Goal: Information Seeking & Learning: Learn about a topic

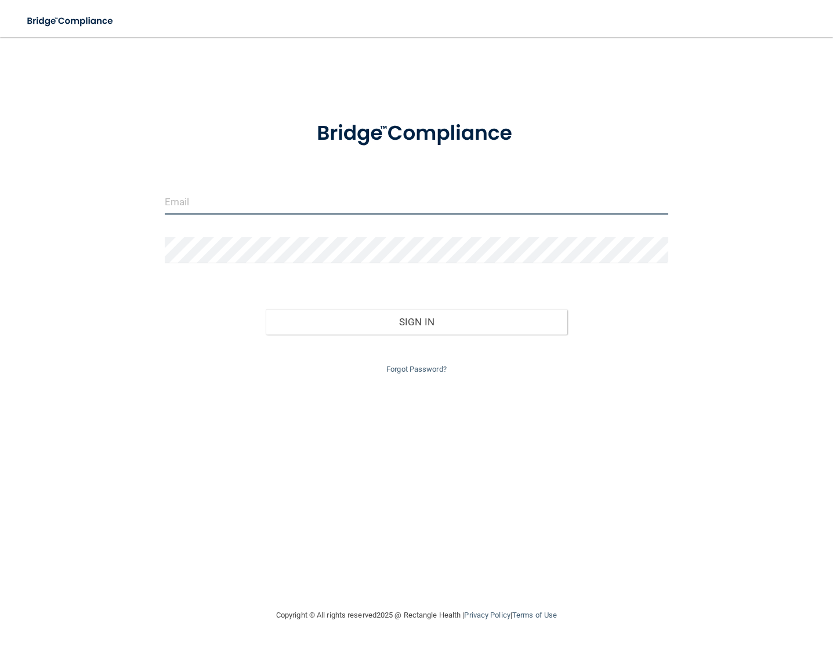
type input "[EMAIL_ADDRESS][DOMAIN_NAME]"
click at [468, 337] on div "Forgot Password?" at bounding box center [416, 356] width 521 height 42
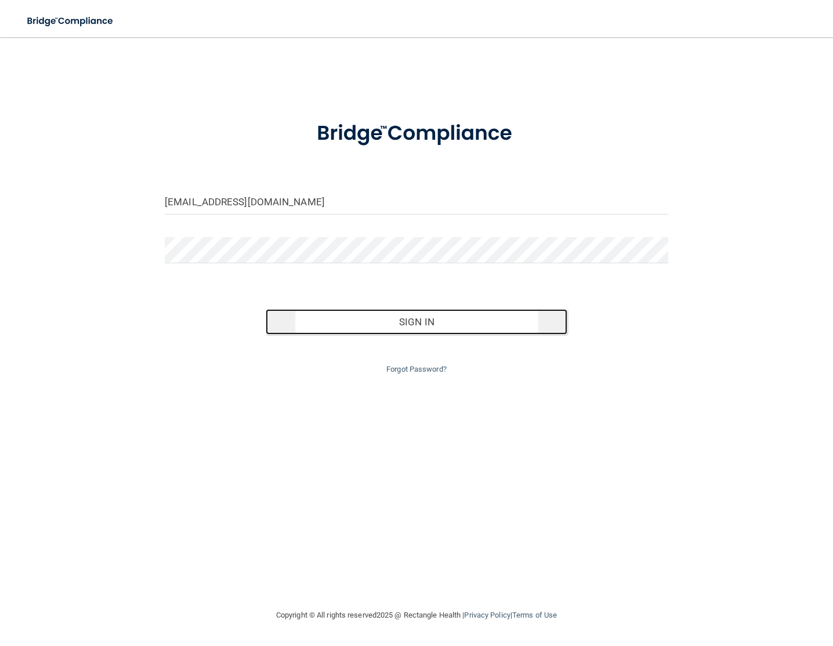
click at [466, 326] on button "Sign In" at bounding box center [417, 322] width 302 height 26
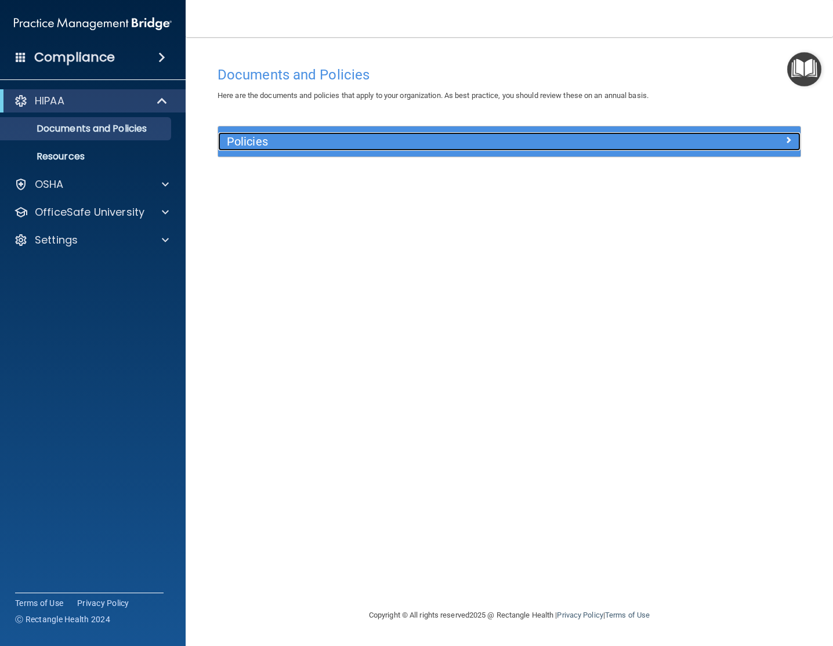
click at [361, 141] on h5 "Policies" at bounding box center [436, 141] width 419 height 13
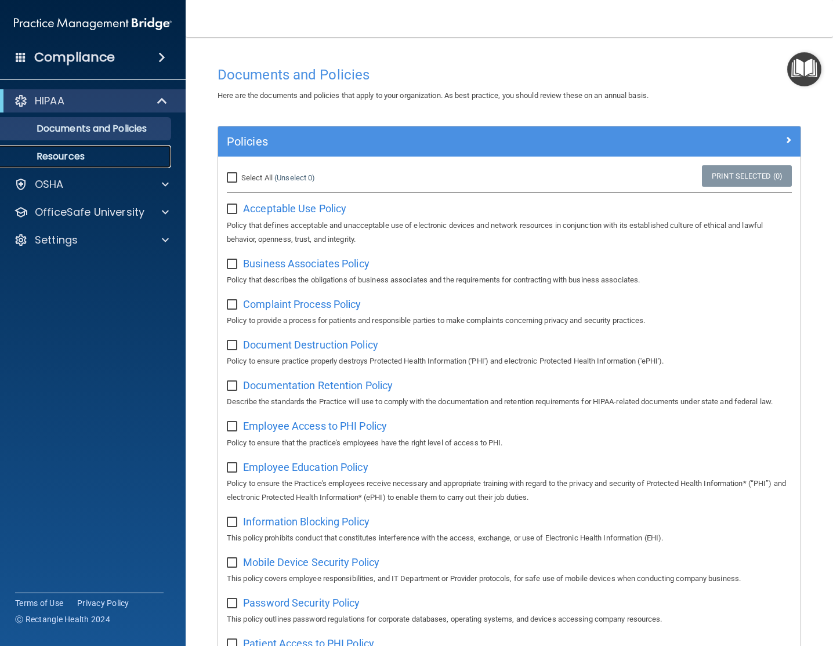
click at [55, 158] on p "Resources" at bounding box center [87, 157] width 158 height 12
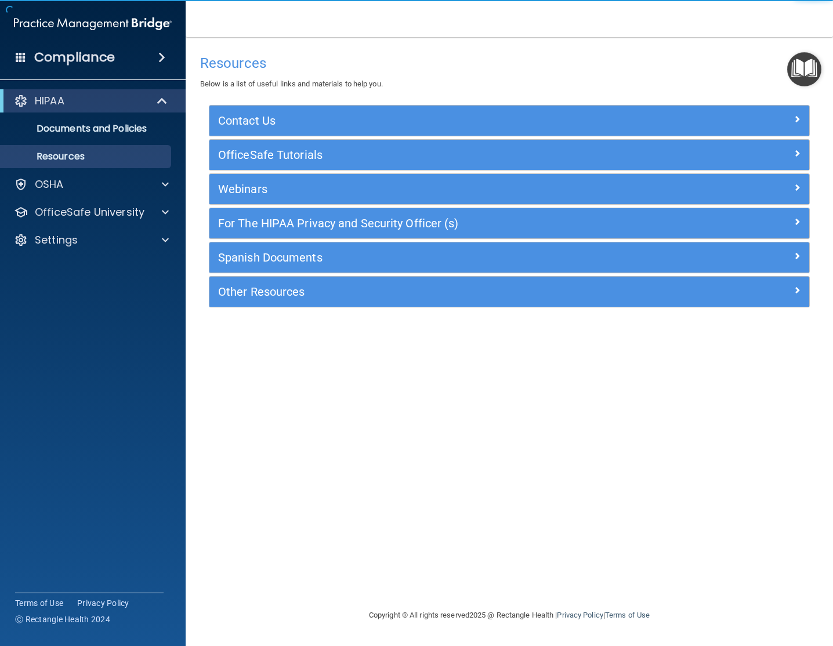
click at [162, 57] on span at bounding box center [161, 57] width 7 height 14
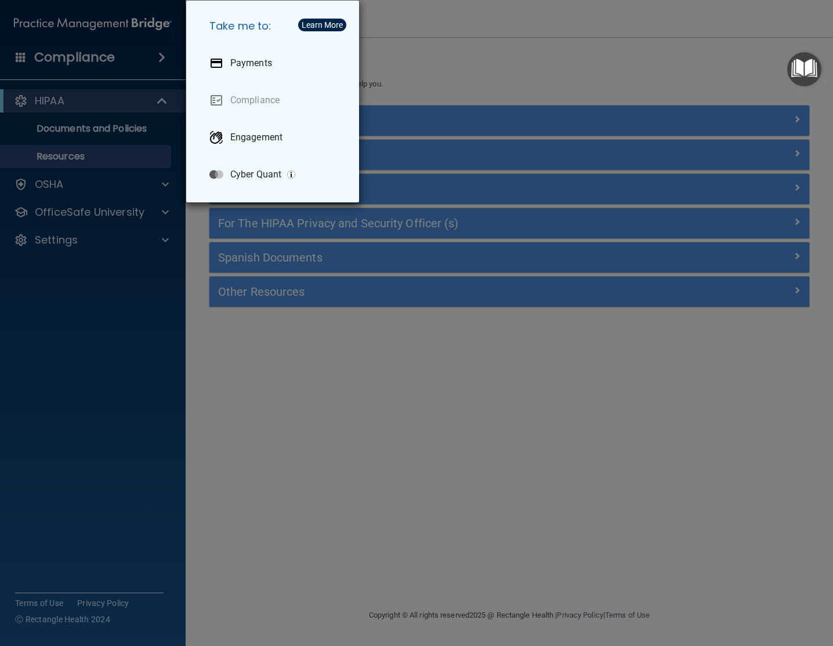
click at [547, 41] on div "Take me to: Payments Compliance Engagement Cyber Quant" at bounding box center [416, 323] width 833 height 646
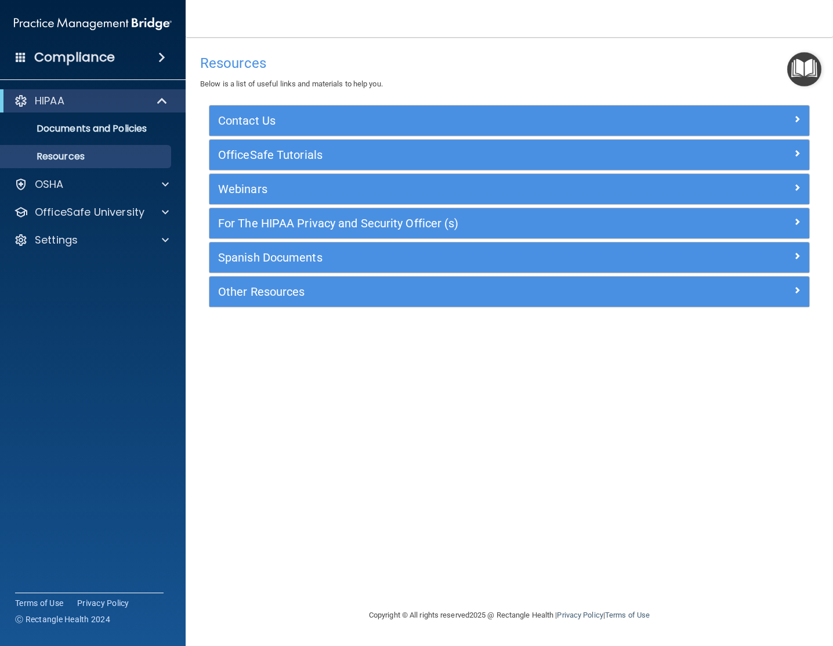
click at [165, 60] on span at bounding box center [161, 57] width 7 height 14
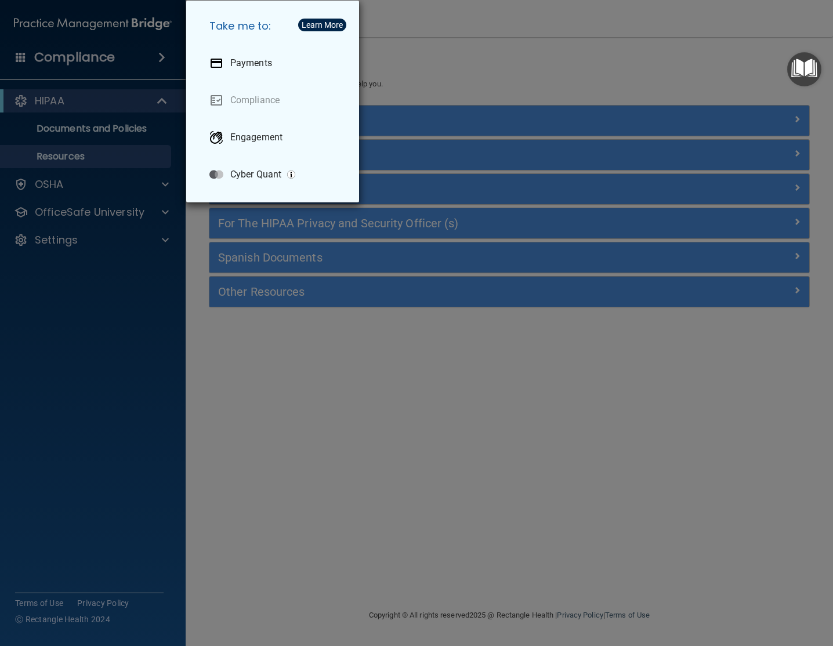
click at [166, 60] on div "Take me to: Payments Compliance Engagement Cyber Quant" at bounding box center [416, 323] width 833 height 646
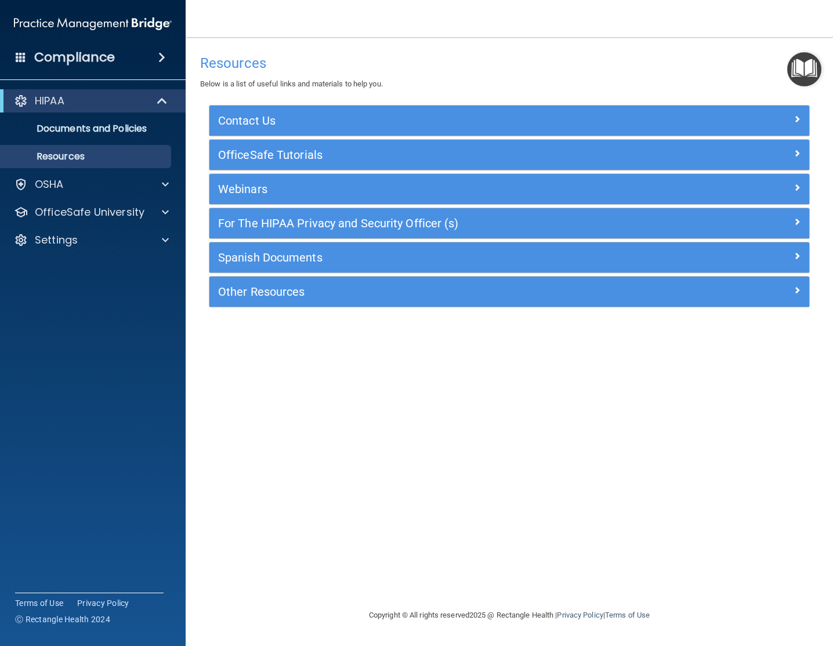
click at [31, 63] on div "Compliance" at bounding box center [93, 58] width 186 height 26
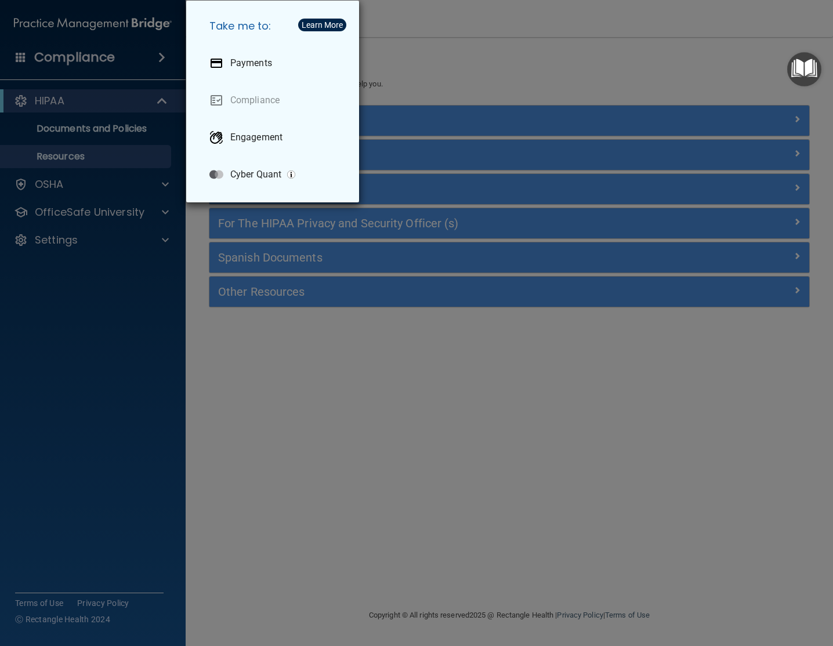
click at [37, 60] on div "Take me to: Payments Compliance Engagement Cyber Quant" at bounding box center [416, 323] width 833 height 646
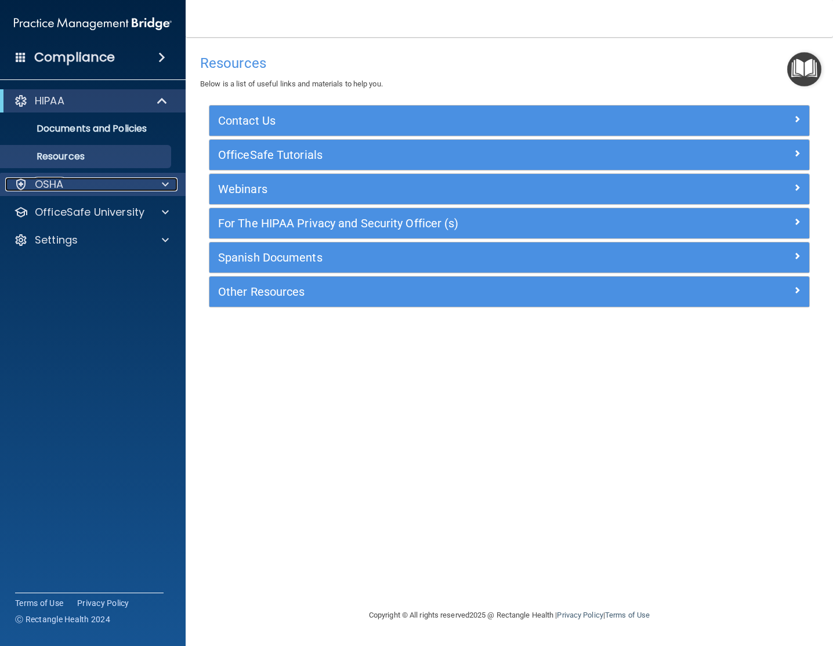
click at [172, 179] on div at bounding box center [163, 184] width 29 height 14
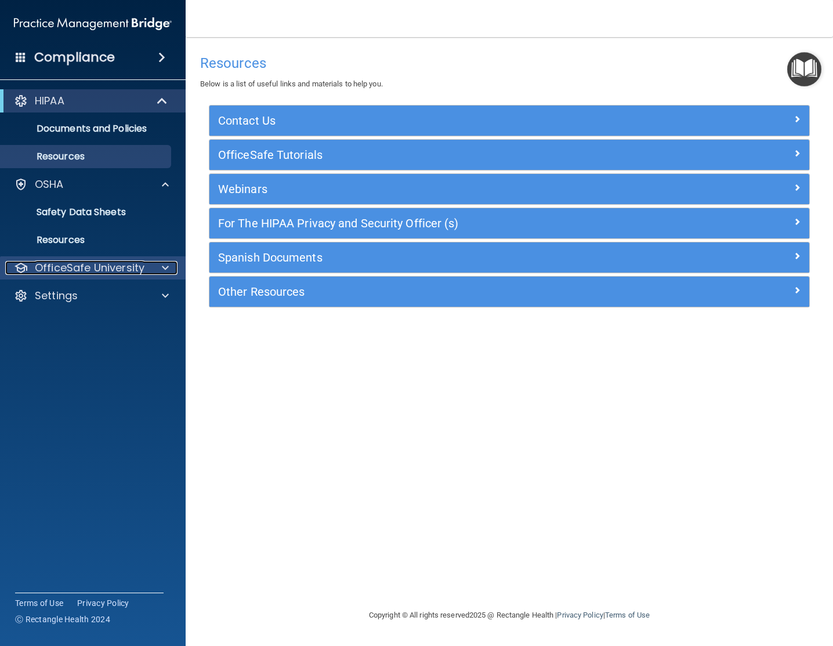
click at [158, 264] on div at bounding box center [163, 268] width 29 height 14
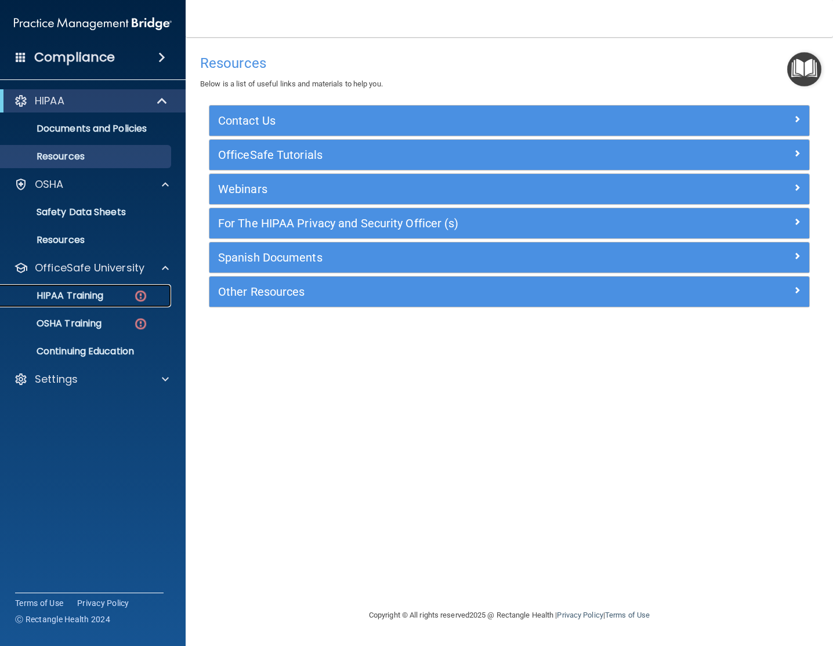
click at [80, 292] on p "HIPAA Training" at bounding box center [56, 296] width 96 height 12
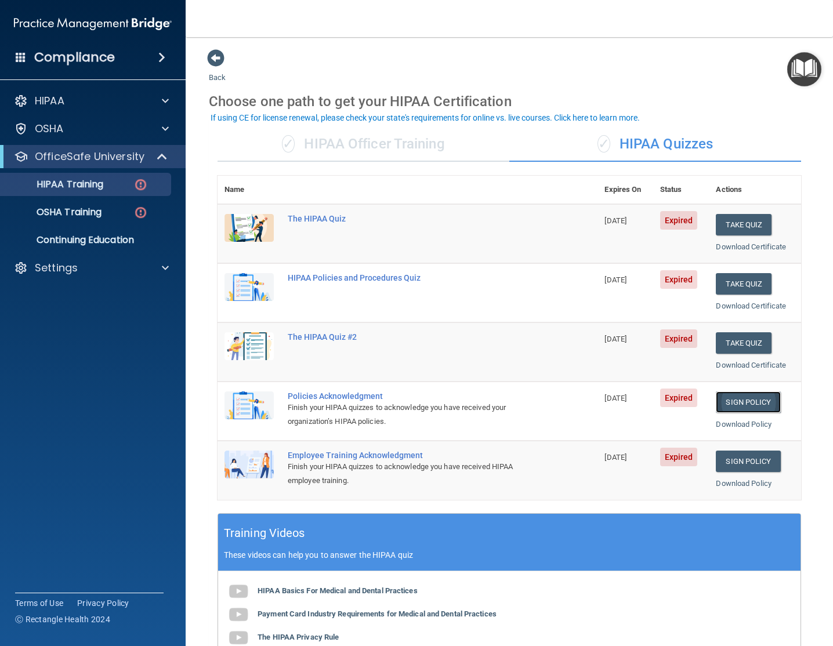
click at [759, 404] on link "Sign Policy" at bounding box center [748, 401] width 64 height 21
click at [91, 187] on p "HIPAA Training" at bounding box center [56, 185] width 96 height 12
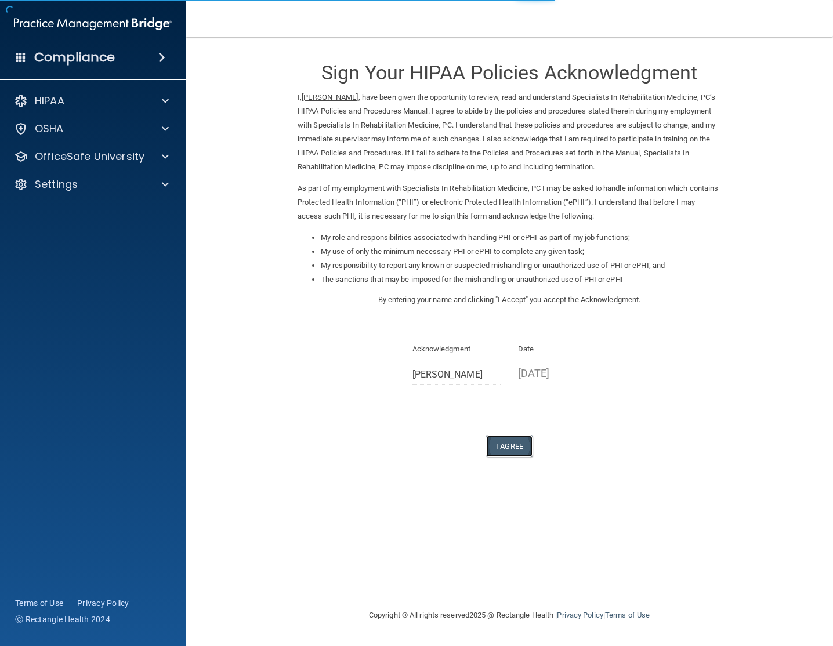
click at [521, 446] on button "I Agree" at bounding box center [509, 445] width 46 height 21
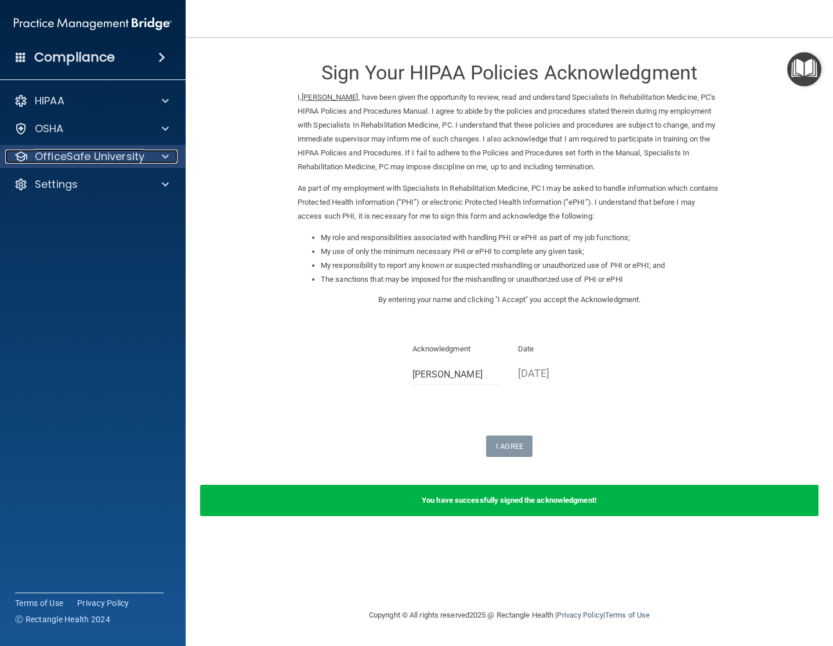
click at [156, 155] on div at bounding box center [163, 157] width 29 height 14
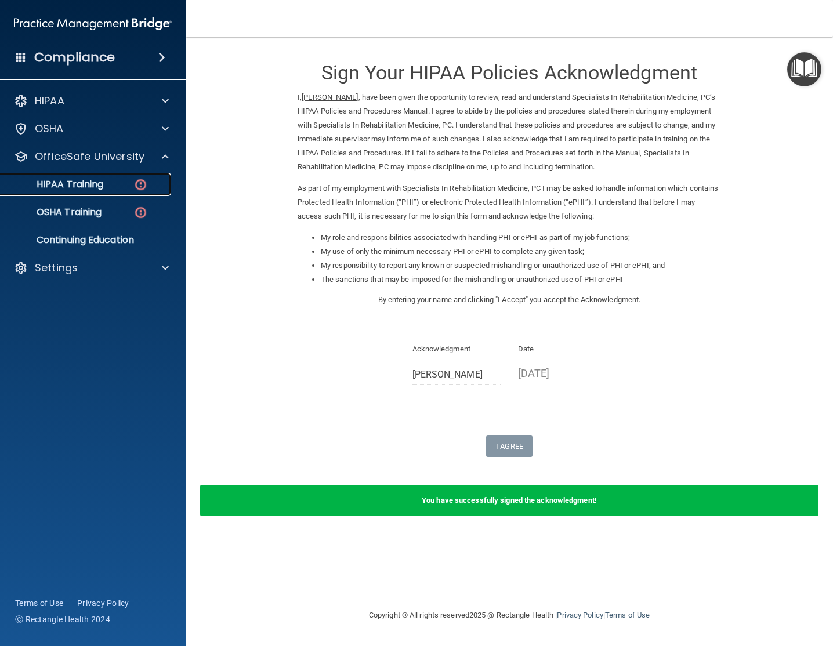
click at [85, 190] on p "HIPAA Training" at bounding box center [56, 185] width 96 height 12
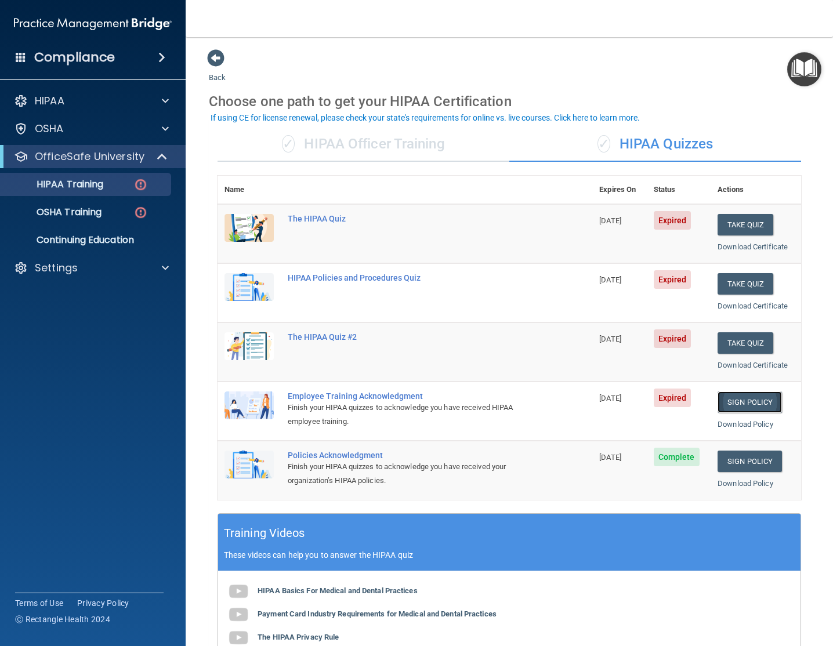
click at [733, 401] on link "Sign Policy" at bounding box center [749, 401] width 64 height 21
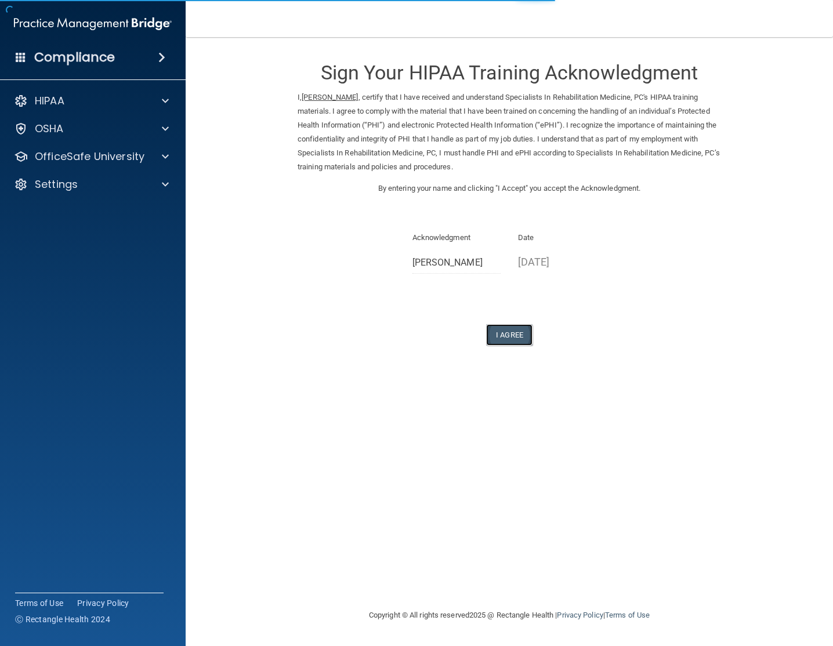
click at [524, 342] on button "I Agree" at bounding box center [509, 334] width 46 height 21
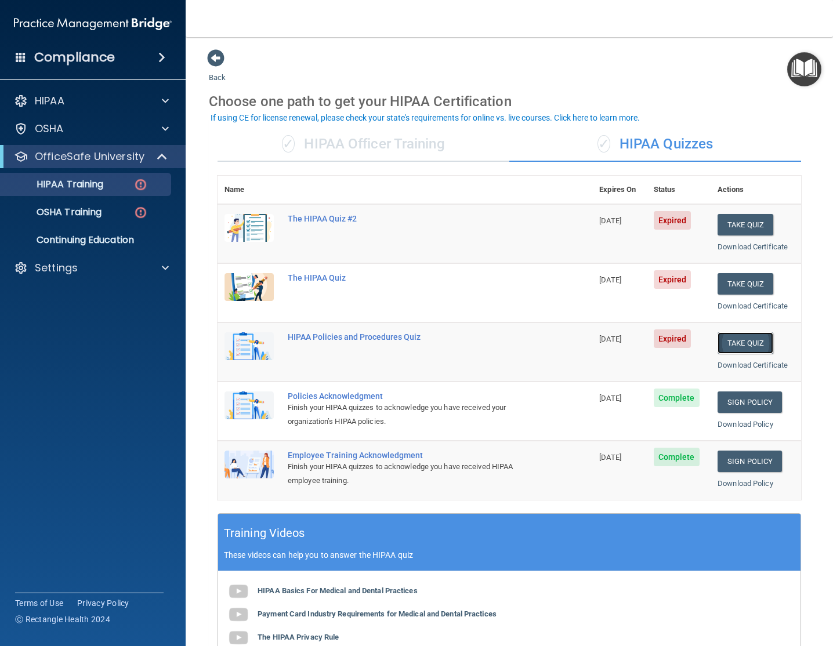
click at [758, 336] on button "Take Quiz" at bounding box center [745, 342] width 56 height 21
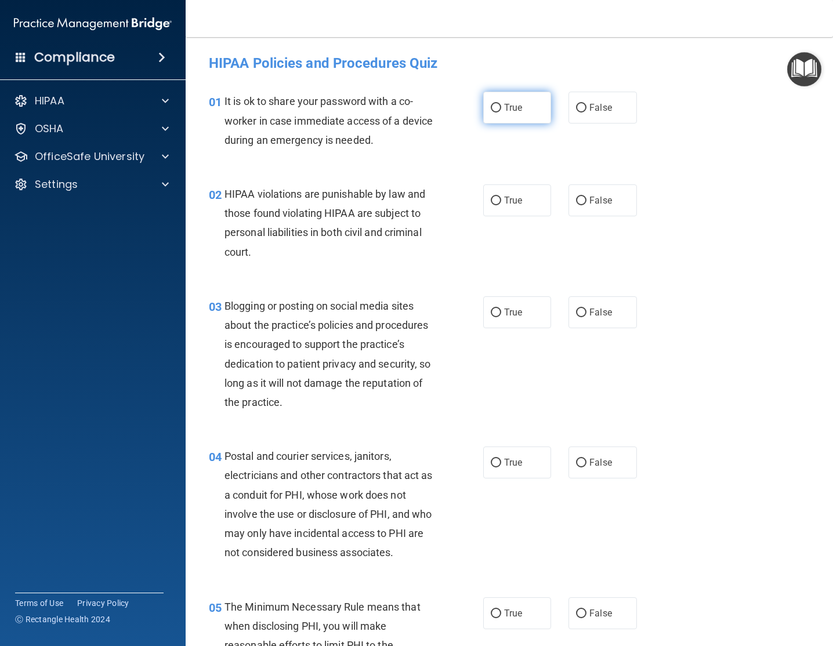
click at [536, 108] on label "True" at bounding box center [517, 108] width 68 height 32
click at [501, 108] on input "True" at bounding box center [496, 108] width 10 height 9
radio input "true"
click at [506, 192] on label "True" at bounding box center [517, 200] width 68 height 32
click at [501, 197] on input "True" at bounding box center [496, 201] width 10 height 9
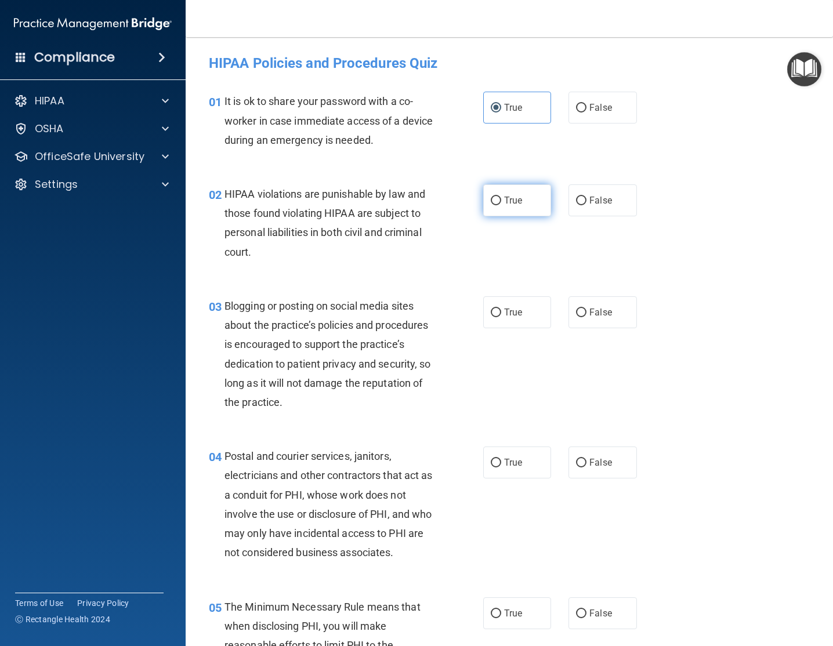
radio input "true"
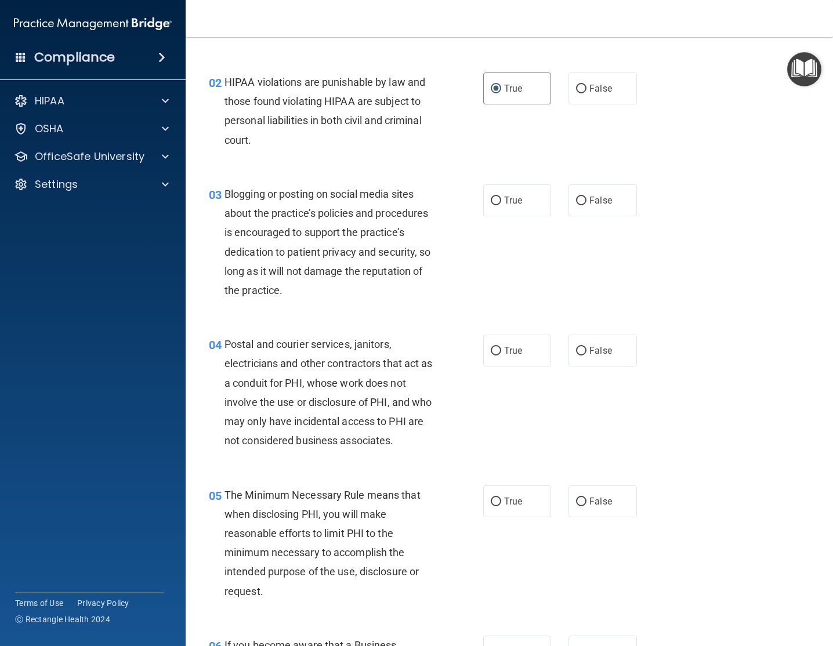
scroll to position [122, 0]
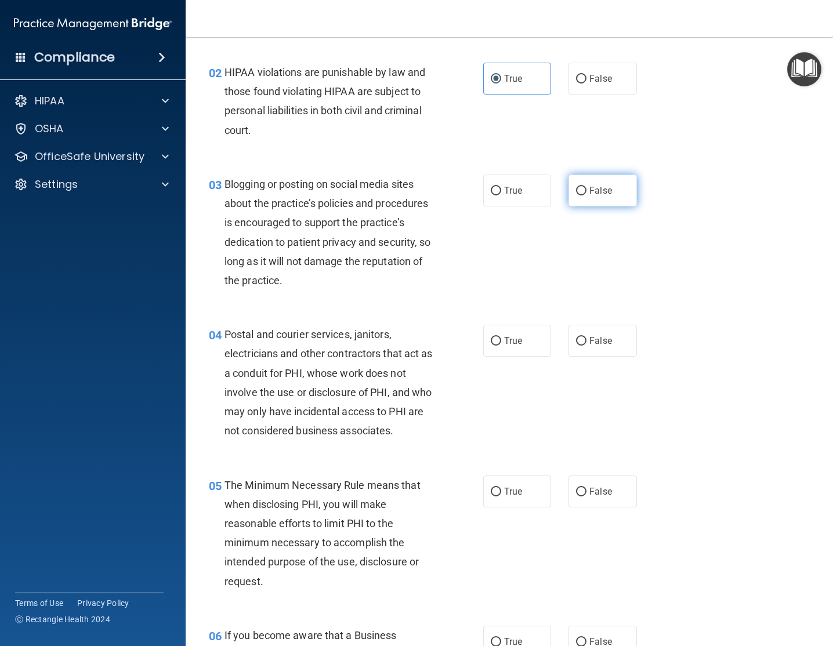
click at [612, 188] on label "False" at bounding box center [602, 191] width 68 height 32
click at [586, 188] on input "False" at bounding box center [581, 191] width 10 height 9
radio input "true"
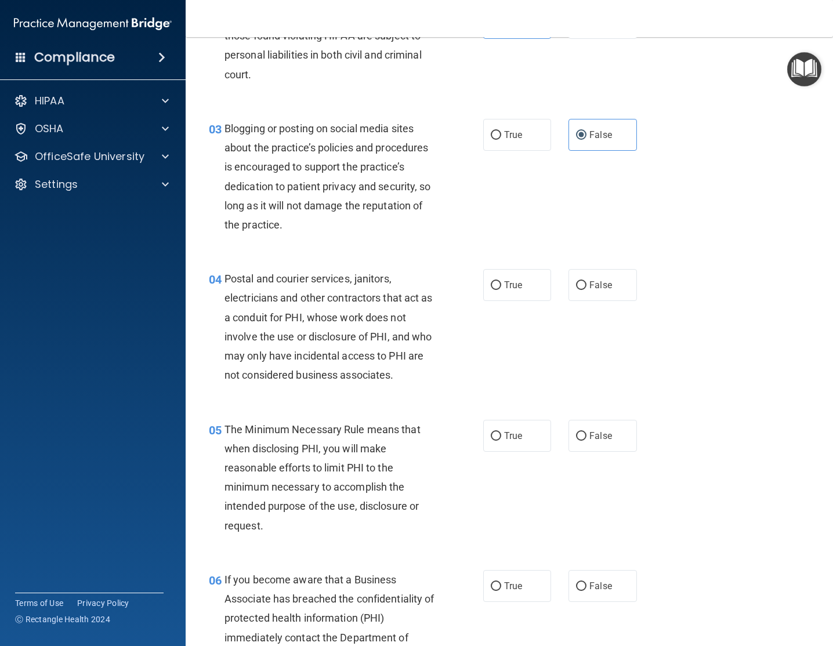
scroll to position [200, 0]
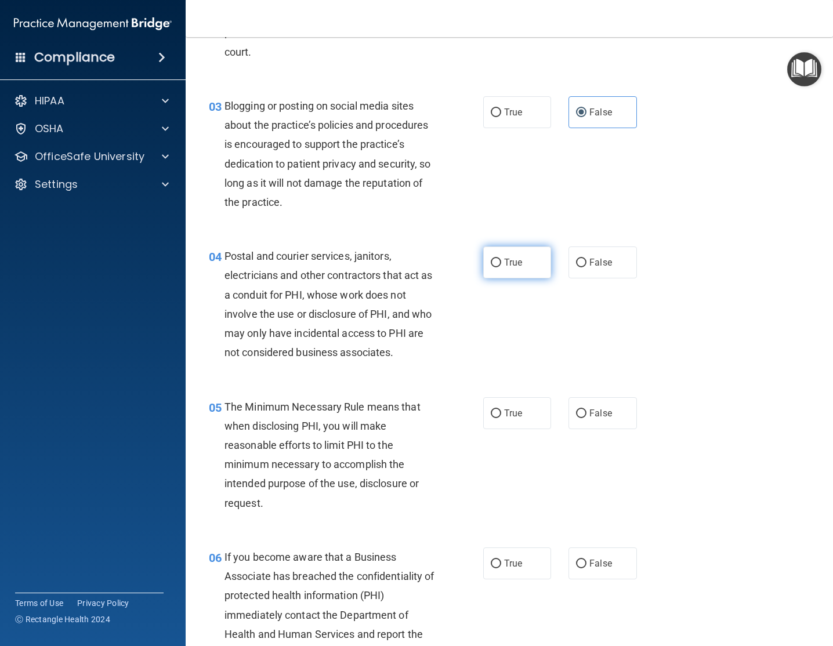
click at [517, 262] on span "True" at bounding box center [513, 262] width 18 height 11
click at [501, 262] on input "True" at bounding box center [496, 263] width 10 height 9
radio input "true"
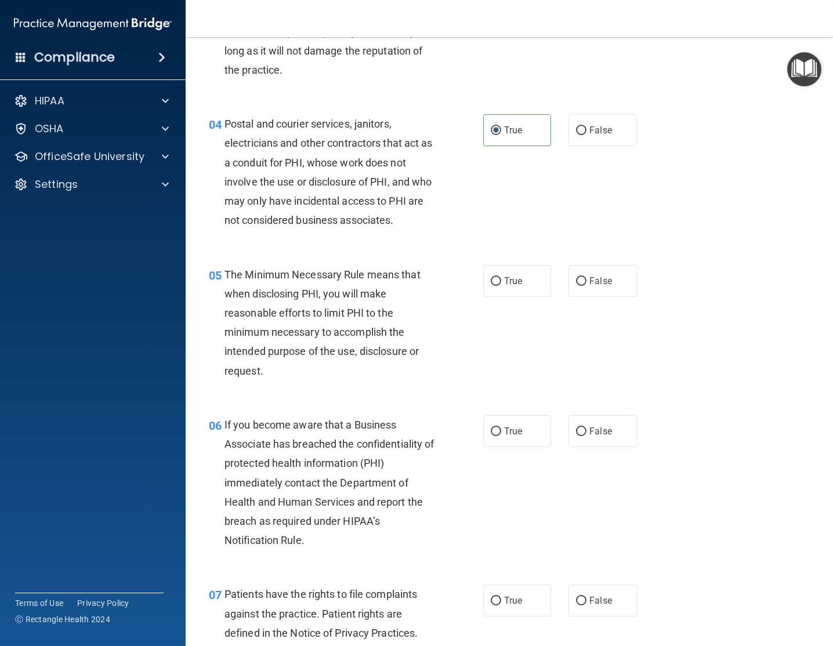
scroll to position [337, 0]
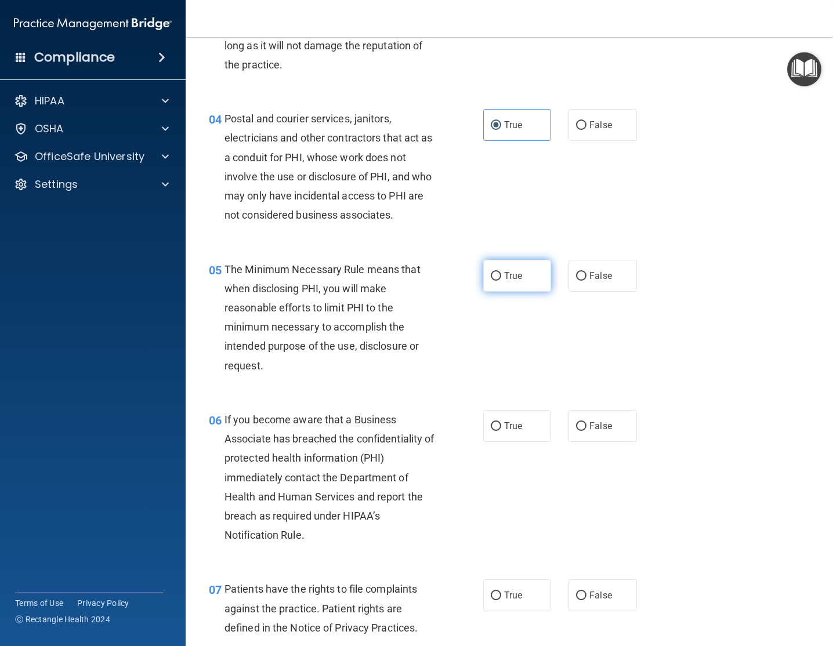
click at [509, 280] on span "True" at bounding box center [513, 275] width 18 height 11
click at [501, 280] on input "True" at bounding box center [496, 276] width 10 height 9
radio input "true"
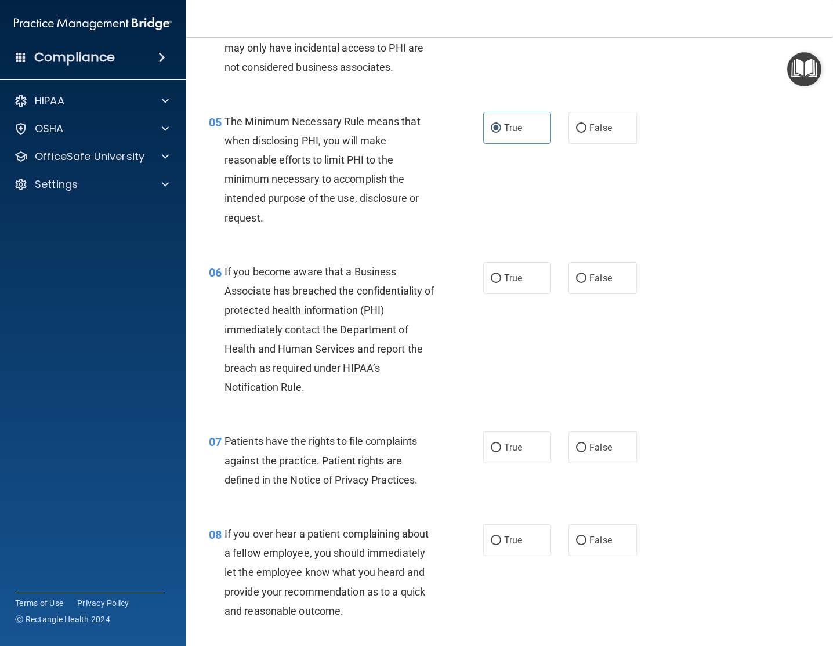
scroll to position [481, 0]
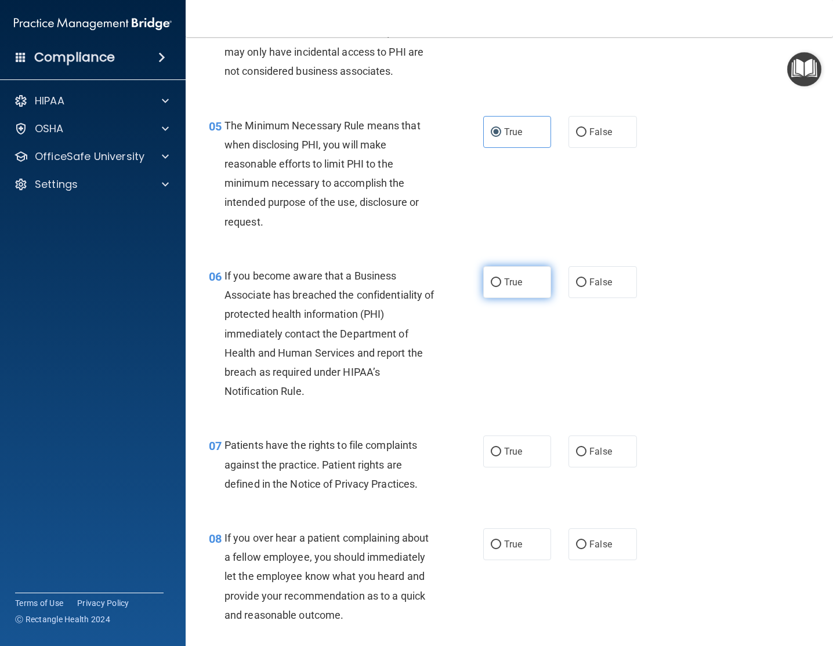
click at [529, 283] on label "True" at bounding box center [517, 282] width 68 height 32
click at [501, 283] on input "True" at bounding box center [496, 282] width 10 height 9
radio input "true"
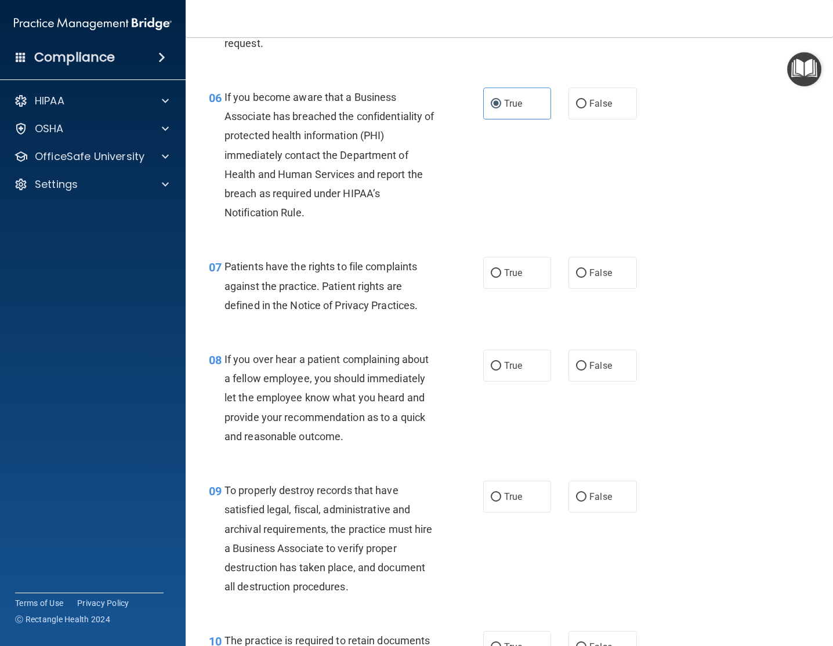
scroll to position [719, 0]
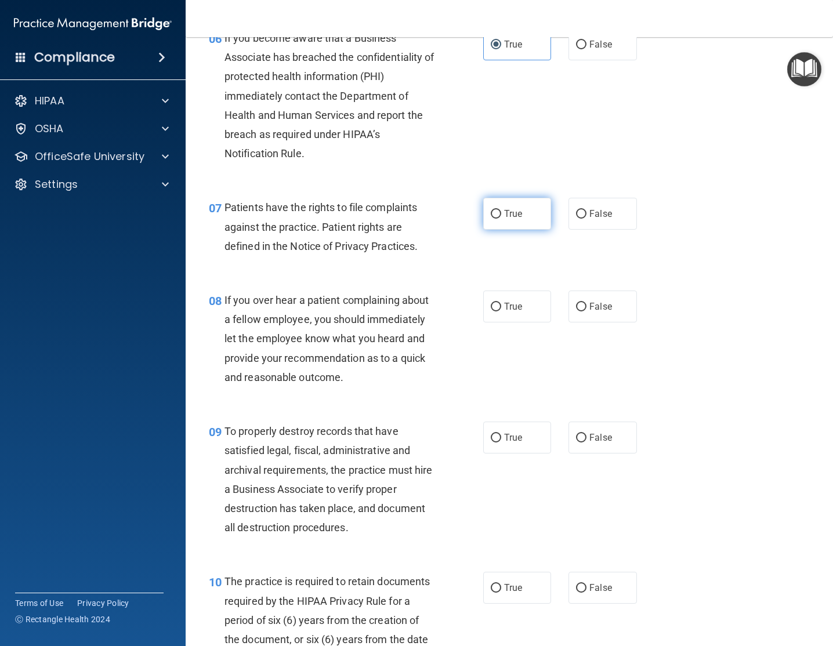
click at [514, 206] on label "True" at bounding box center [517, 214] width 68 height 32
click at [501, 210] on input "True" at bounding box center [496, 214] width 10 height 9
radio input "true"
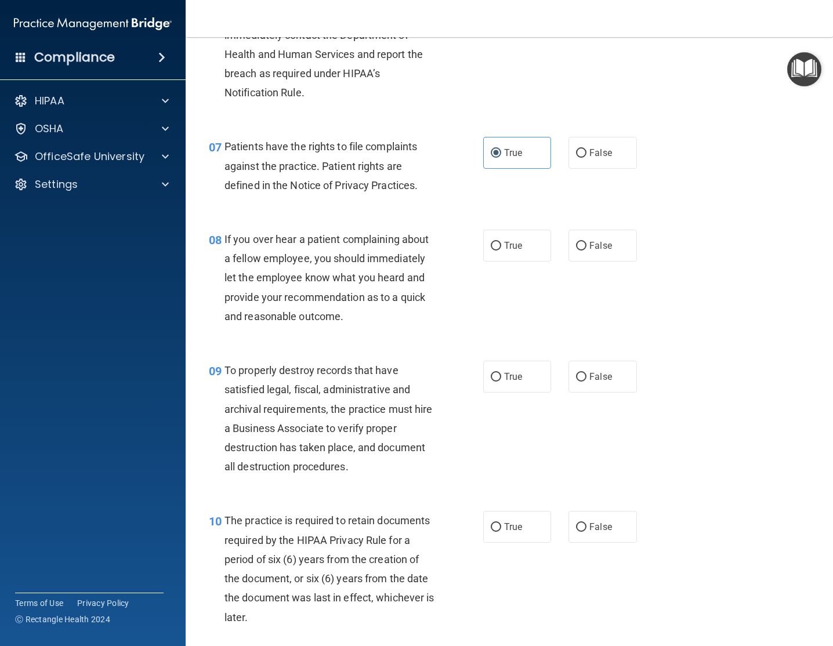
scroll to position [781, 0]
click at [492, 251] on label "True" at bounding box center [517, 245] width 68 height 32
click at [492, 250] on input "True" at bounding box center [496, 245] width 10 height 9
radio input "true"
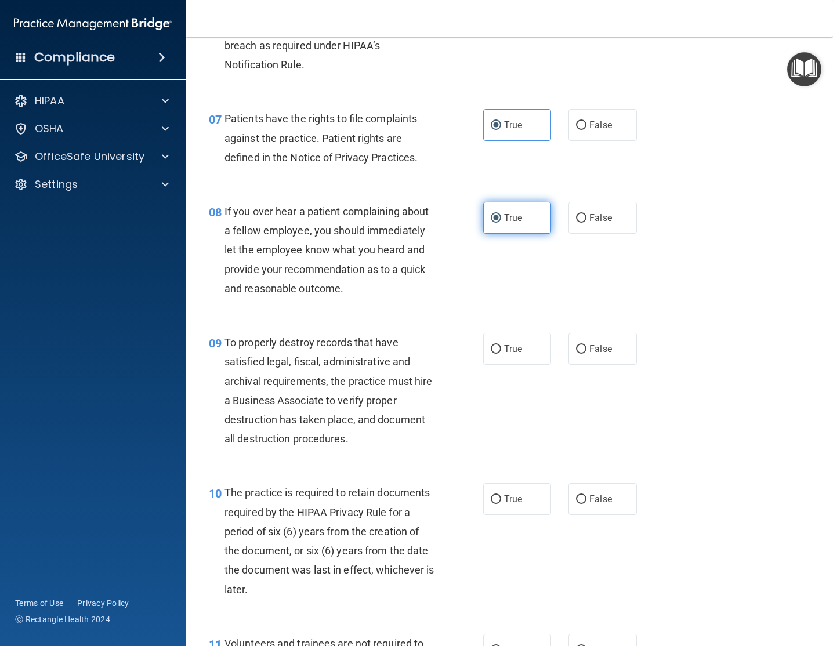
scroll to position [808, 0]
click at [615, 222] on label "False" at bounding box center [602, 217] width 68 height 32
click at [586, 222] on input "False" at bounding box center [581, 217] width 10 height 9
radio input "true"
radio input "false"
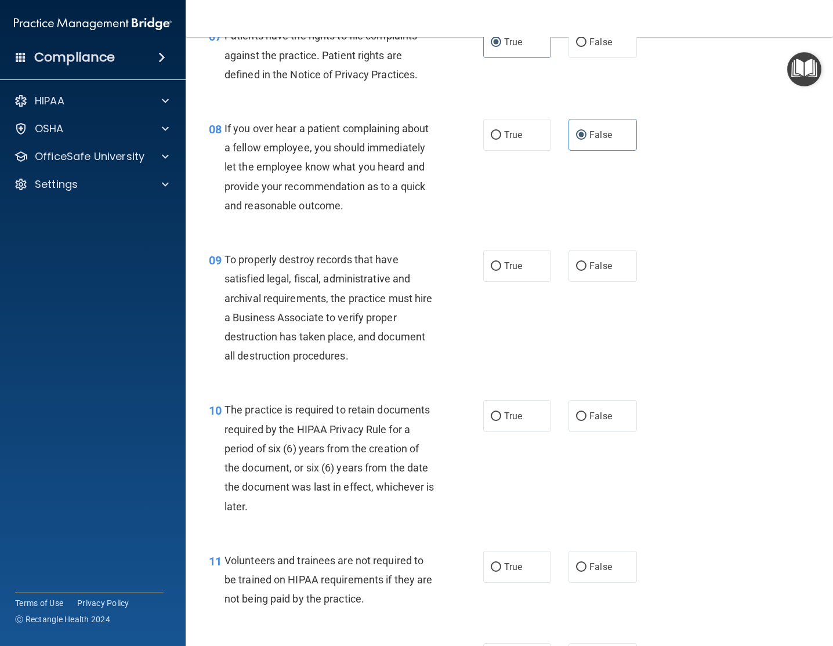
scroll to position [909, 0]
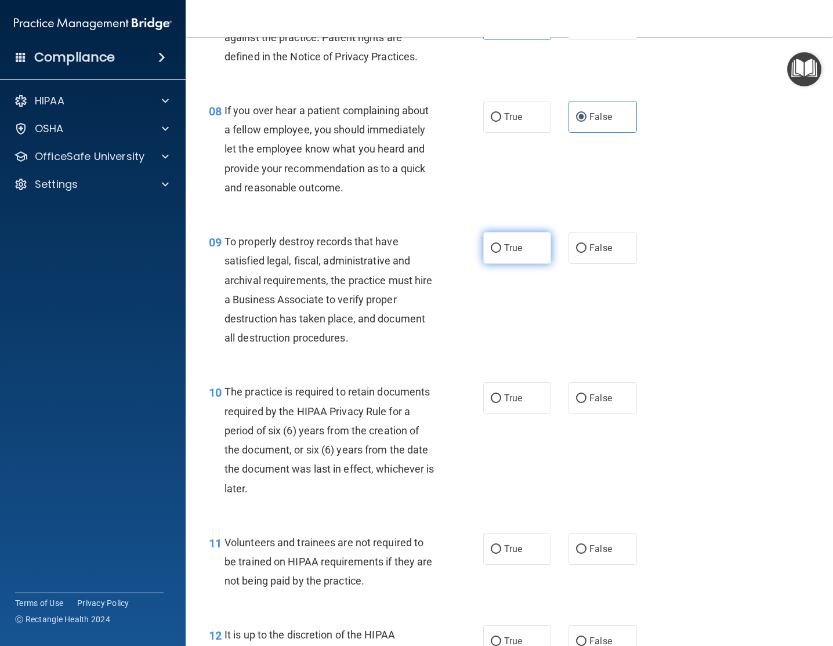
click at [513, 252] on span "True" at bounding box center [513, 247] width 18 height 11
click at [501, 252] on input "True" at bounding box center [496, 248] width 10 height 9
radio input "true"
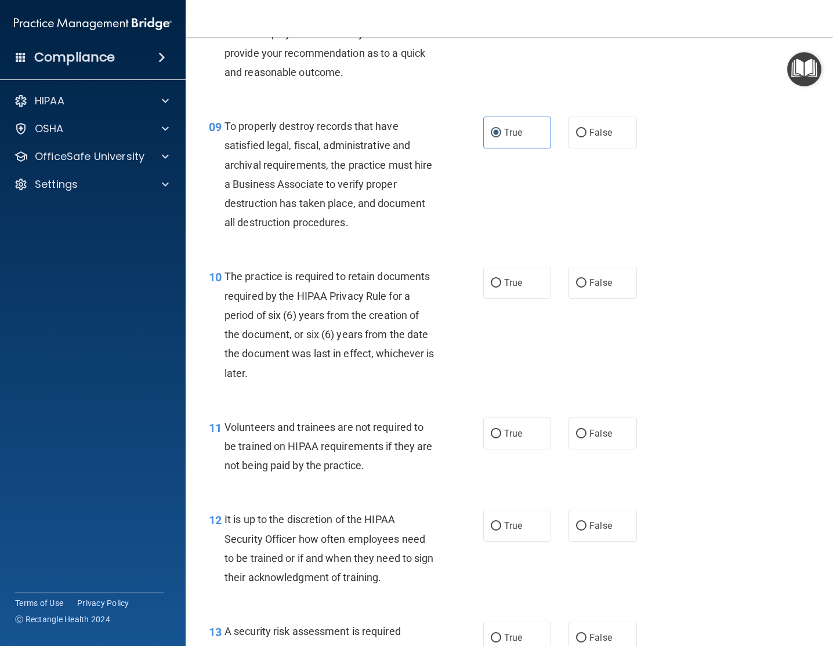
scroll to position [1035, 0]
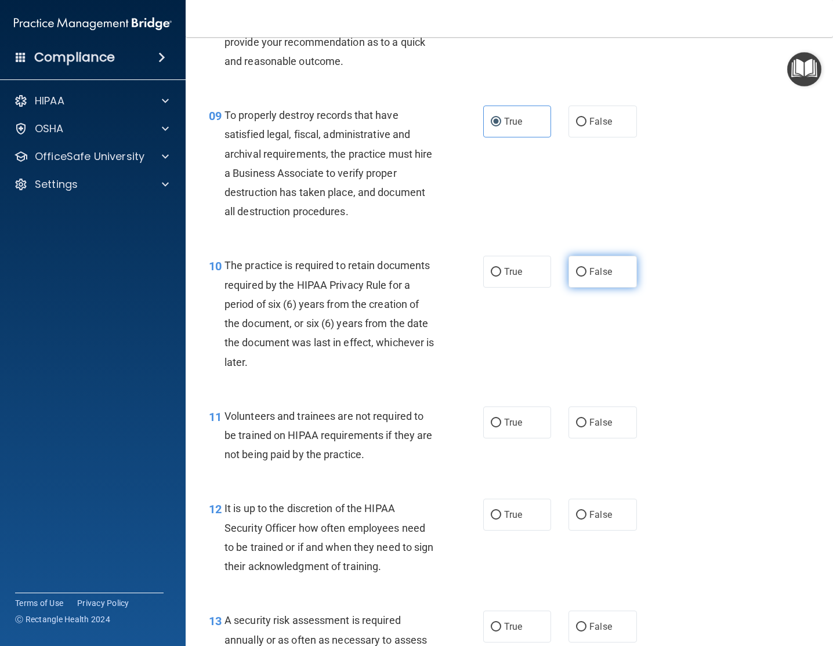
click at [593, 272] on span "False" at bounding box center [600, 271] width 23 height 11
click at [586, 272] on input "False" at bounding box center [581, 272] width 10 height 9
radio input "true"
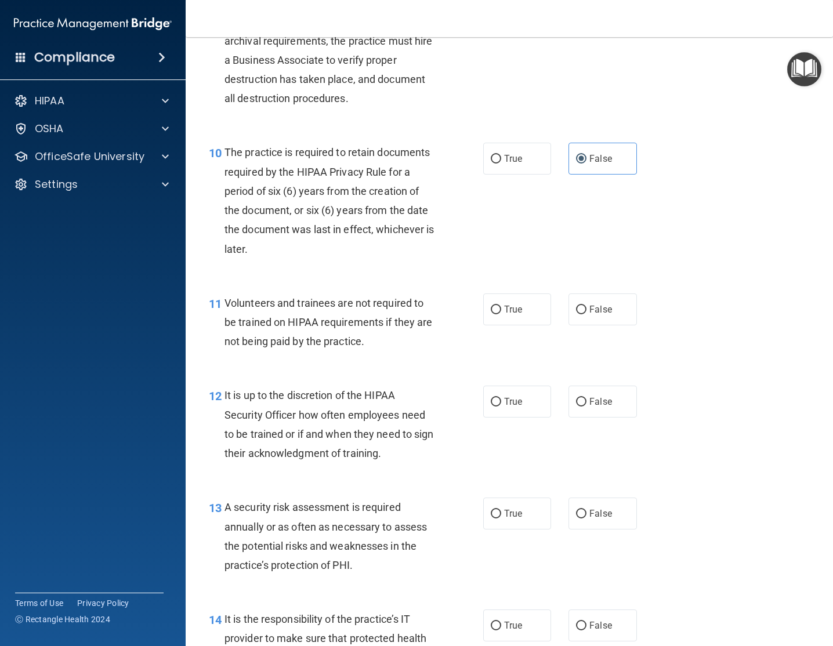
scroll to position [1148, 0]
click at [601, 310] on span "False" at bounding box center [600, 309] width 23 height 11
click at [586, 310] on input "False" at bounding box center [581, 310] width 10 height 9
radio input "true"
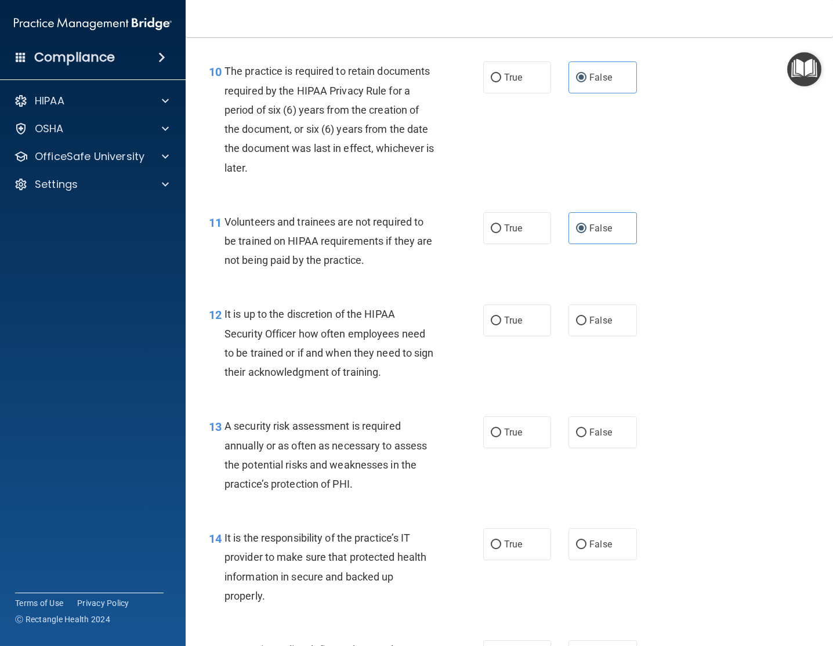
scroll to position [1265, 0]
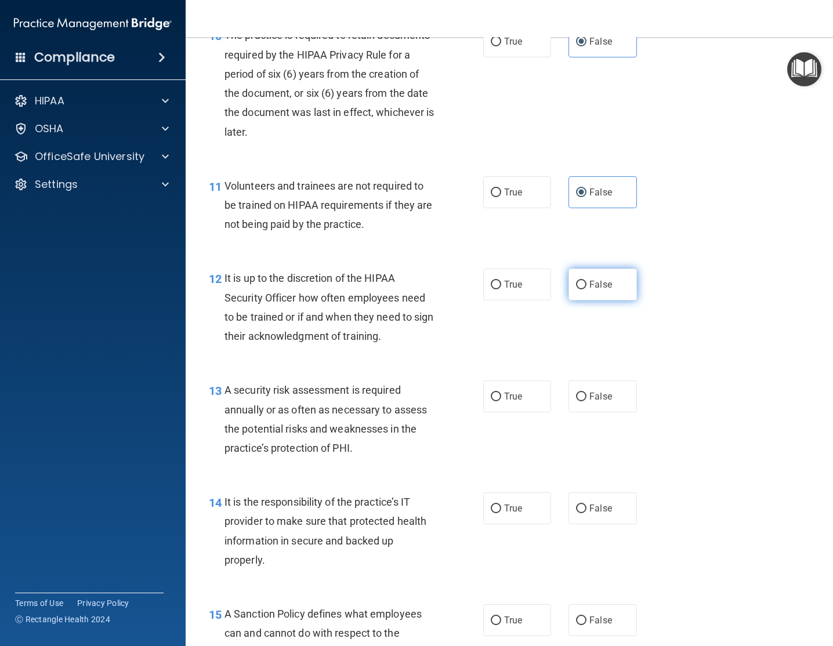
click at [589, 294] on label "False" at bounding box center [602, 284] width 68 height 32
click at [586, 289] on input "False" at bounding box center [581, 285] width 10 height 9
radio input "true"
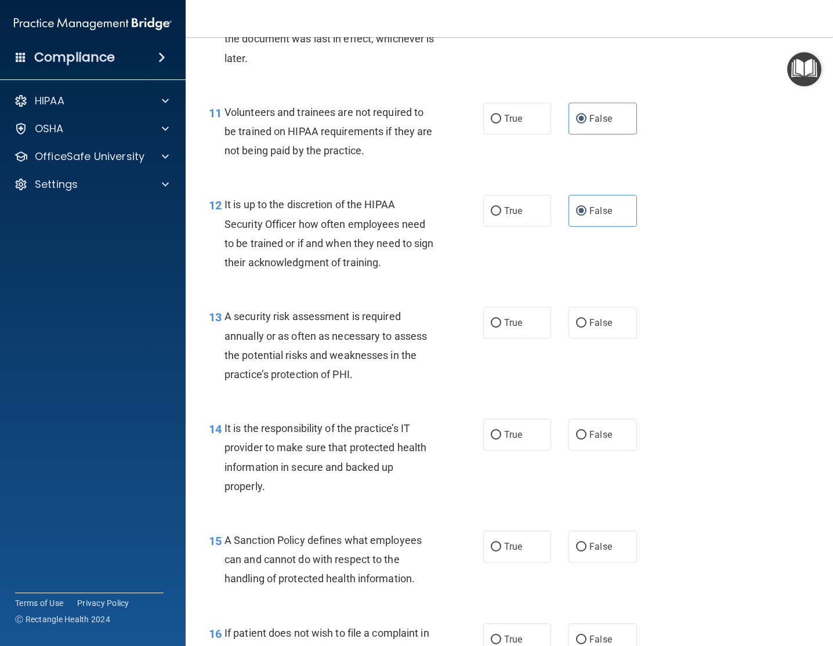
scroll to position [1339, 0]
click at [507, 326] on span "True" at bounding box center [513, 322] width 18 height 11
click at [501, 326] on input "True" at bounding box center [496, 322] width 10 height 9
radio input "true"
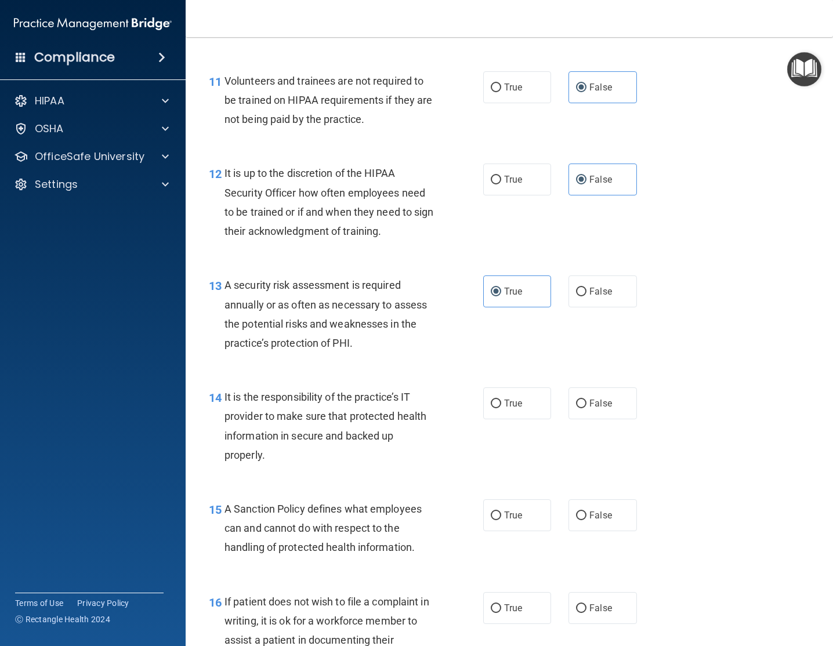
scroll to position [1284, 0]
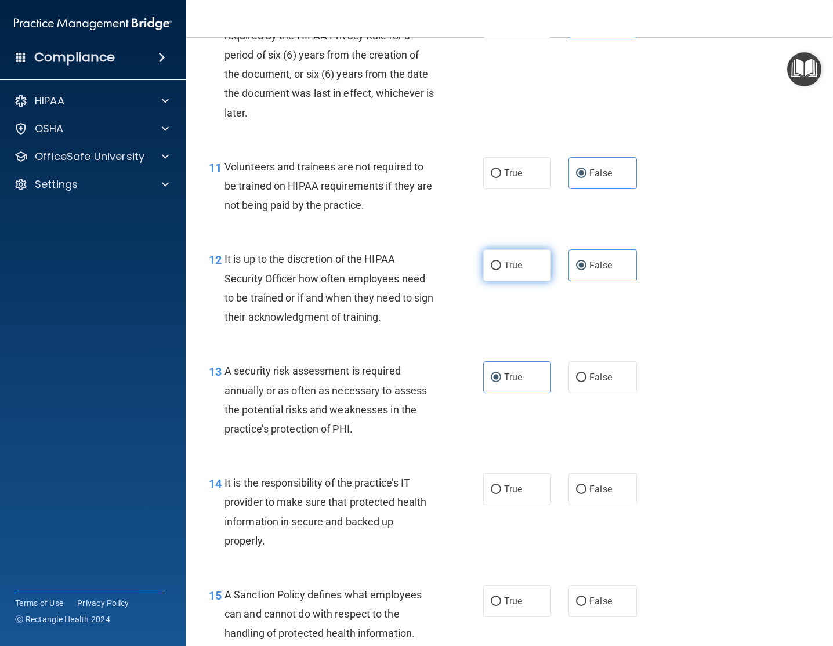
click at [525, 277] on label "True" at bounding box center [517, 265] width 68 height 32
click at [501, 270] on input "True" at bounding box center [496, 266] width 10 height 9
radio input "true"
radio input "false"
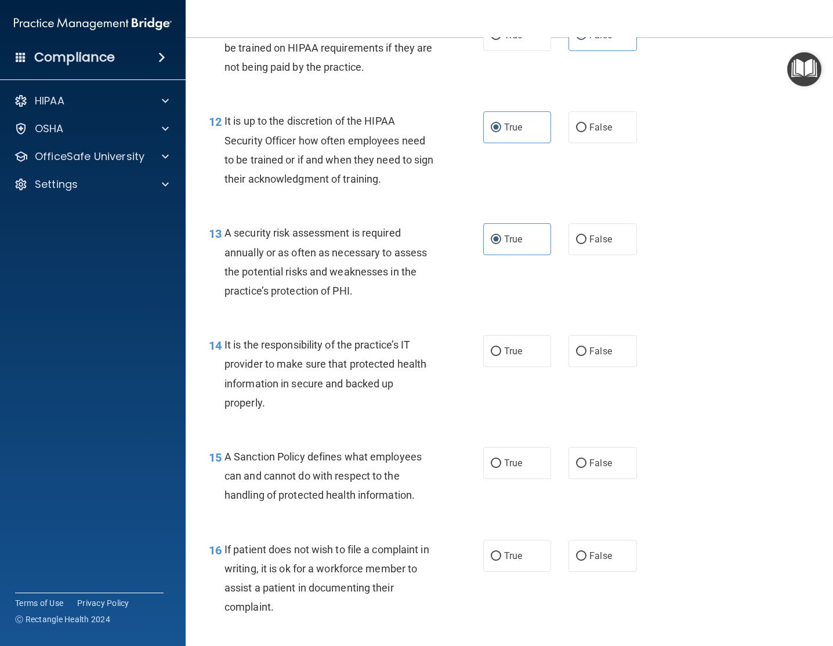
scroll to position [1440, 0]
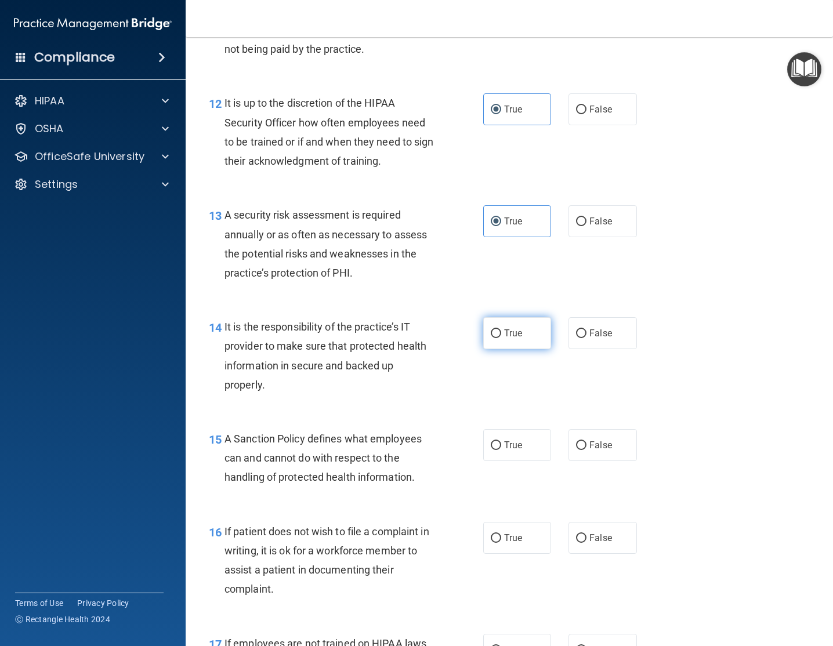
click at [504, 336] on span "True" at bounding box center [513, 333] width 18 height 11
click at [501, 336] on input "True" at bounding box center [496, 333] width 10 height 9
radio input "true"
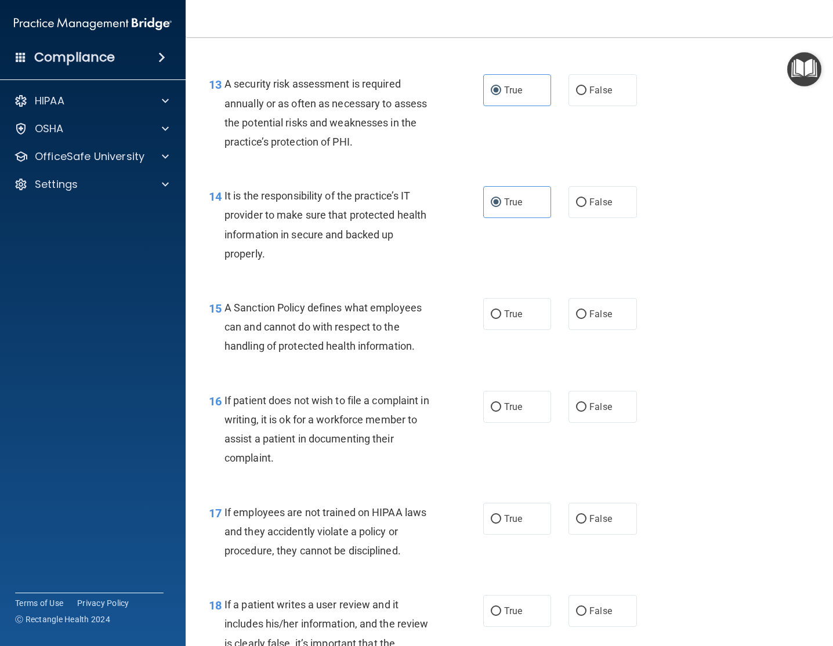
scroll to position [1611, 0]
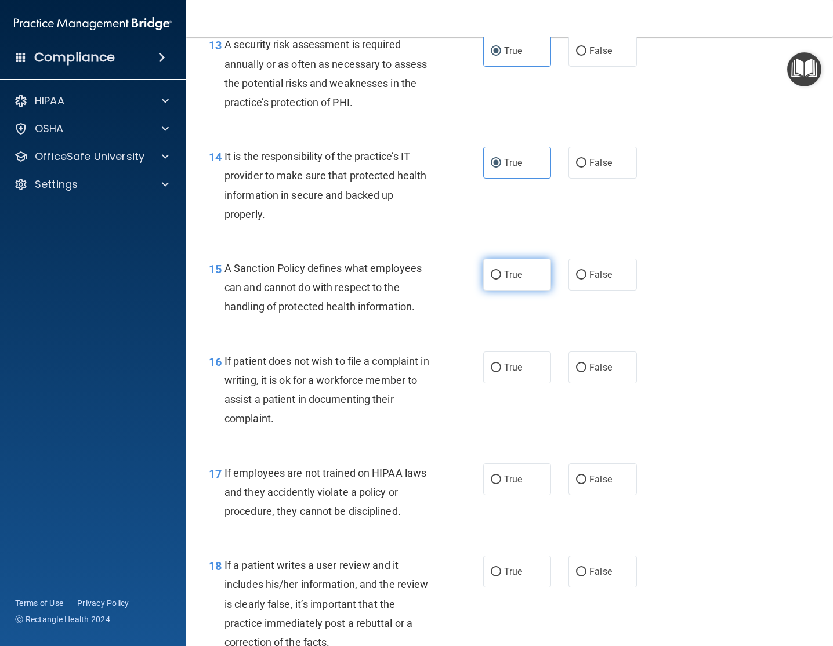
click at [527, 281] on label "True" at bounding box center [517, 275] width 68 height 32
click at [501, 279] on input "True" at bounding box center [496, 275] width 10 height 9
radio input "true"
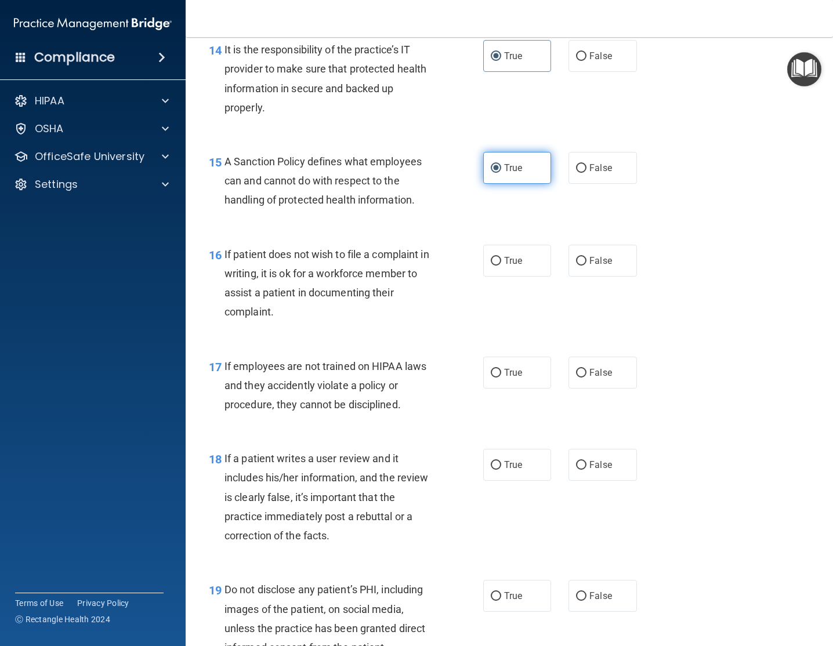
scroll to position [1751, 0]
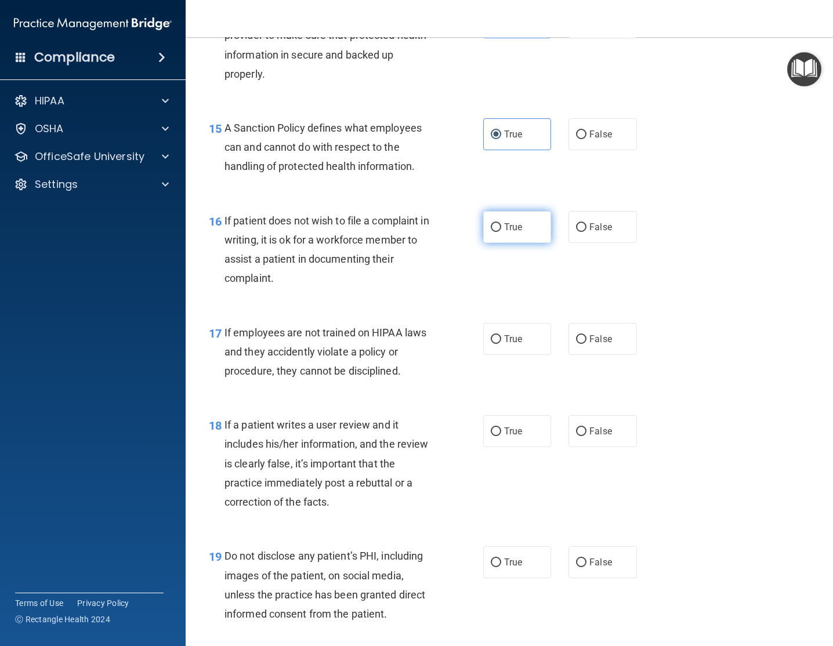
click at [511, 239] on label "True" at bounding box center [517, 227] width 68 height 32
click at [501, 232] on input "True" at bounding box center [496, 227] width 10 height 9
radio input "true"
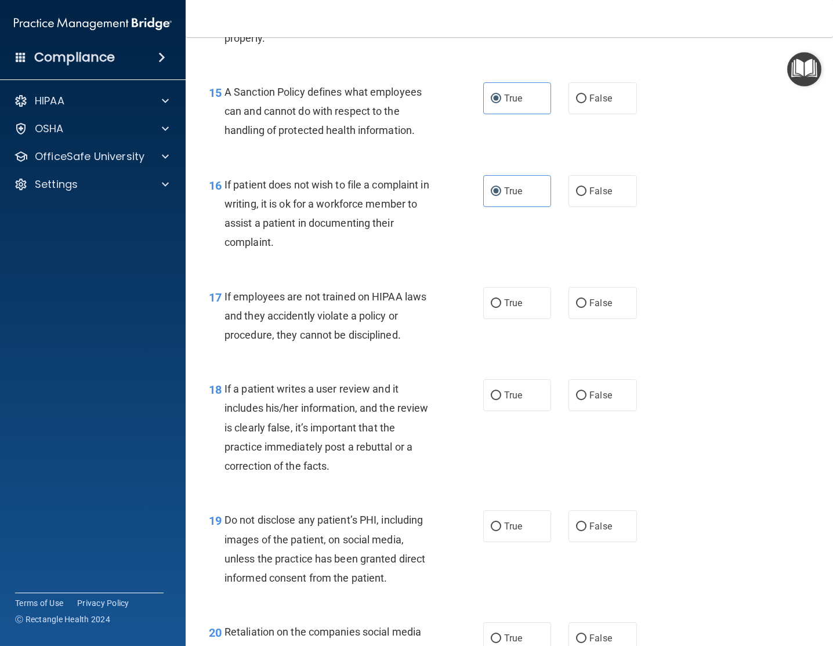
scroll to position [1807, 0]
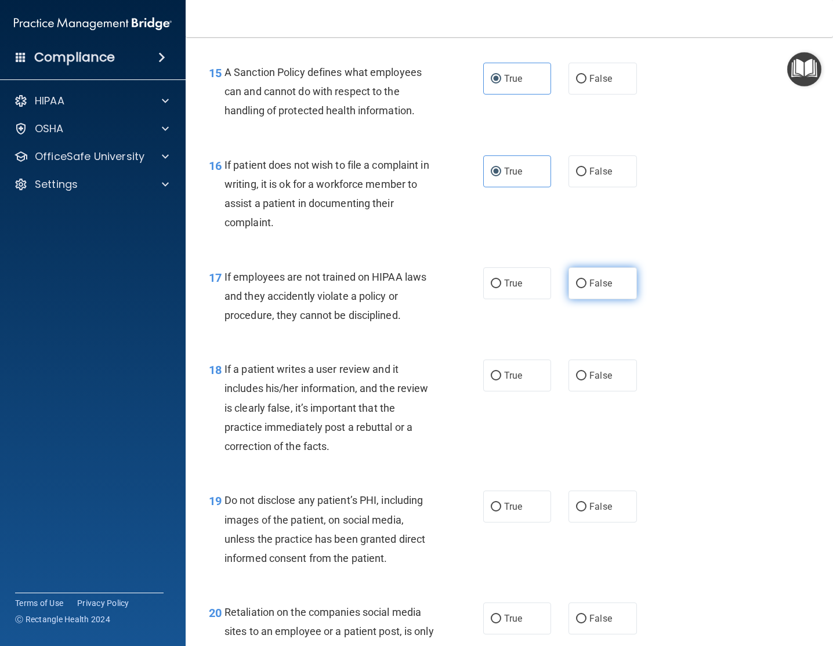
click at [593, 285] on span "False" at bounding box center [600, 283] width 23 height 11
click at [586, 285] on input "False" at bounding box center [581, 283] width 10 height 9
radio input "true"
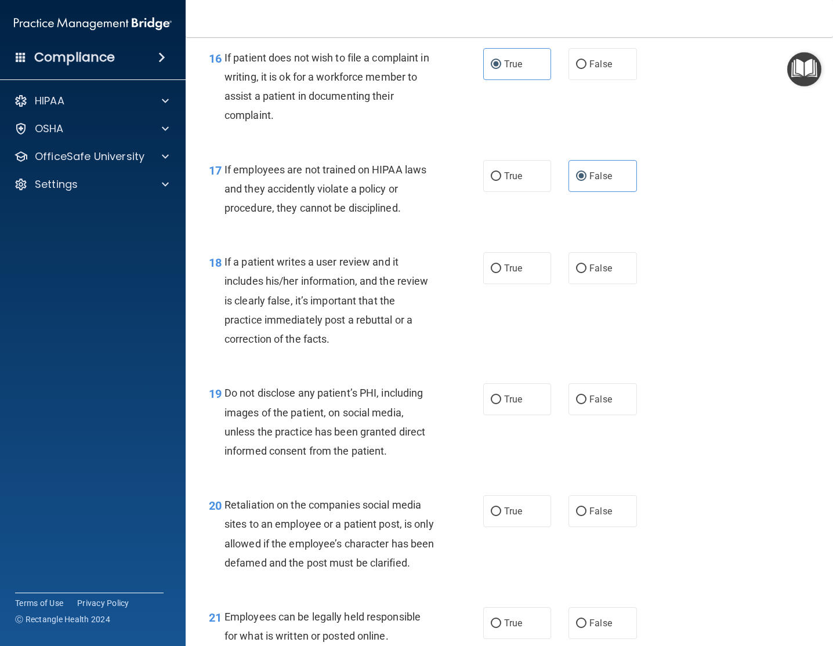
scroll to position [1919, 0]
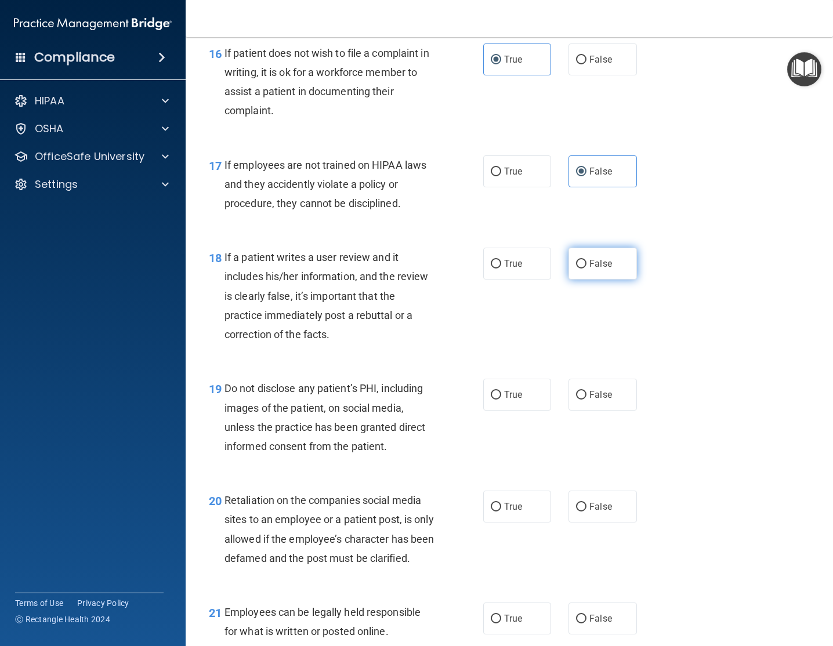
click at [585, 266] on input "False" at bounding box center [581, 264] width 10 height 9
radio input "true"
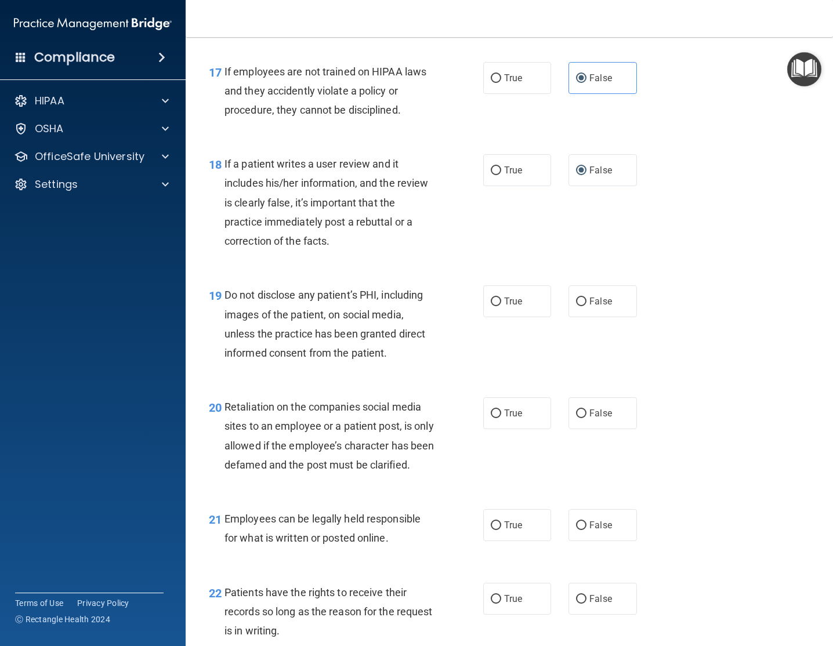
scroll to position [2052, 0]
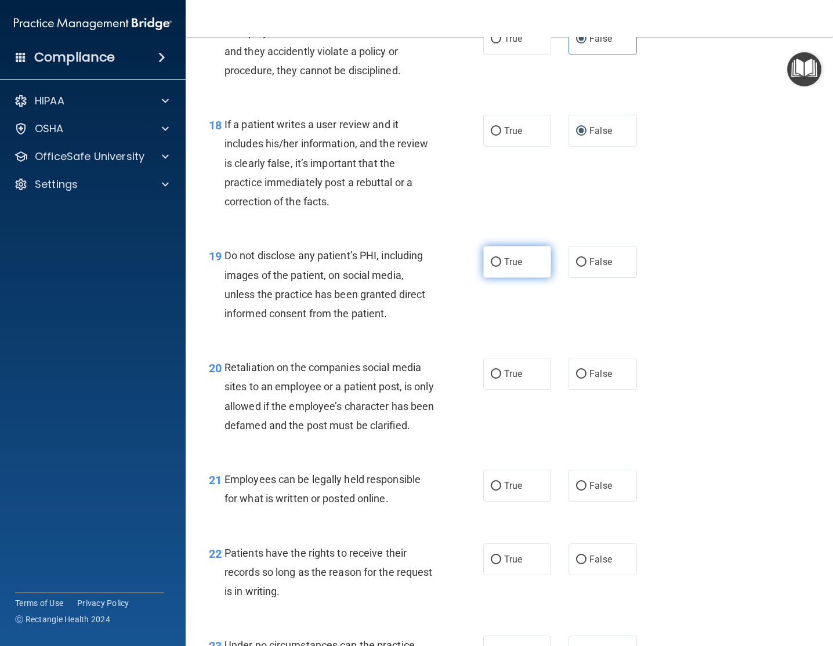
click at [522, 275] on label "True" at bounding box center [517, 262] width 68 height 32
click at [501, 267] on input "True" at bounding box center [496, 262] width 10 height 9
radio input "true"
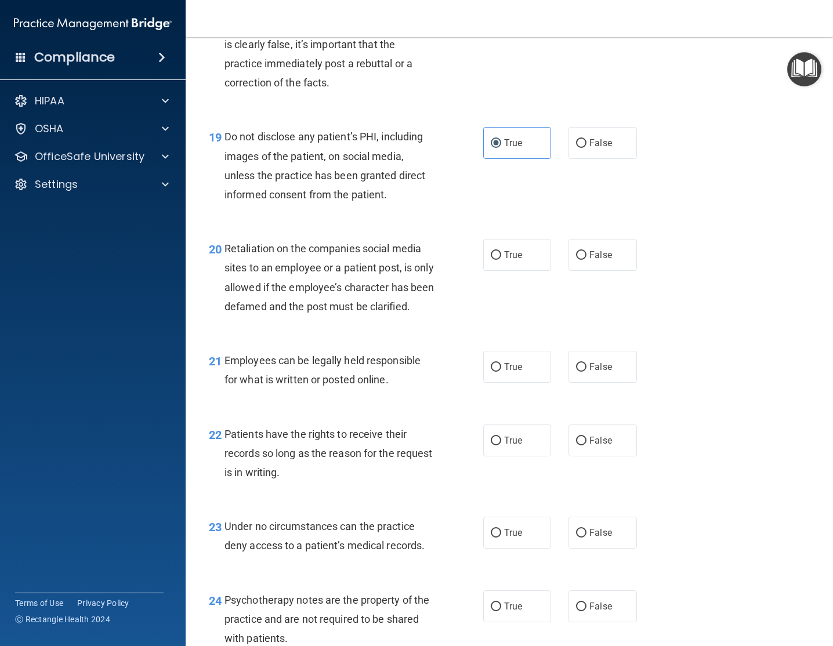
scroll to position [2194, 0]
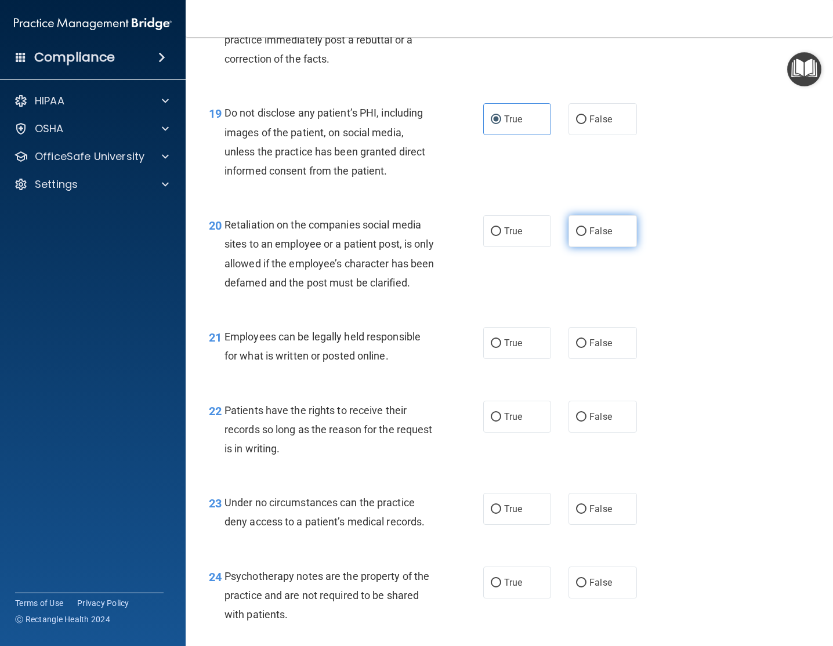
click at [607, 241] on label "False" at bounding box center [602, 231] width 68 height 32
click at [586, 236] on input "False" at bounding box center [581, 231] width 10 height 9
radio input "true"
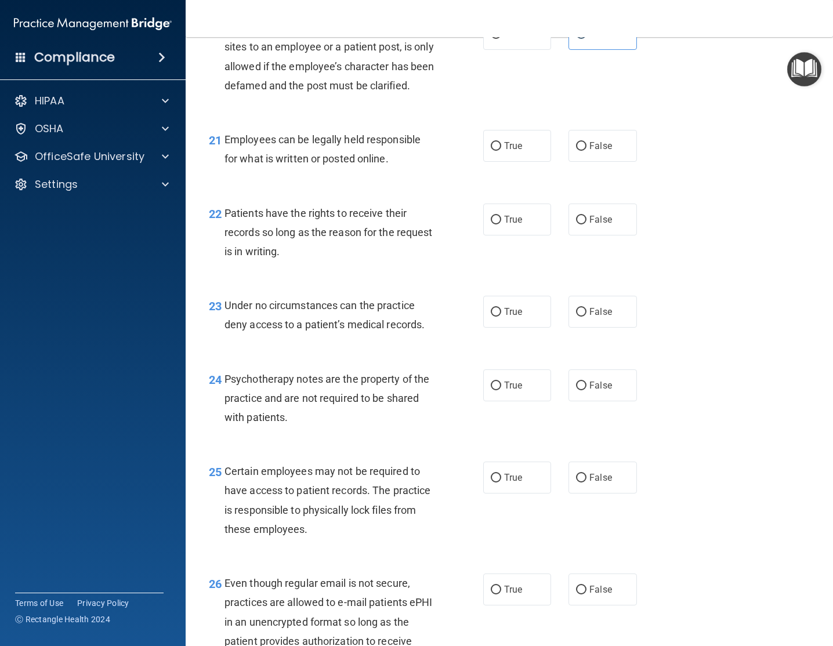
scroll to position [2390, 0]
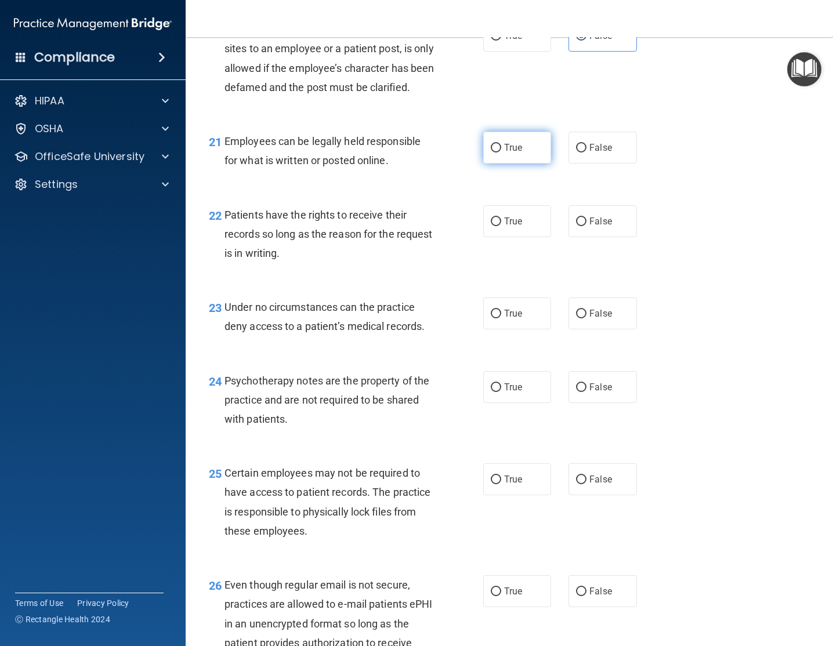
click at [520, 161] on label "True" at bounding box center [517, 148] width 68 height 32
click at [501, 153] on input "True" at bounding box center [496, 148] width 10 height 9
radio input "true"
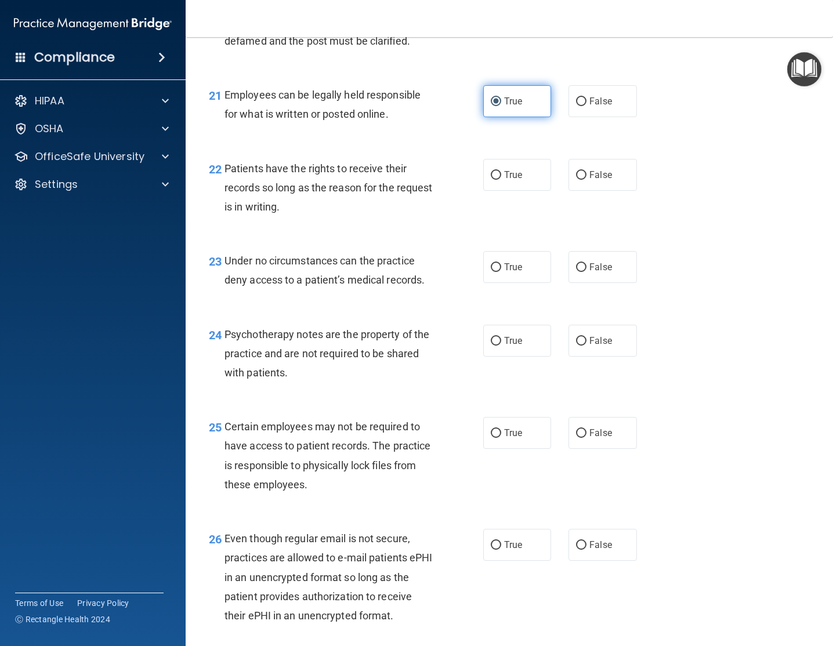
scroll to position [2437, 0]
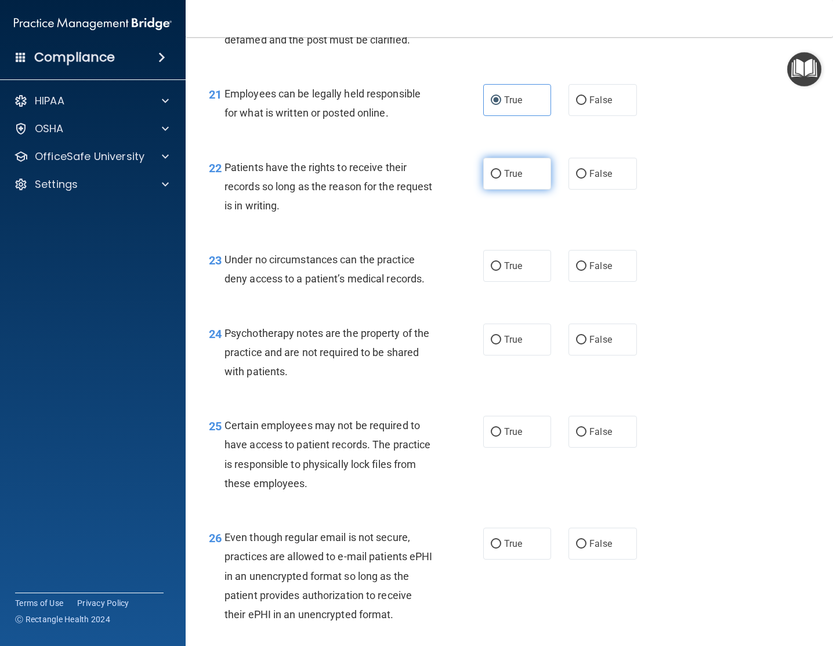
click at [511, 179] on span "True" at bounding box center [513, 173] width 18 height 11
click at [501, 179] on input "True" at bounding box center [496, 174] width 10 height 9
radio input "true"
click at [589, 190] on label "False" at bounding box center [602, 174] width 68 height 32
click at [586, 179] on input "False" at bounding box center [581, 174] width 10 height 9
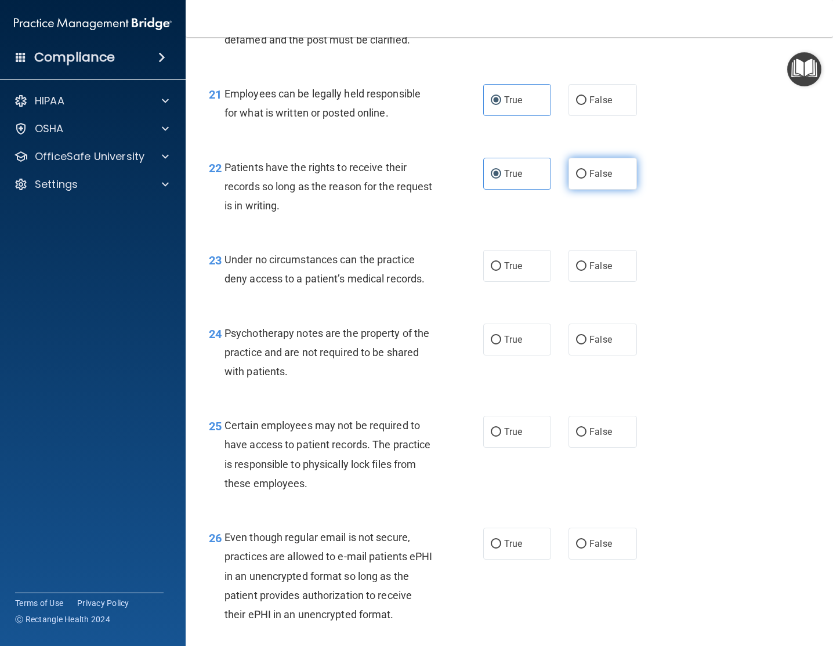
radio input "true"
radio input "false"
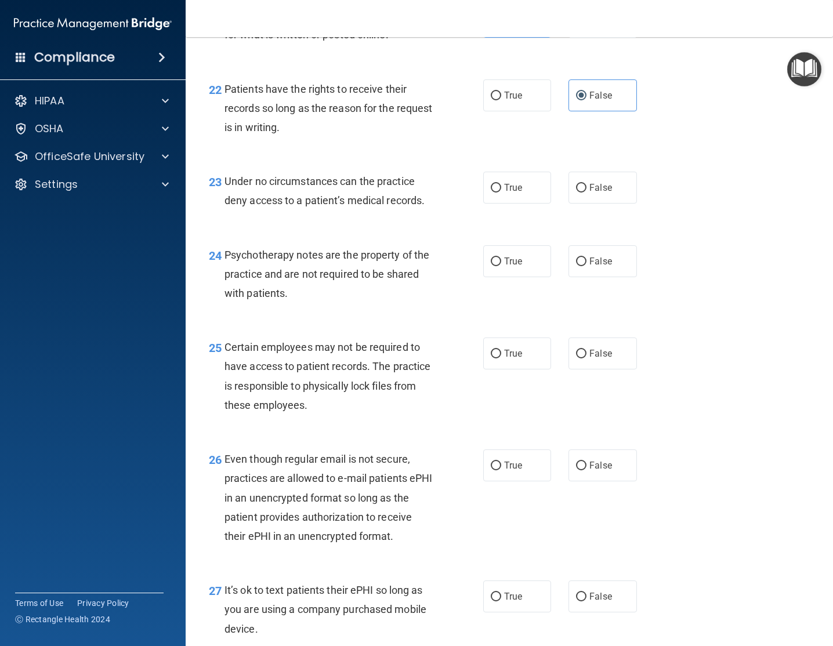
scroll to position [2515, 0]
click at [520, 194] on span "True" at bounding box center [513, 188] width 18 height 11
click at [501, 193] on input "True" at bounding box center [496, 188] width 10 height 9
radio input "true"
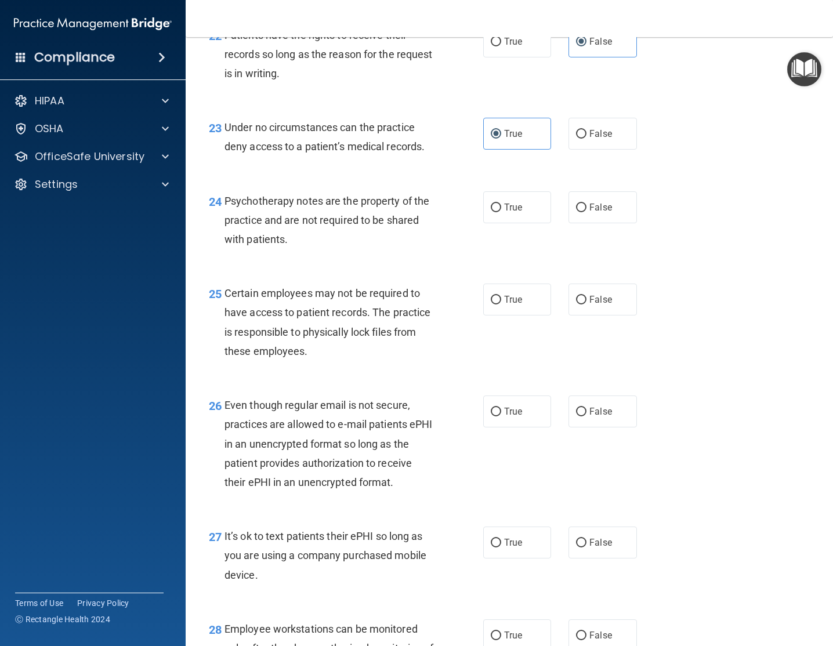
scroll to position [2583, 0]
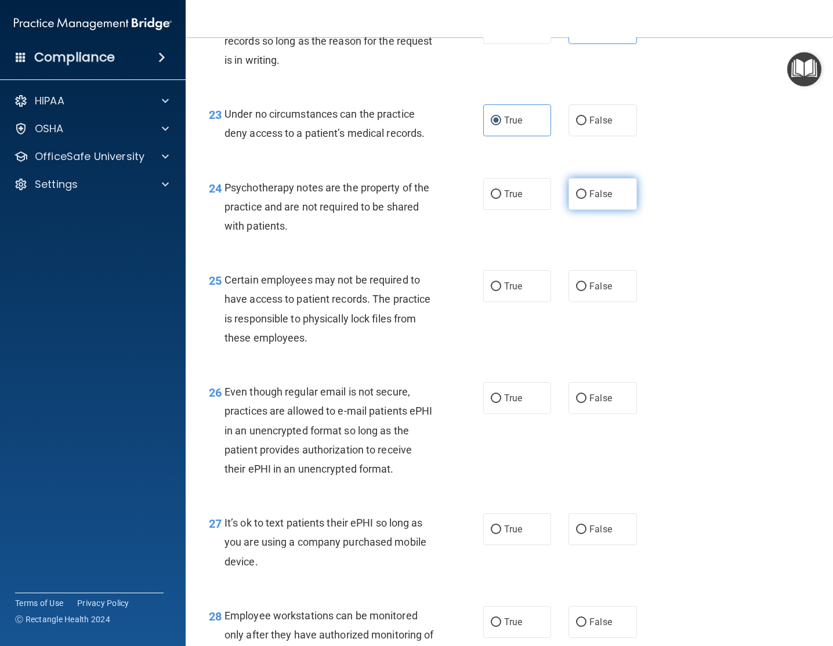
click at [602, 210] on label "False" at bounding box center [602, 194] width 68 height 32
click at [586, 199] on input "False" at bounding box center [581, 194] width 10 height 9
radio input "true"
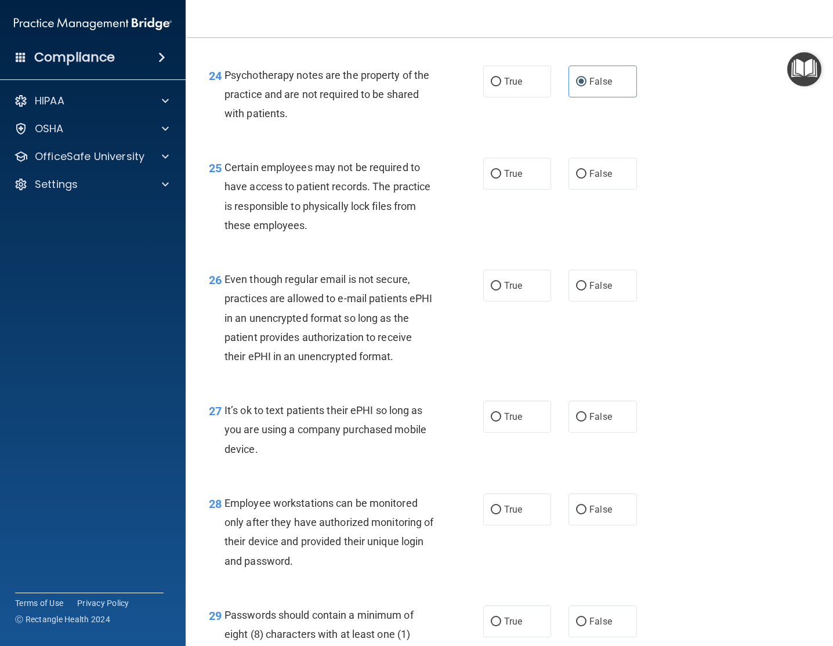
scroll to position [2698, 0]
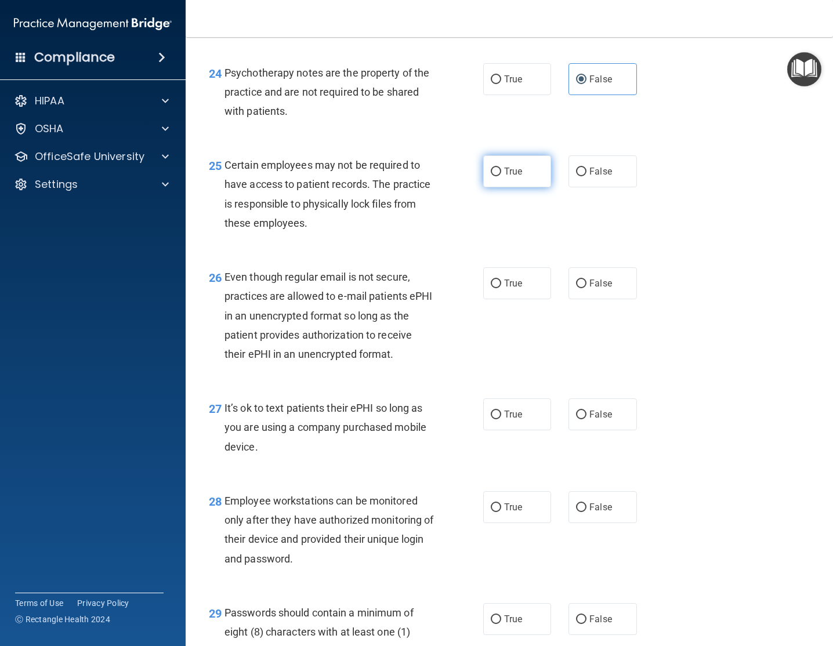
click at [522, 187] on label "True" at bounding box center [517, 171] width 68 height 32
click at [501, 176] on input "True" at bounding box center [496, 172] width 10 height 9
radio input "true"
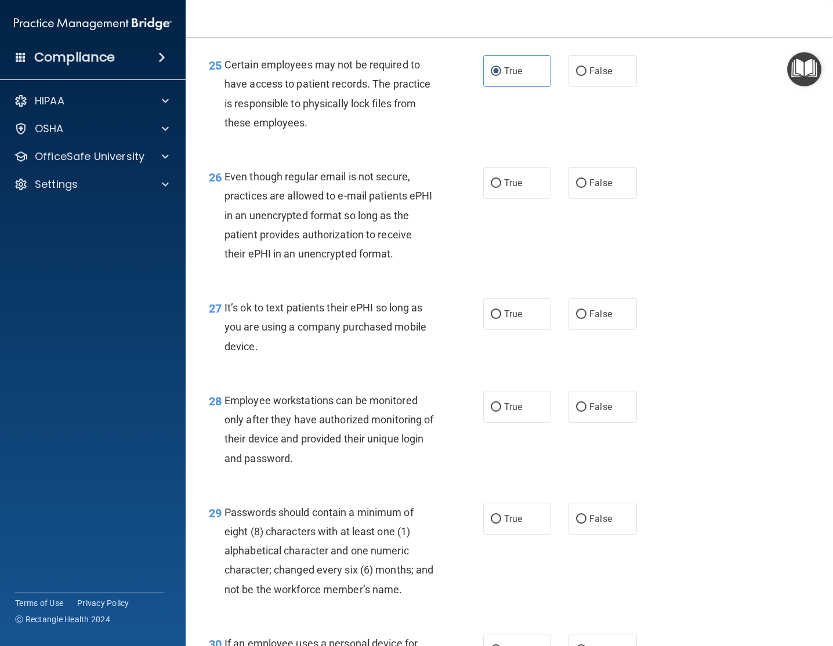
scroll to position [2794, 0]
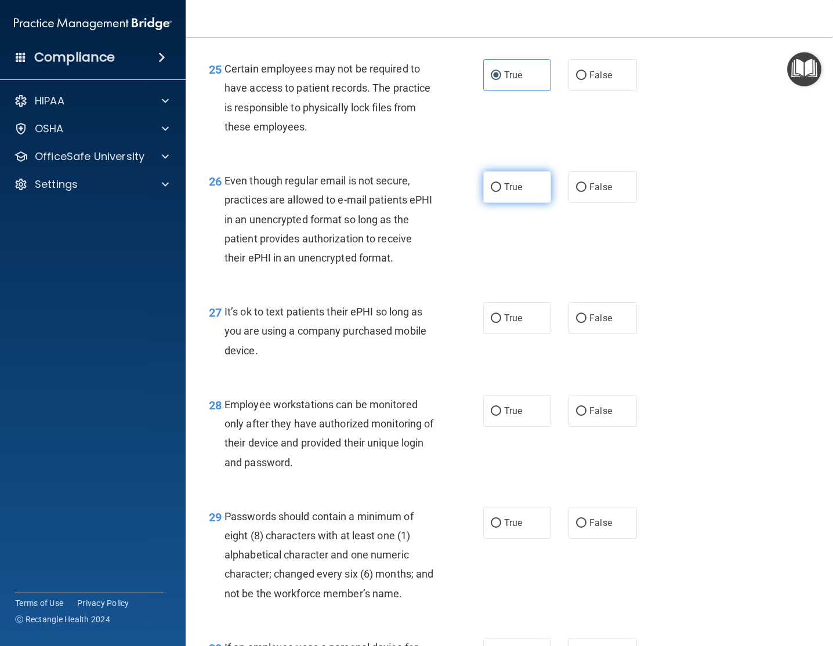
click at [504, 193] on span "True" at bounding box center [513, 186] width 18 height 11
click at [501, 192] on input "True" at bounding box center [496, 187] width 10 height 9
radio input "true"
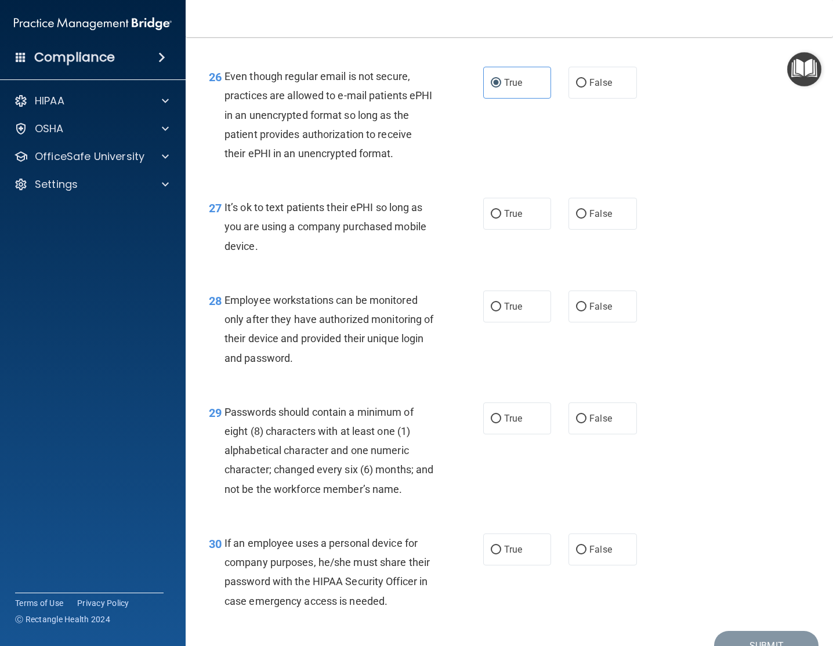
scroll to position [2894, 0]
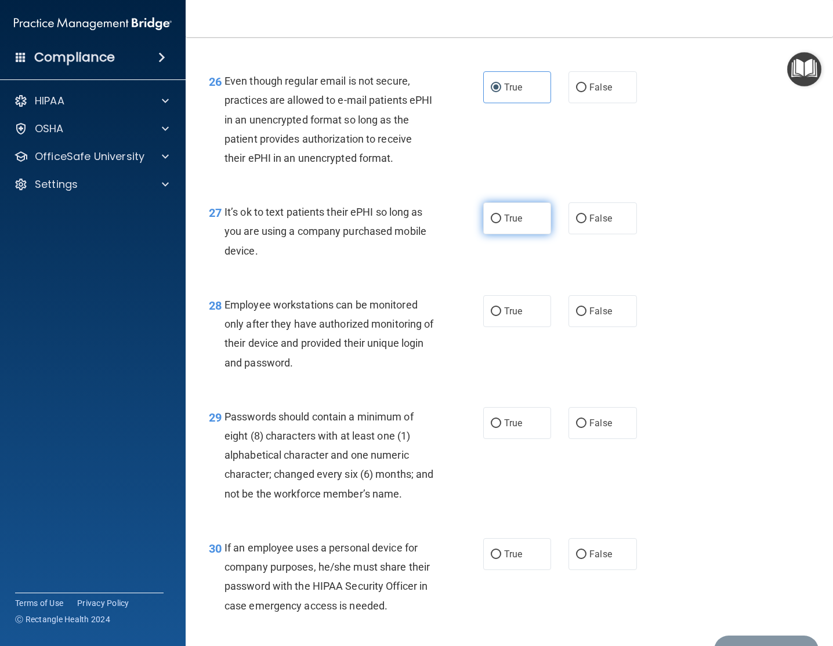
click at [486, 234] on label "True" at bounding box center [517, 218] width 68 height 32
click at [491, 223] on input "True" at bounding box center [496, 219] width 10 height 9
radio input "true"
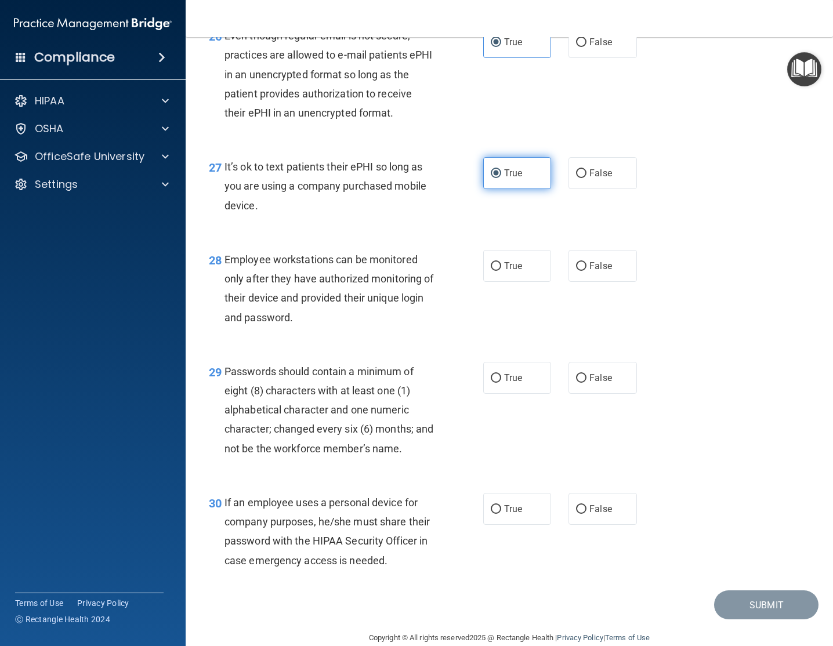
scroll to position [2978, 0]
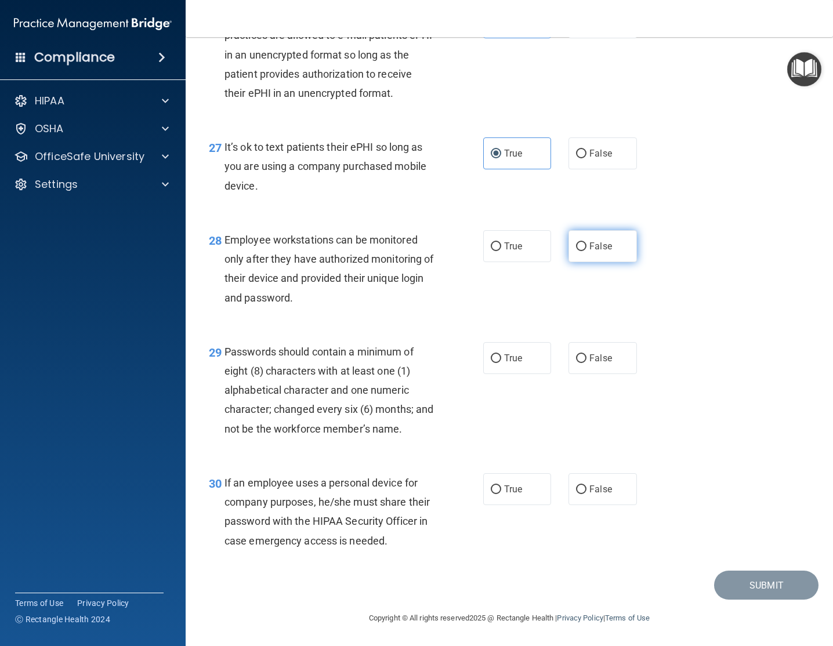
click at [584, 251] on label "False" at bounding box center [602, 246] width 68 height 32
click at [584, 251] on input "False" at bounding box center [581, 246] width 10 height 9
radio input "true"
click at [514, 356] on span "True" at bounding box center [513, 358] width 18 height 11
click at [501, 356] on input "True" at bounding box center [496, 358] width 10 height 9
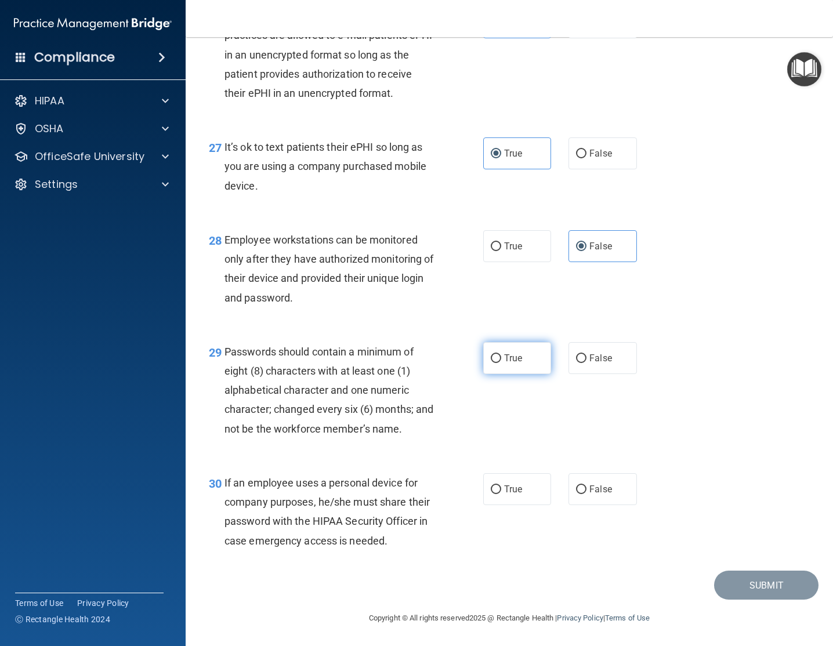
radio input "true"
click at [602, 499] on label "False" at bounding box center [602, 489] width 68 height 32
click at [586, 494] on input "False" at bounding box center [581, 489] width 10 height 9
radio input "true"
click at [746, 590] on button "Submit" at bounding box center [766, 586] width 104 height 30
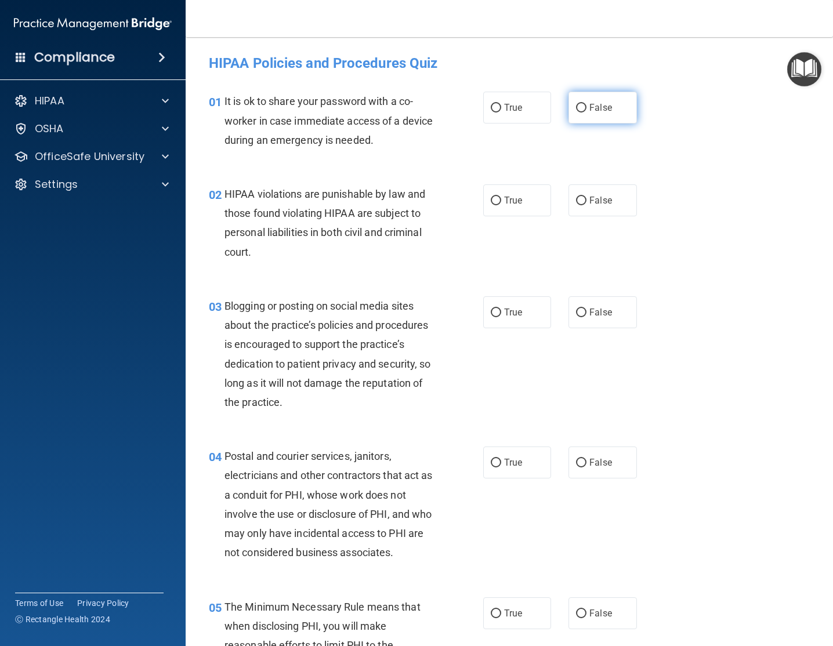
click at [580, 107] on input "False" at bounding box center [581, 108] width 10 height 9
radio input "true"
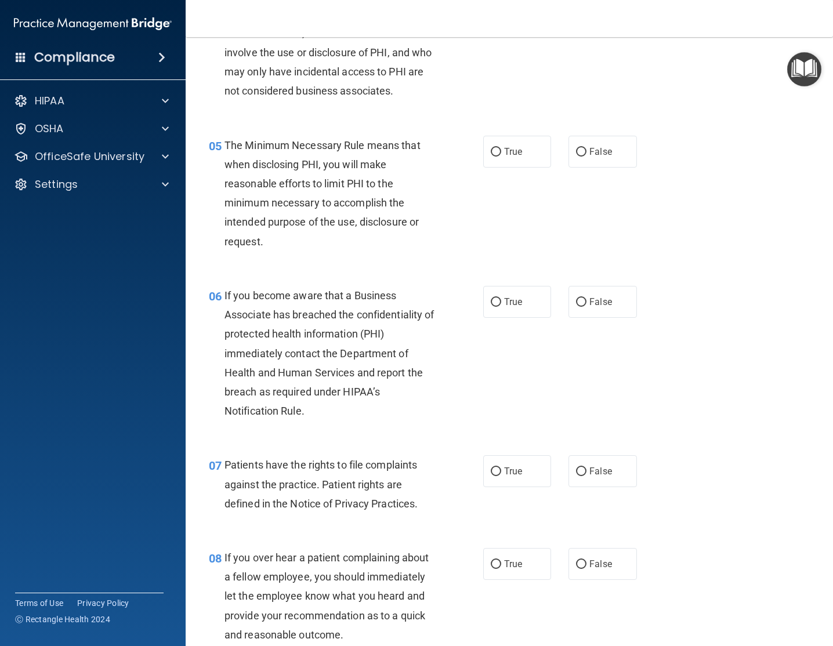
scroll to position [502, 0]
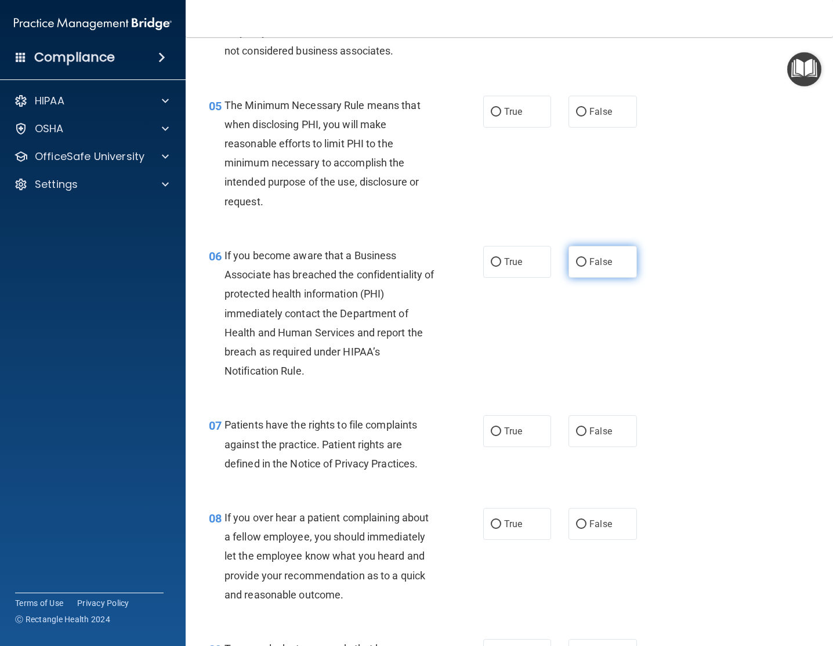
click at [585, 261] on input "False" at bounding box center [581, 262] width 10 height 9
radio input "true"
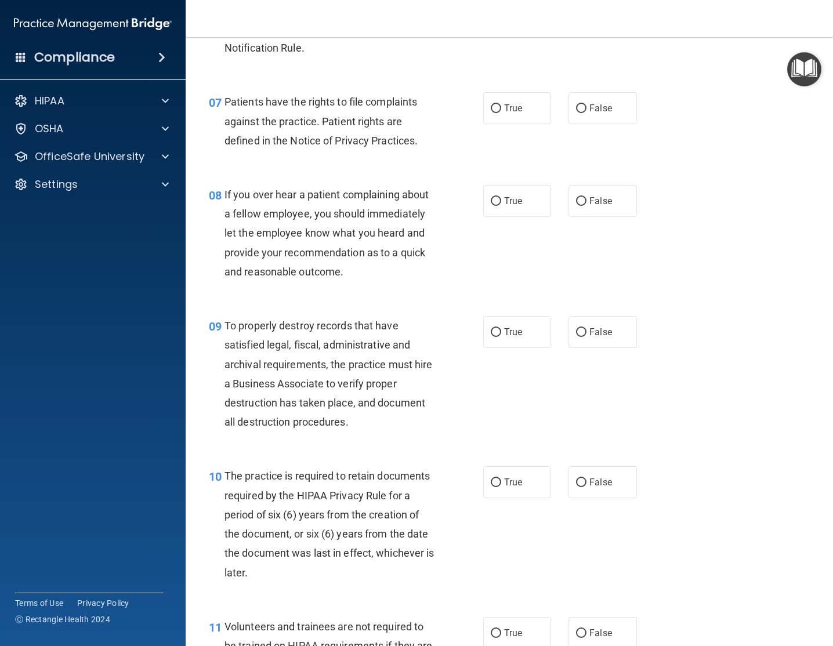
scroll to position [878, 0]
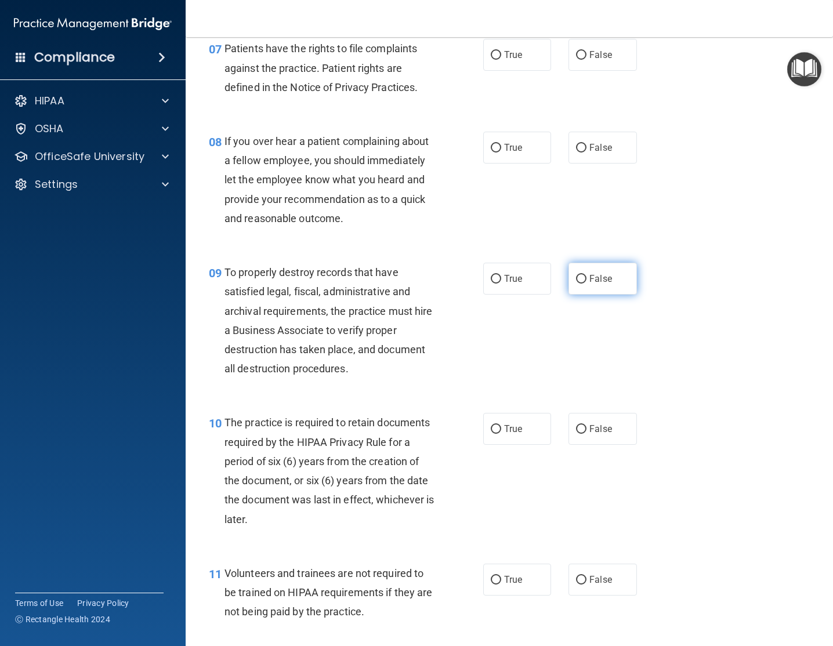
click at [592, 271] on label "False" at bounding box center [602, 279] width 68 height 32
click at [586, 275] on input "False" at bounding box center [581, 279] width 10 height 9
radio input "true"
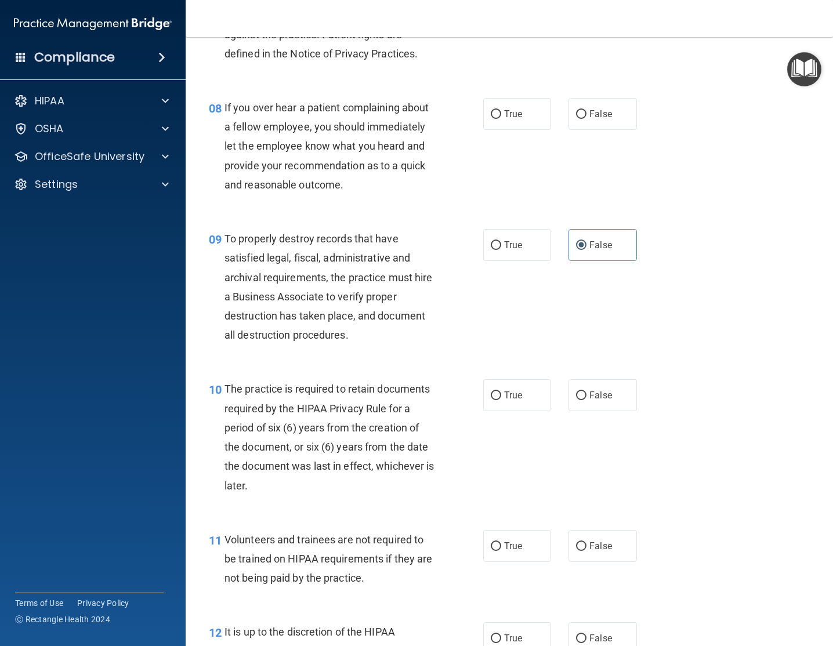
scroll to position [913, 0]
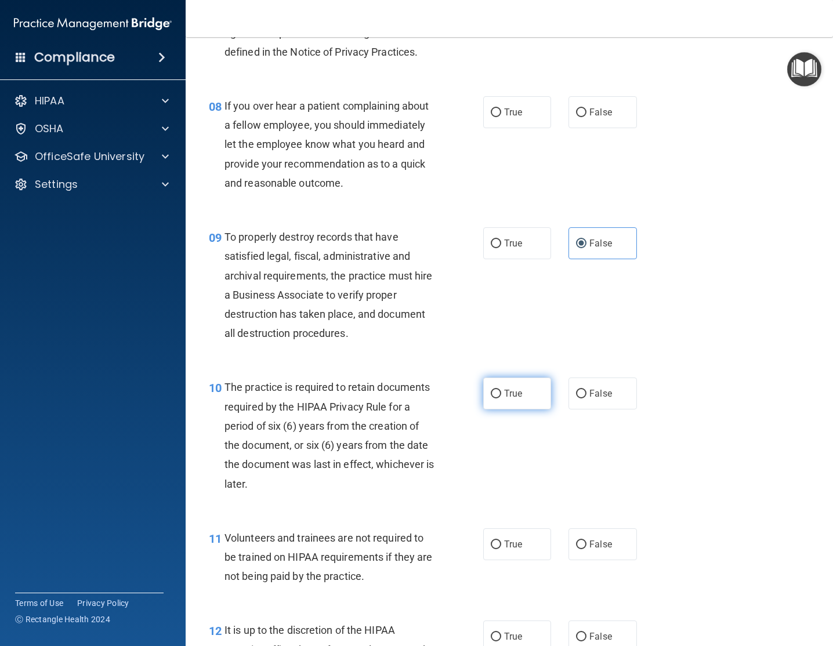
click at [499, 392] on input "True" at bounding box center [496, 394] width 10 height 9
radio input "true"
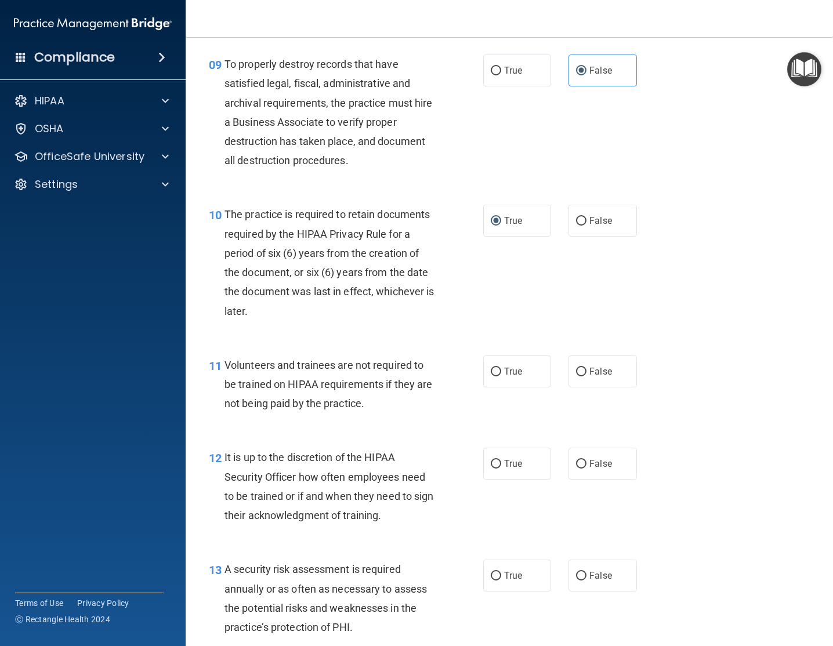
scroll to position [1113, 0]
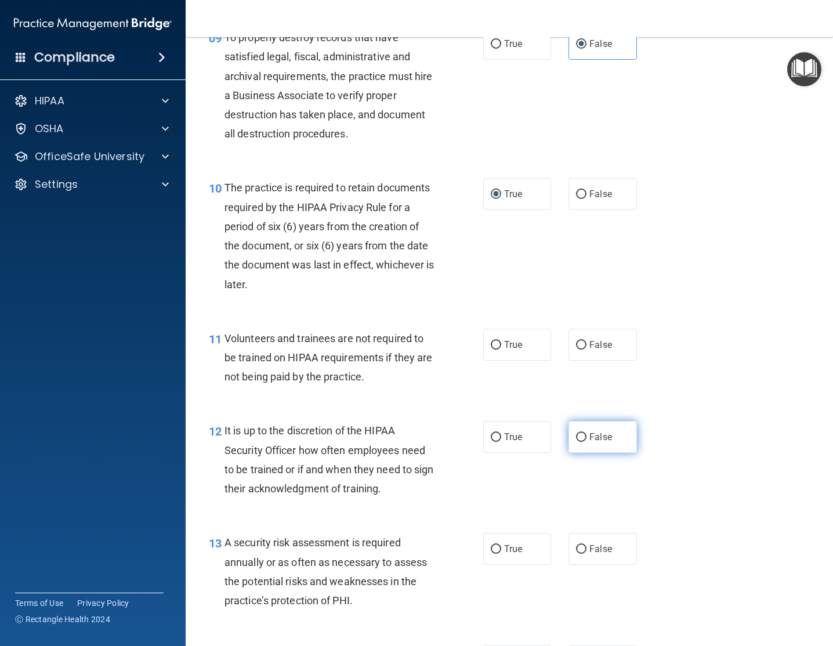
click at [585, 442] on input "False" at bounding box center [581, 437] width 10 height 9
radio input "true"
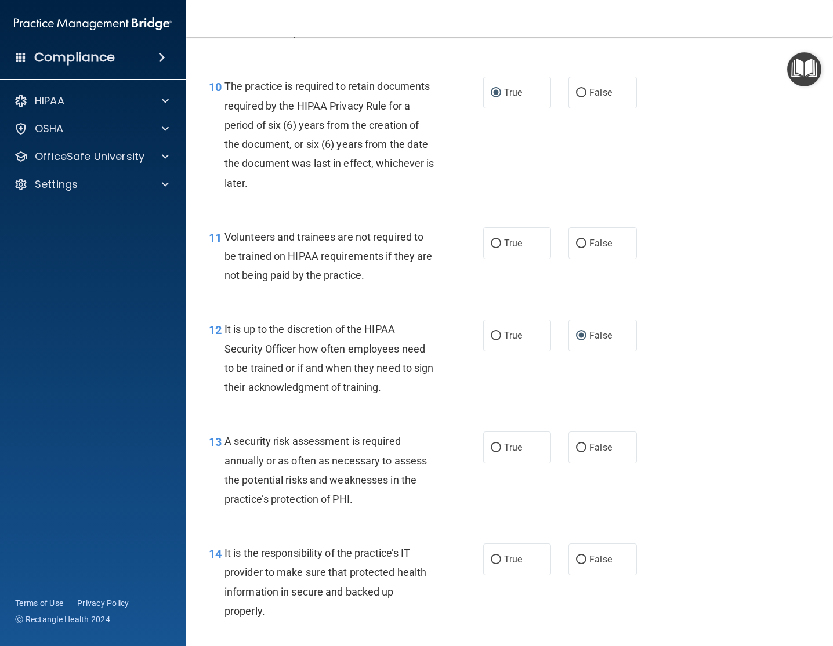
scroll to position [1287, 0]
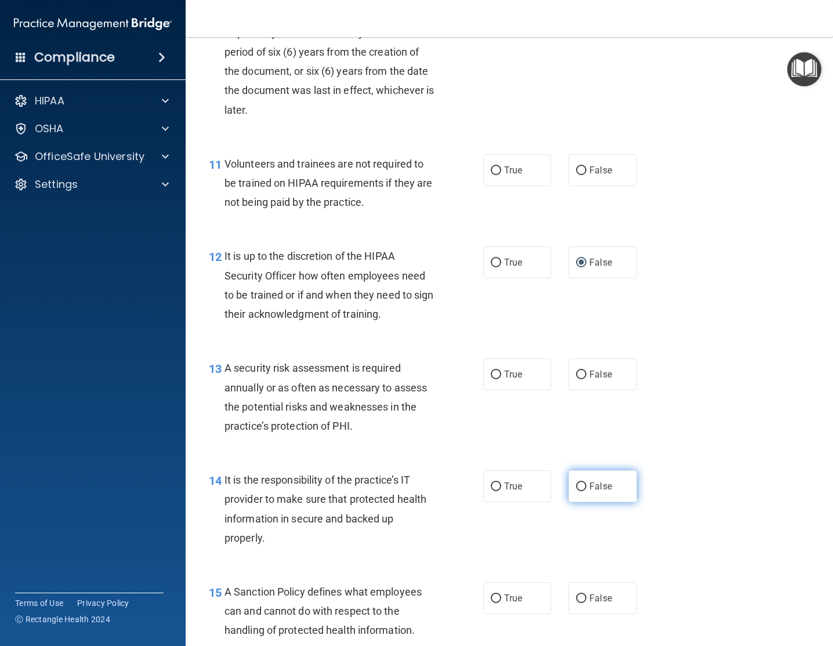
click at [601, 492] on label "False" at bounding box center [602, 486] width 68 height 32
click at [586, 491] on input "False" at bounding box center [581, 486] width 10 height 9
radio input "true"
click at [591, 595] on span "False" at bounding box center [600, 598] width 23 height 11
click at [586, 595] on input "False" at bounding box center [581, 598] width 10 height 9
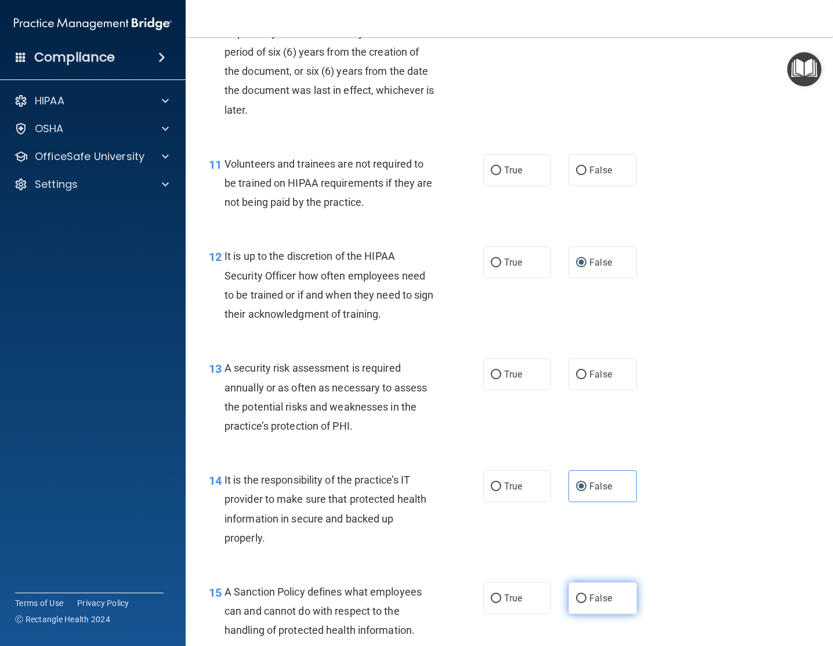
radio input "true"
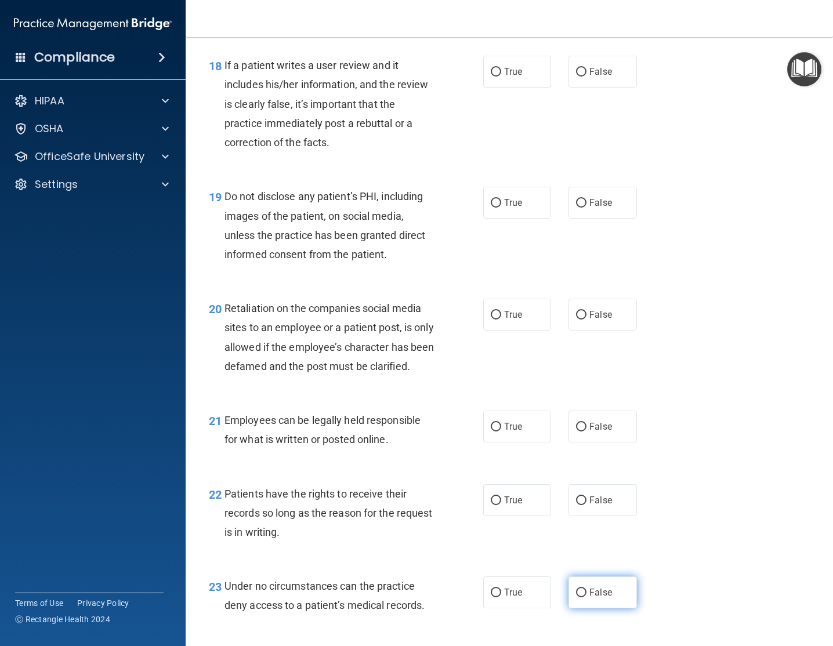
scroll to position [2115, 0]
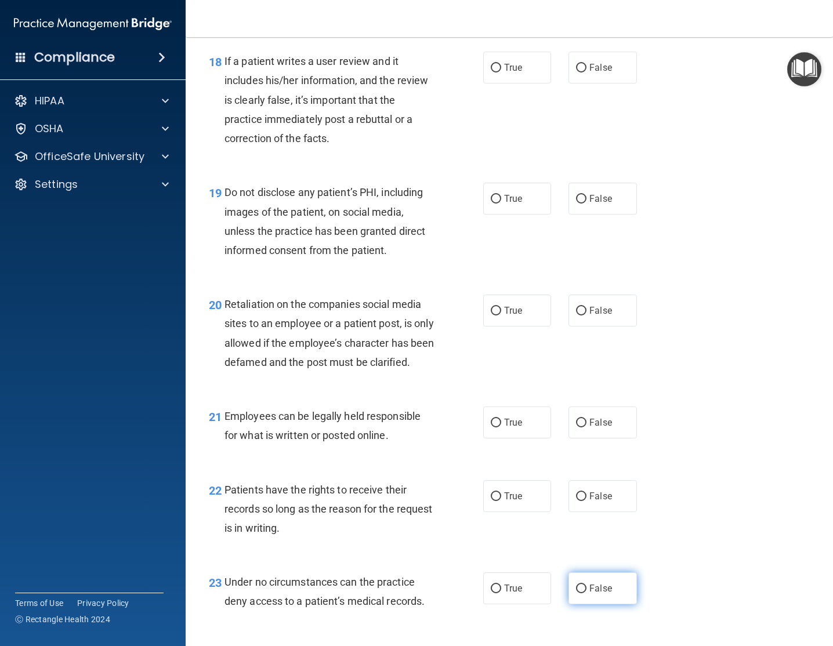
click at [604, 594] on span "False" at bounding box center [600, 588] width 23 height 11
click at [586, 593] on input "False" at bounding box center [581, 589] width 10 height 9
radio input "true"
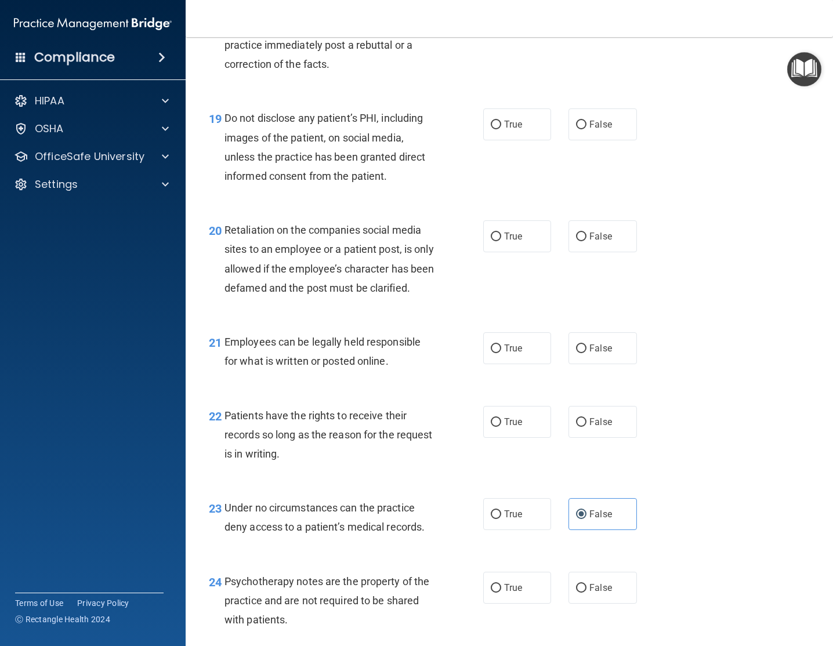
scroll to position [2198, 0]
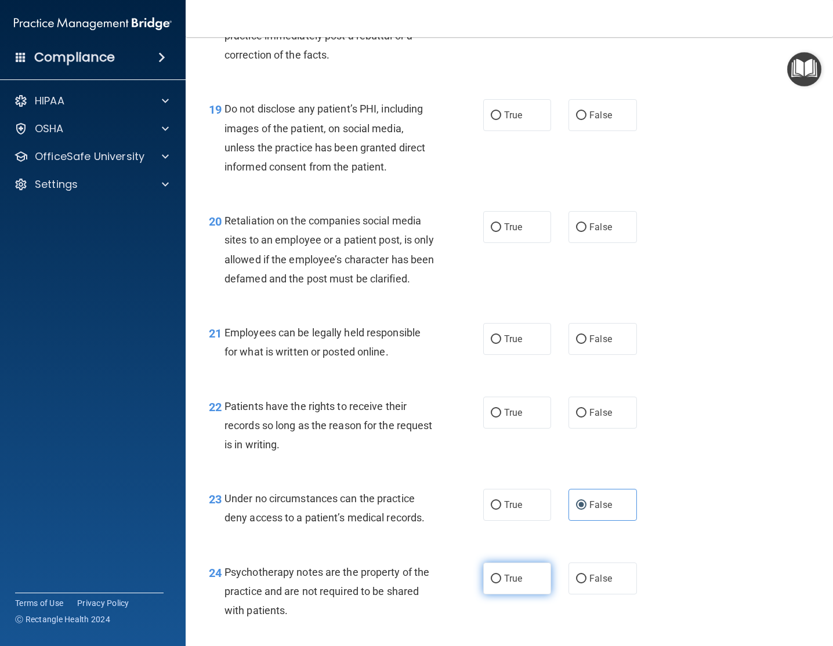
click at [498, 583] on input "True" at bounding box center [496, 579] width 10 height 9
radio input "true"
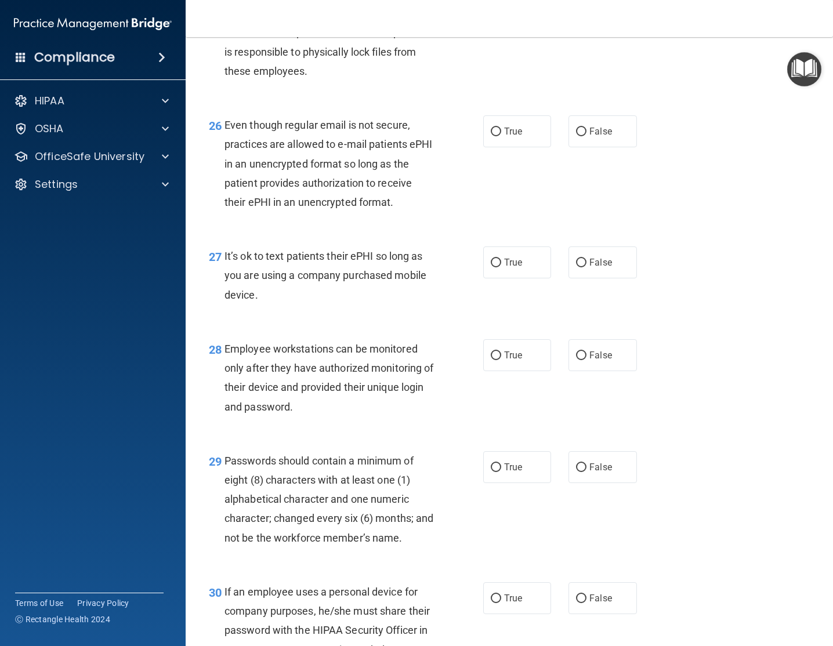
scroll to position [2978, 0]
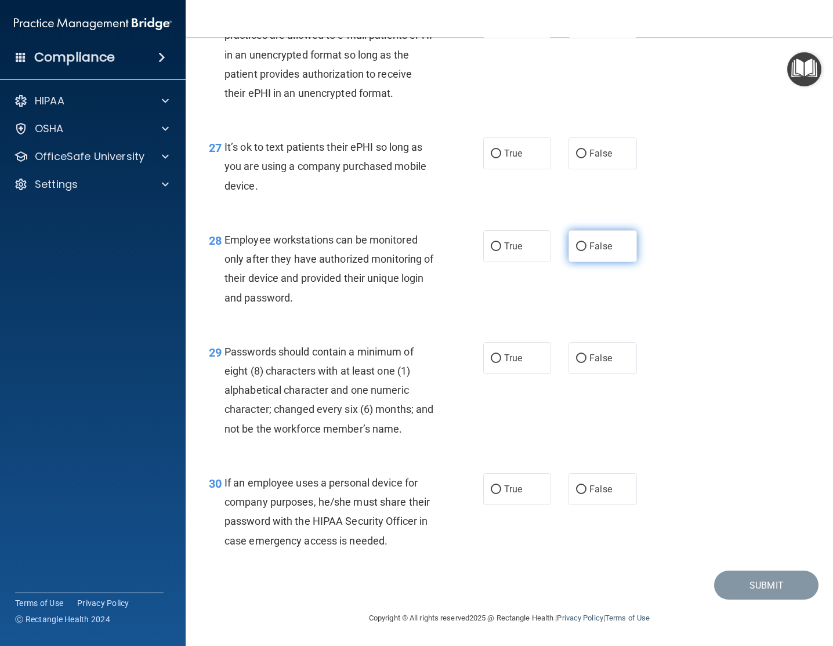
click at [604, 246] on span "False" at bounding box center [600, 246] width 23 height 11
click at [586, 246] on input "False" at bounding box center [581, 246] width 10 height 9
radio input "true"
click at [605, 492] on span "False" at bounding box center [600, 489] width 23 height 11
click at [586, 492] on input "False" at bounding box center [581, 489] width 10 height 9
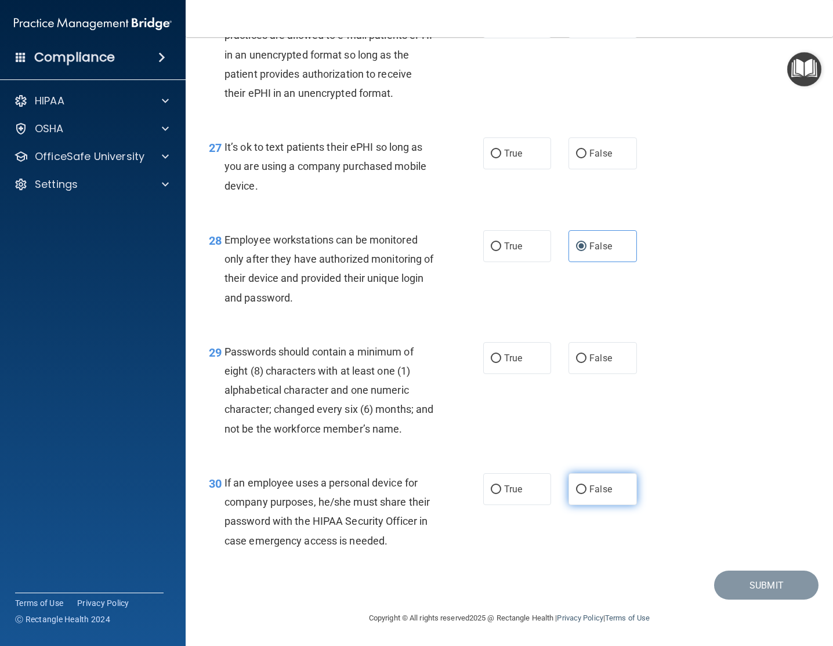
radio input "true"
drag, startPoint x: 484, startPoint y: 365, endPoint x: 490, endPoint y: 359, distance: 9.0
click at [489, 360] on label "True" at bounding box center [517, 358] width 68 height 32
click at [491, 360] on input "True" at bounding box center [496, 358] width 10 height 9
radio input "true"
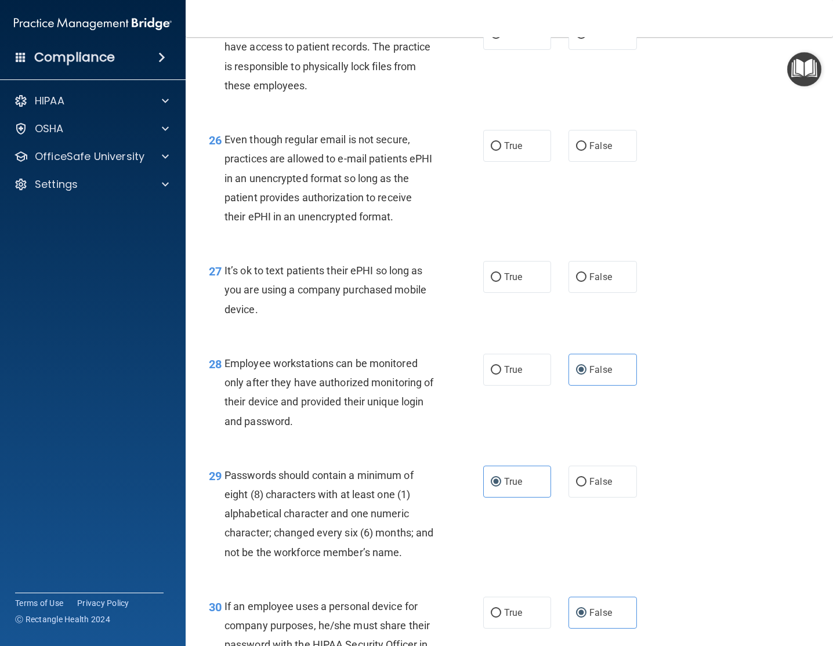
scroll to position [2827, 0]
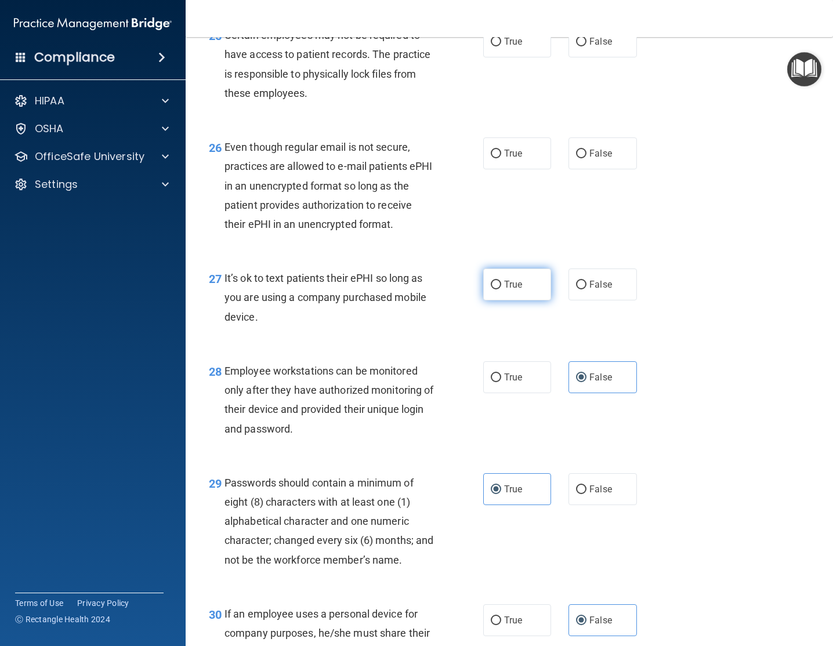
click at [509, 290] on span "True" at bounding box center [513, 284] width 18 height 11
click at [501, 289] on input "True" at bounding box center [496, 285] width 10 height 9
radio input "true"
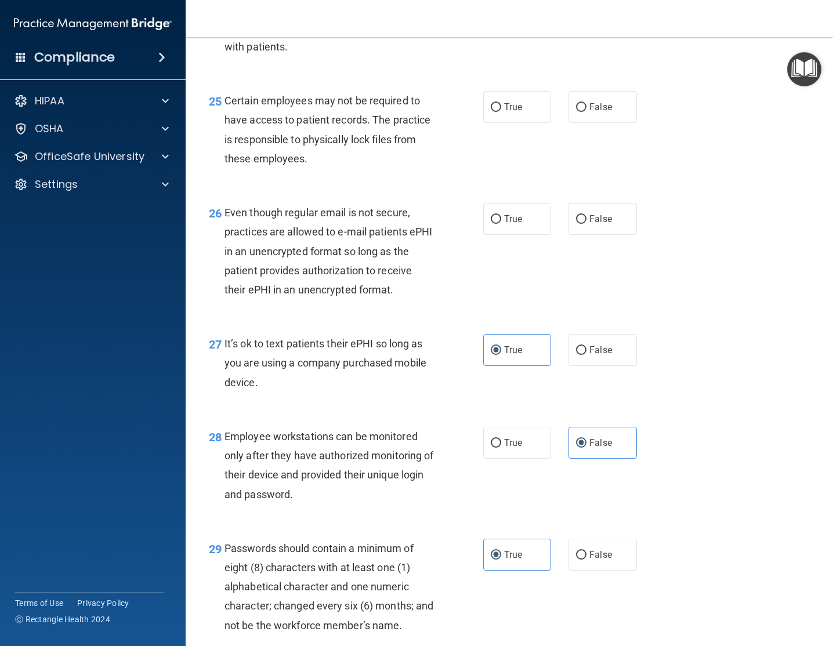
scroll to position [2740, 0]
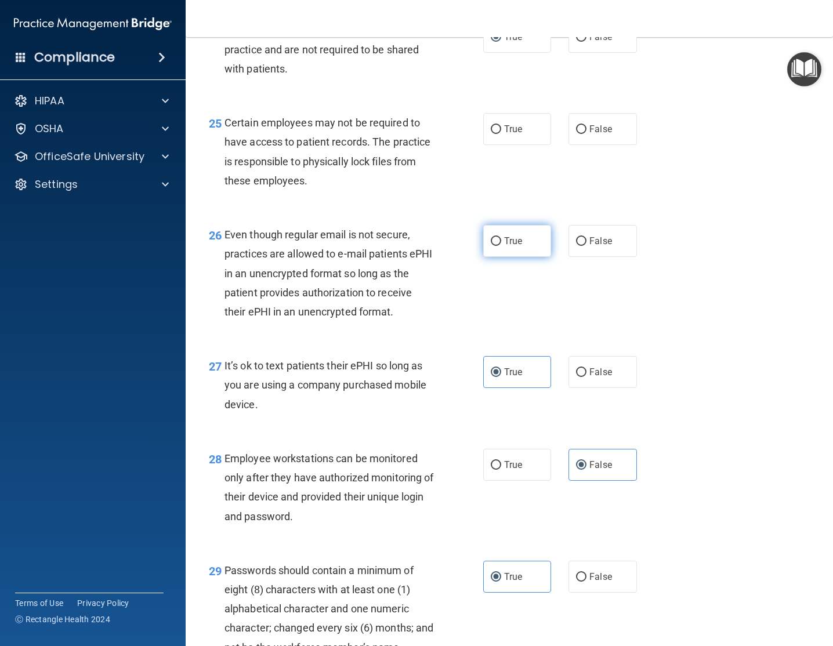
click at [522, 246] on span "True" at bounding box center [513, 240] width 18 height 11
click at [501, 246] on input "True" at bounding box center [496, 241] width 10 height 9
radio input "true"
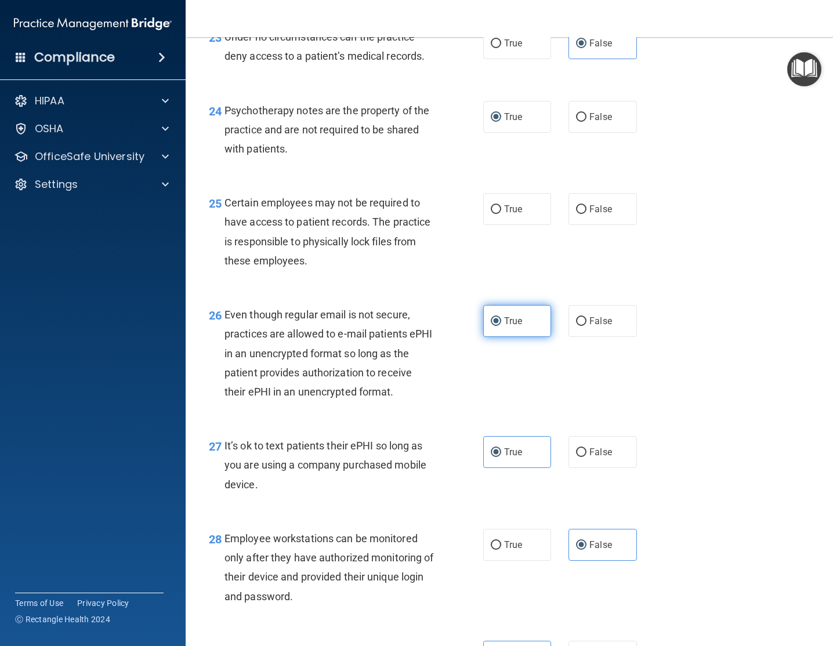
scroll to position [2647, 0]
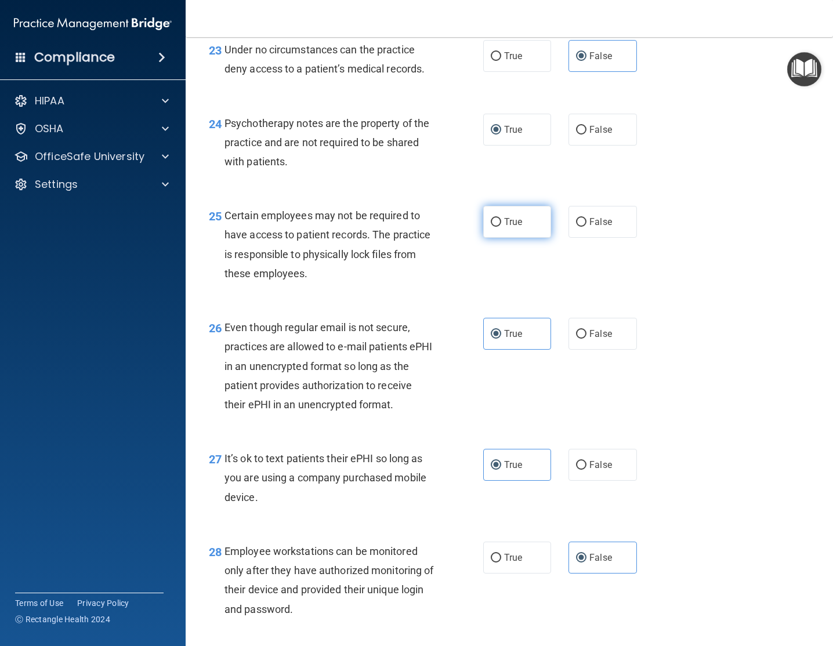
click at [511, 238] on label "True" at bounding box center [517, 222] width 68 height 32
click at [501, 227] on input "True" at bounding box center [496, 222] width 10 height 9
radio input "true"
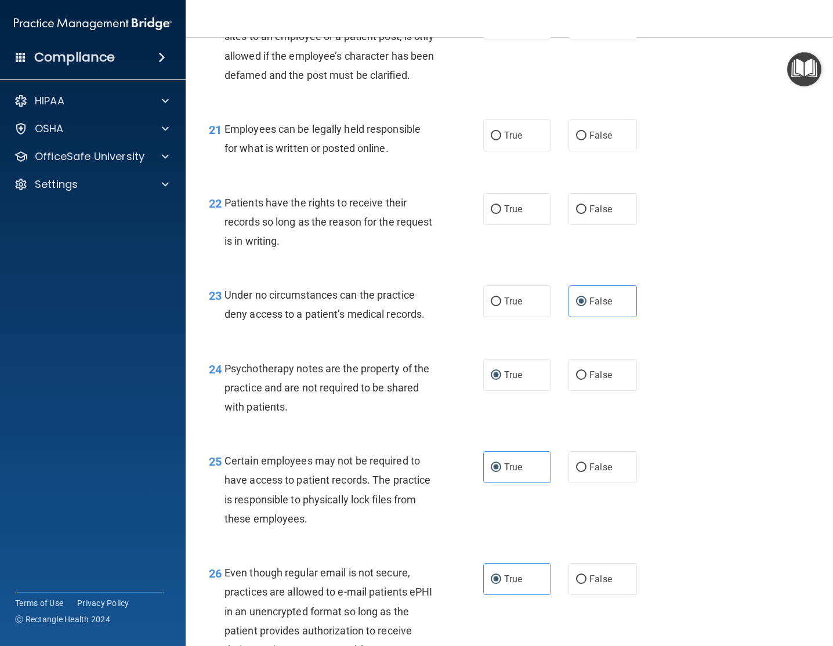
scroll to position [2398, 0]
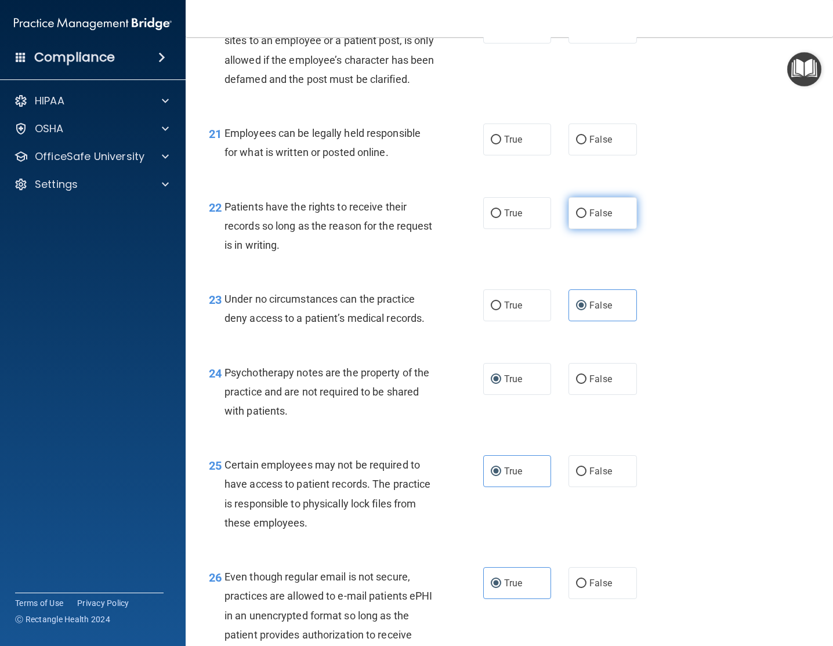
click at [586, 218] on input "False" at bounding box center [581, 213] width 10 height 9
radio input "true"
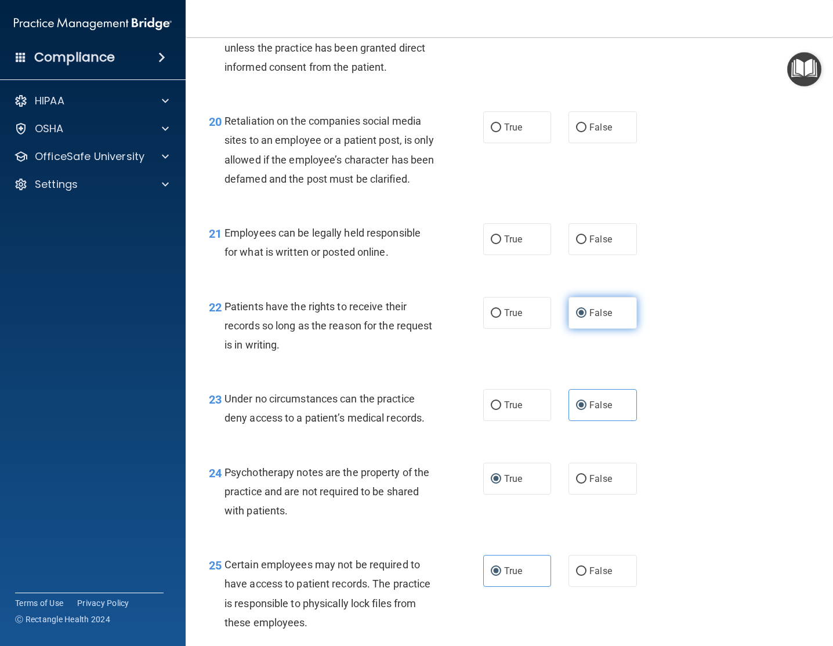
scroll to position [2292, 0]
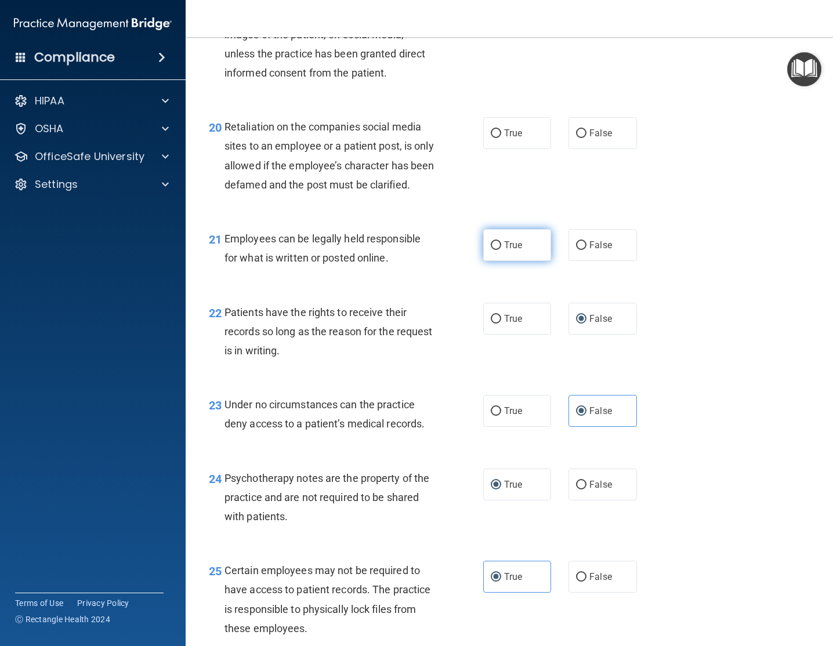
click at [536, 261] on label "True" at bounding box center [517, 245] width 68 height 32
click at [501, 250] on input "True" at bounding box center [496, 245] width 10 height 9
radio input "true"
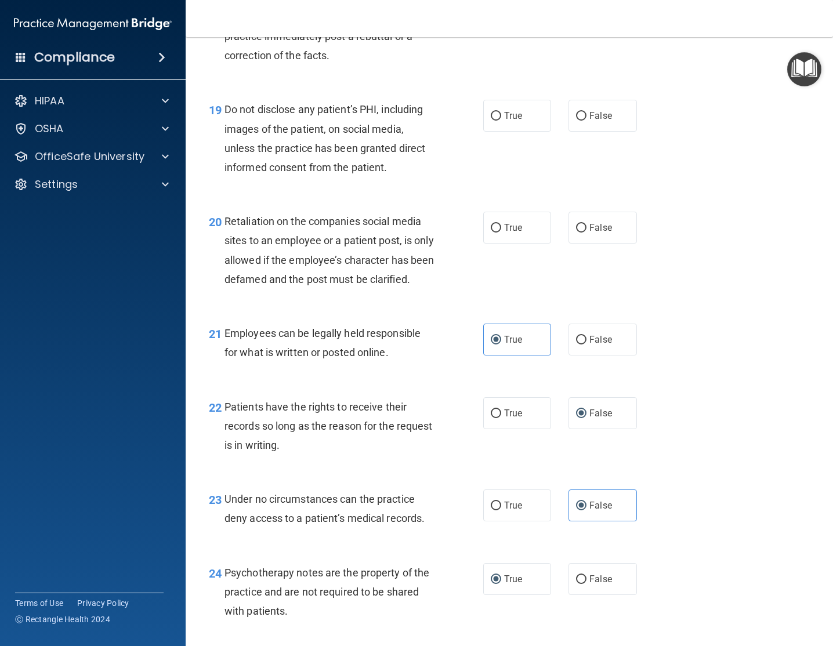
scroll to position [2159, 0]
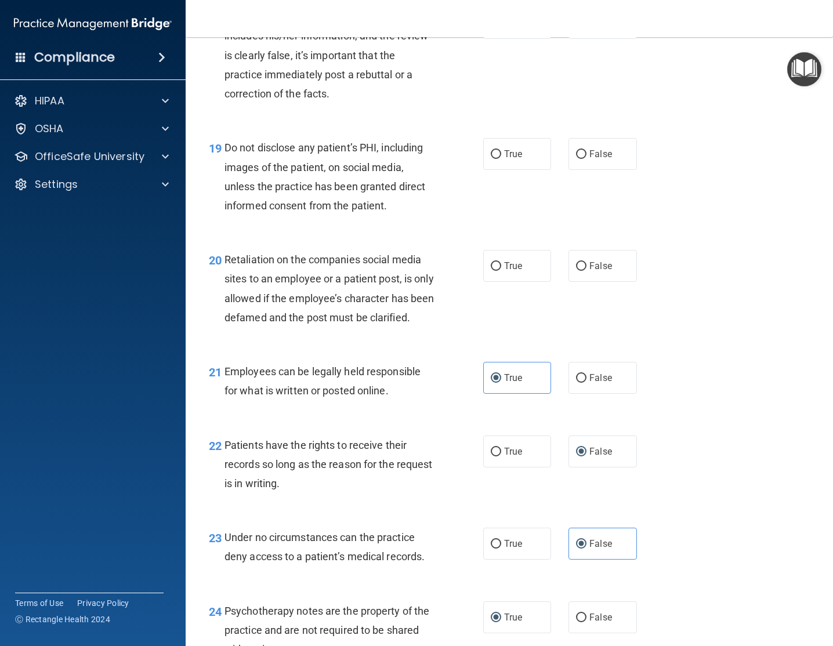
click at [598, 284] on div "20 Retaliation on the companies social media sites to an employee or a patient …" at bounding box center [509, 291] width 618 height 112
click at [593, 274] on label "False" at bounding box center [602, 266] width 68 height 32
click at [586, 271] on input "False" at bounding box center [581, 266] width 10 height 9
radio input "true"
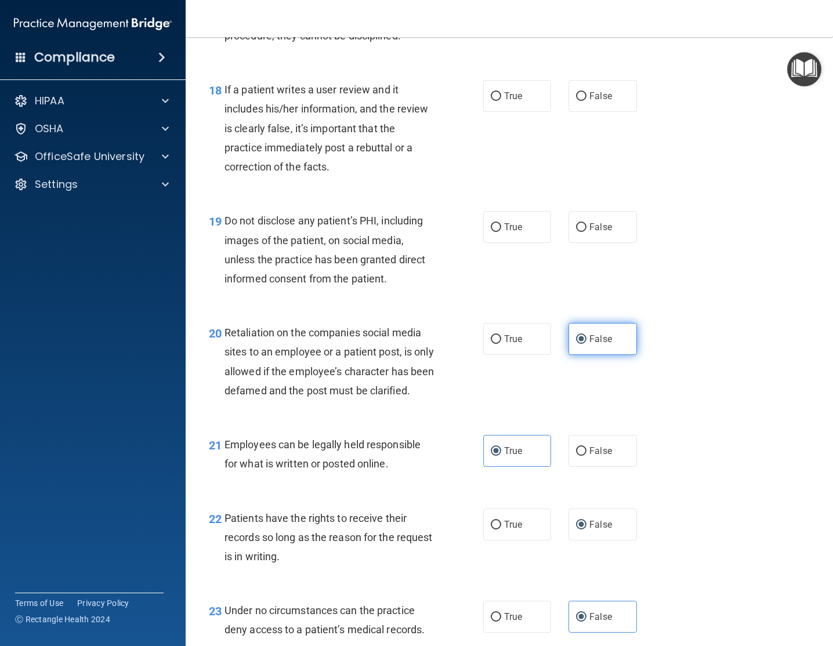
scroll to position [2080, 0]
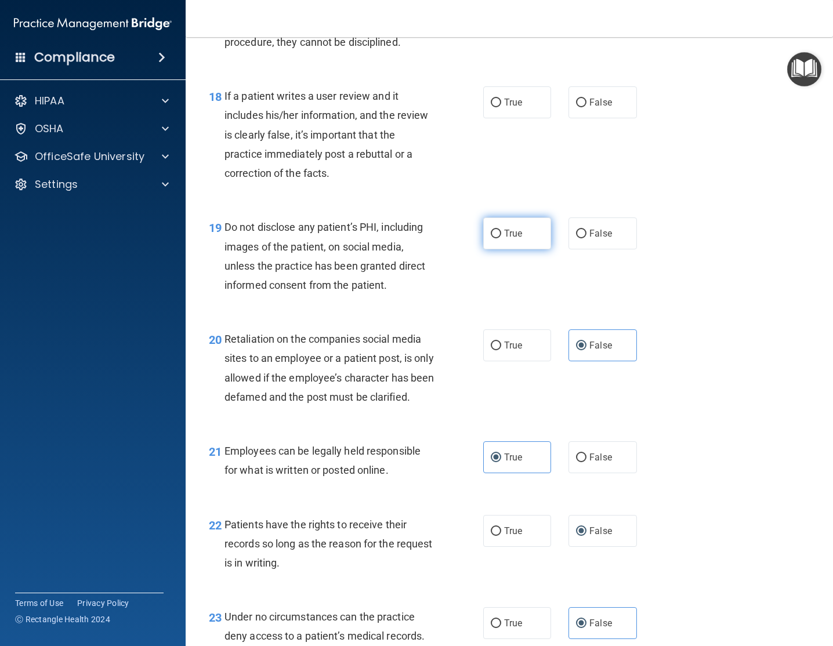
click at [511, 243] on label "True" at bounding box center [517, 233] width 68 height 32
click at [501, 238] on input "True" at bounding box center [496, 234] width 10 height 9
radio input "true"
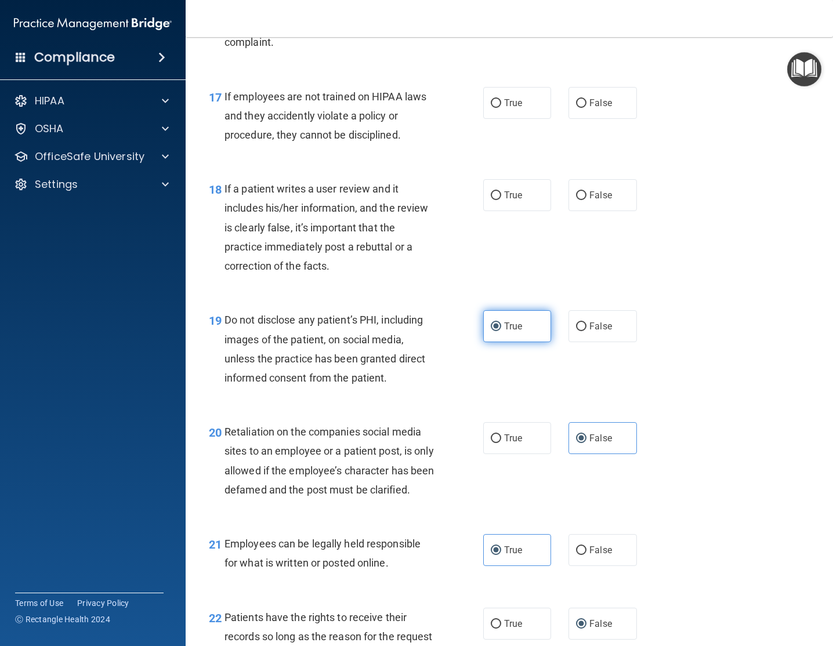
scroll to position [1981, 0]
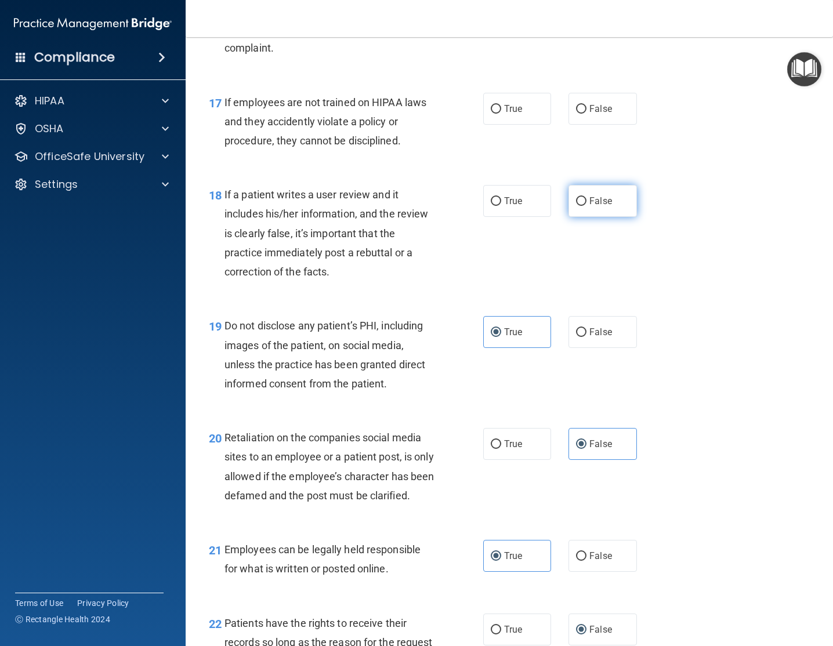
click at [599, 207] on label "False" at bounding box center [602, 201] width 68 height 32
click at [586, 206] on input "False" at bounding box center [581, 201] width 10 height 9
radio input "true"
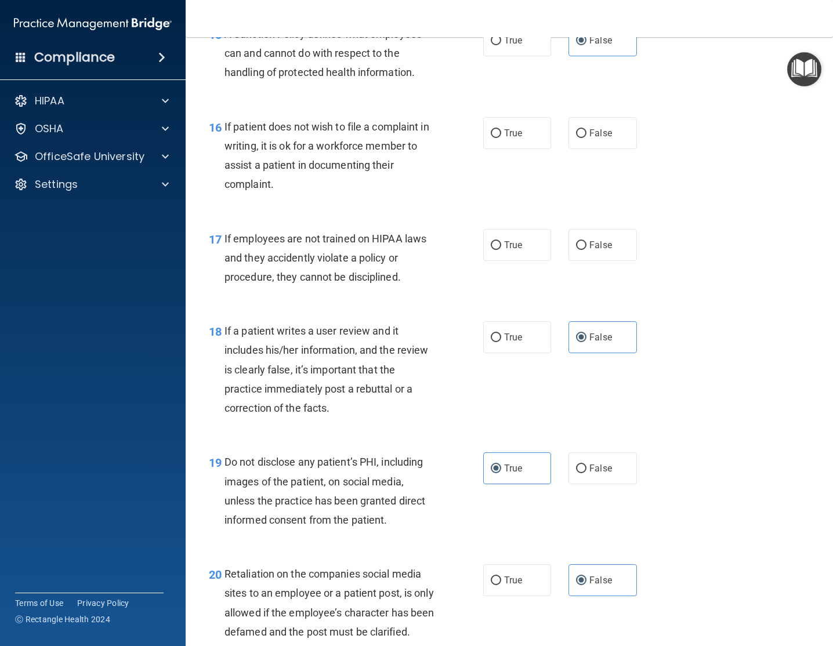
scroll to position [1839, 0]
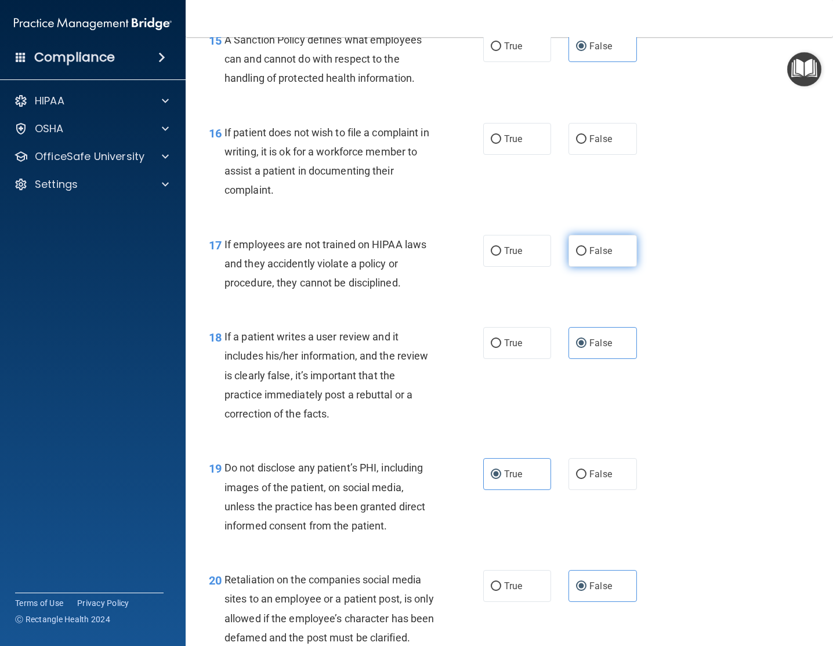
click at [620, 254] on label "False" at bounding box center [602, 251] width 68 height 32
click at [586, 254] on input "False" at bounding box center [581, 251] width 10 height 9
radio input "true"
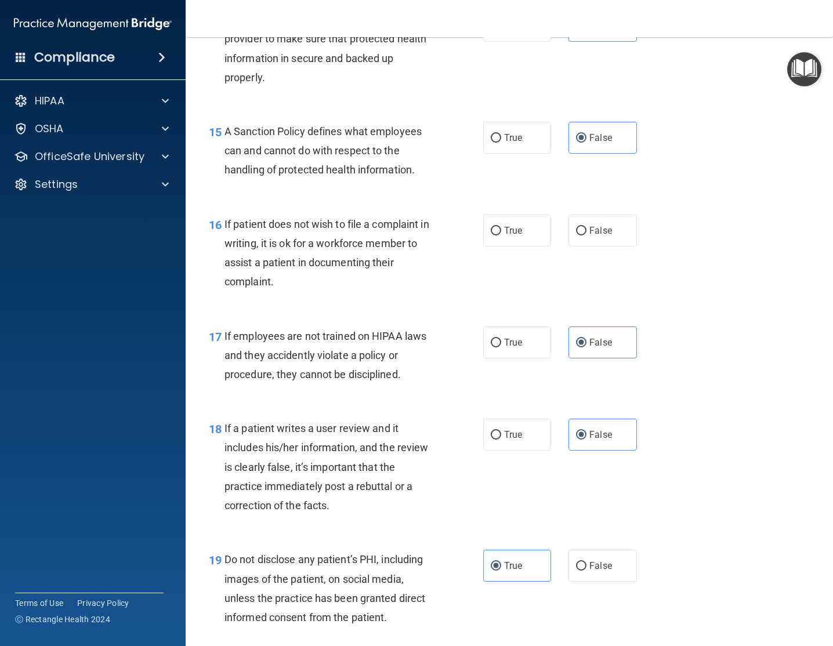
scroll to position [1745, 0]
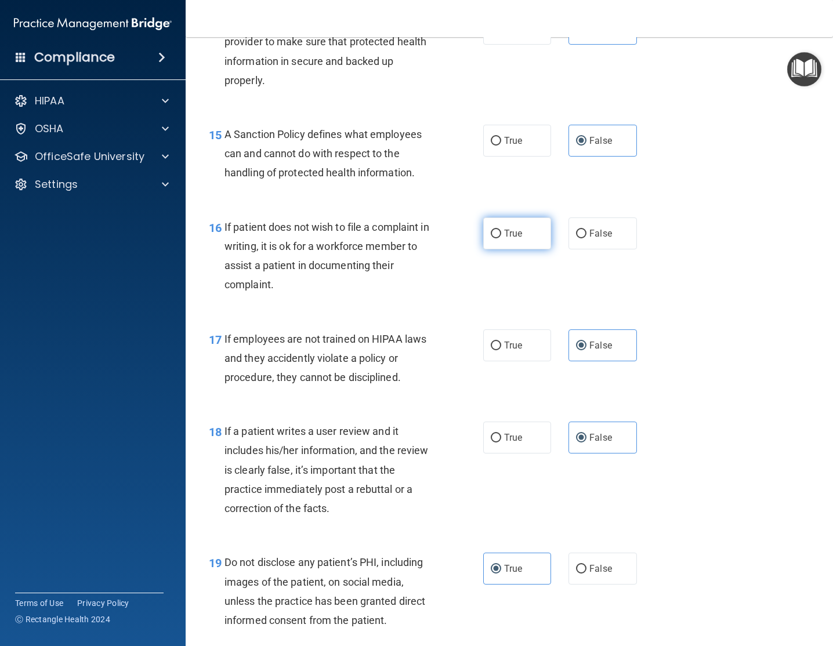
click at [512, 240] on label "True" at bounding box center [517, 233] width 68 height 32
click at [501, 238] on input "True" at bounding box center [496, 234] width 10 height 9
radio input "true"
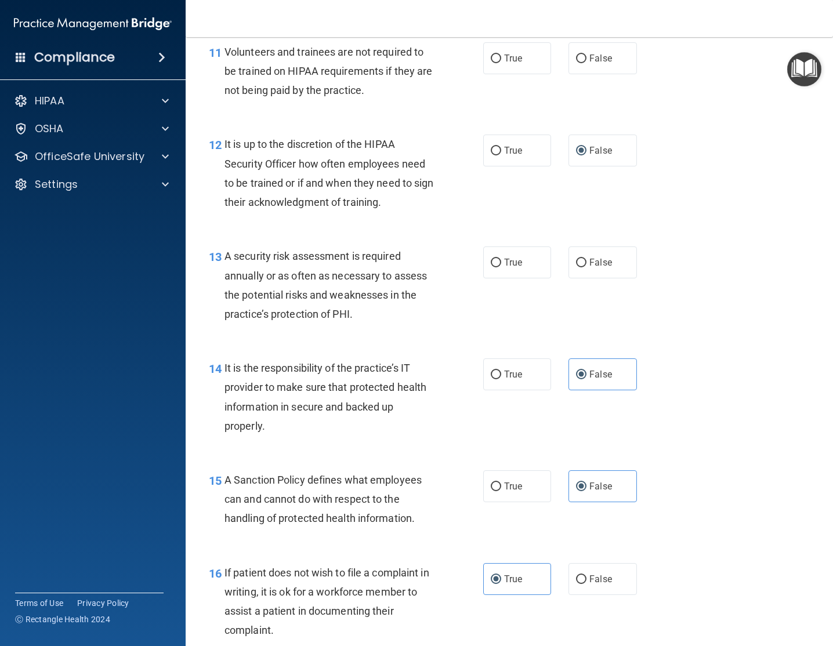
scroll to position [1396, 0]
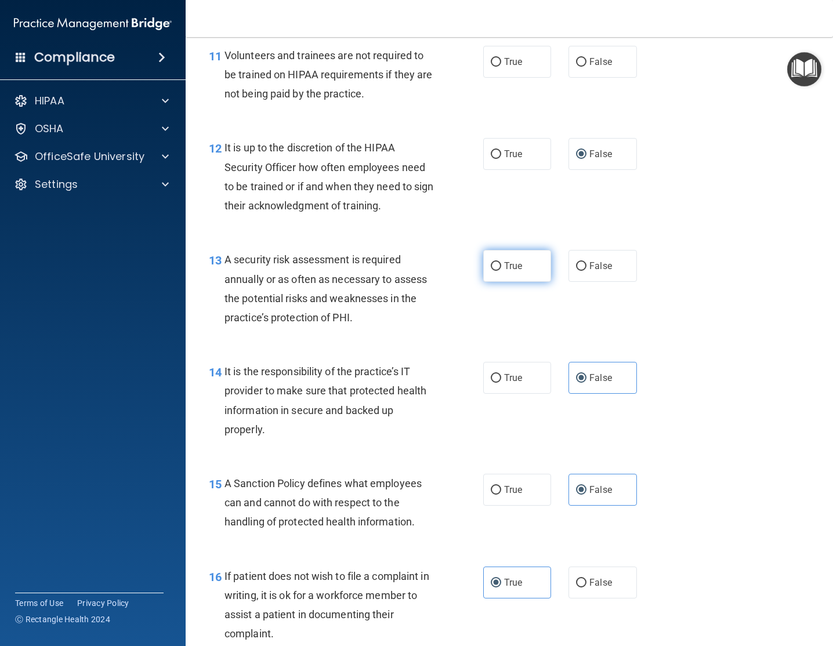
click at [501, 267] on label "True" at bounding box center [517, 266] width 68 height 32
click at [501, 267] on input "True" at bounding box center [496, 266] width 10 height 9
radio input "true"
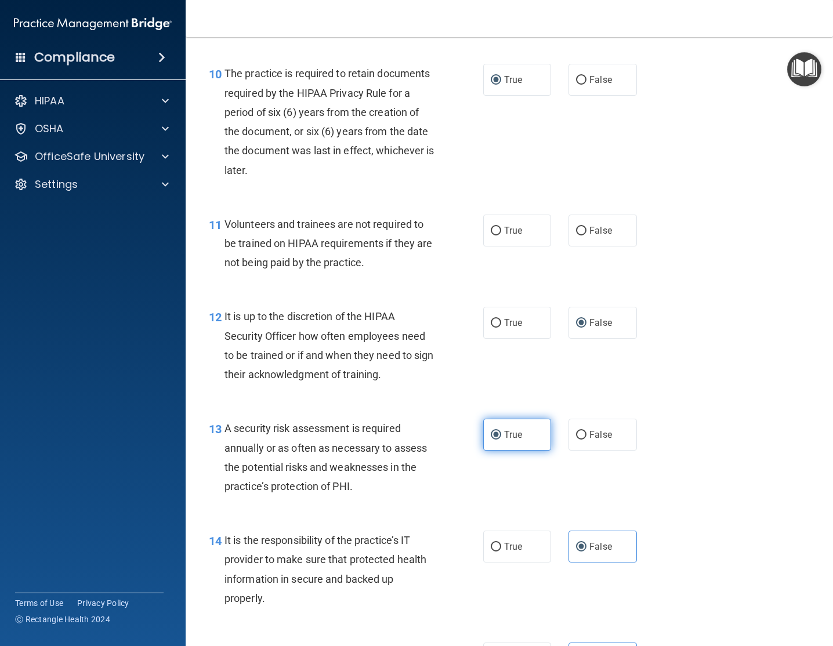
scroll to position [1222, 0]
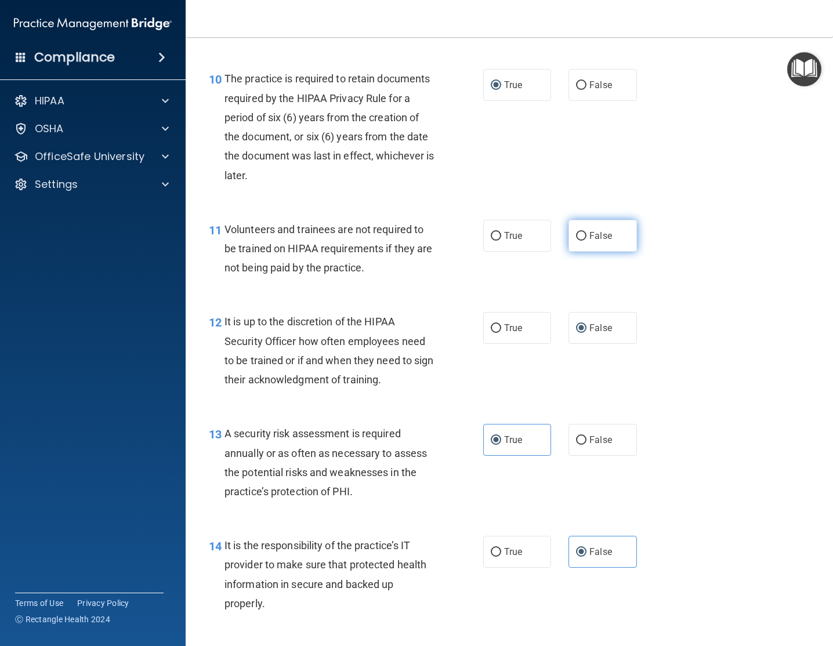
click at [624, 228] on label "False" at bounding box center [602, 236] width 68 height 32
click at [586, 232] on input "False" at bounding box center [581, 236] width 10 height 9
radio input "true"
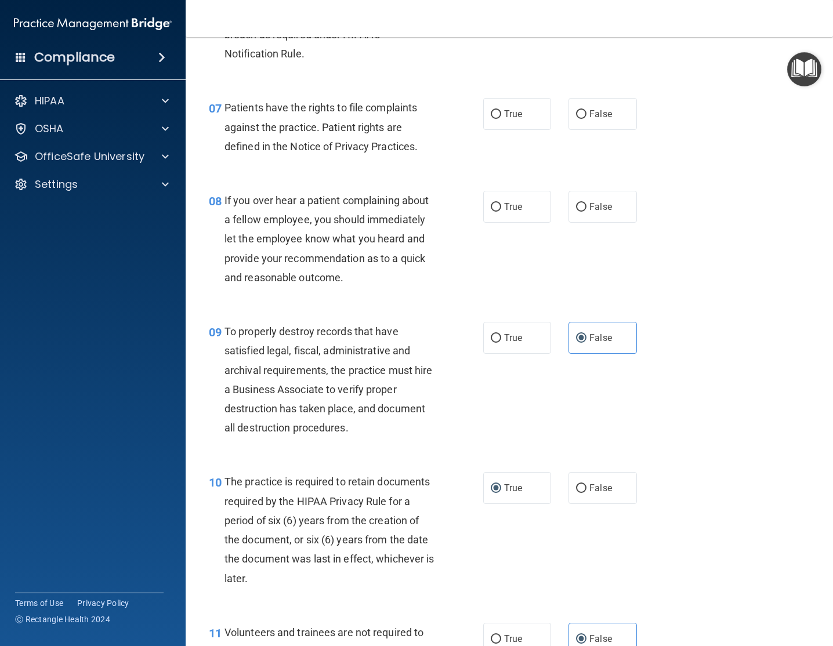
scroll to position [811, 0]
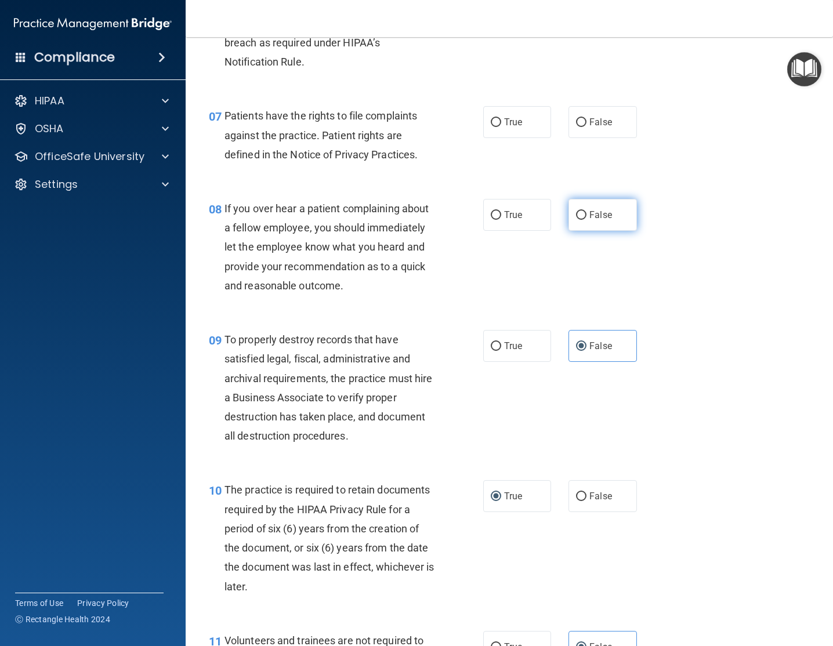
click at [581, 222] on label "False" at bounding box center [602, 215] width 68 height 32
click at [581, 220] on input "False" at bounding box center [581, 215] width 10 height 9
radio input "true"
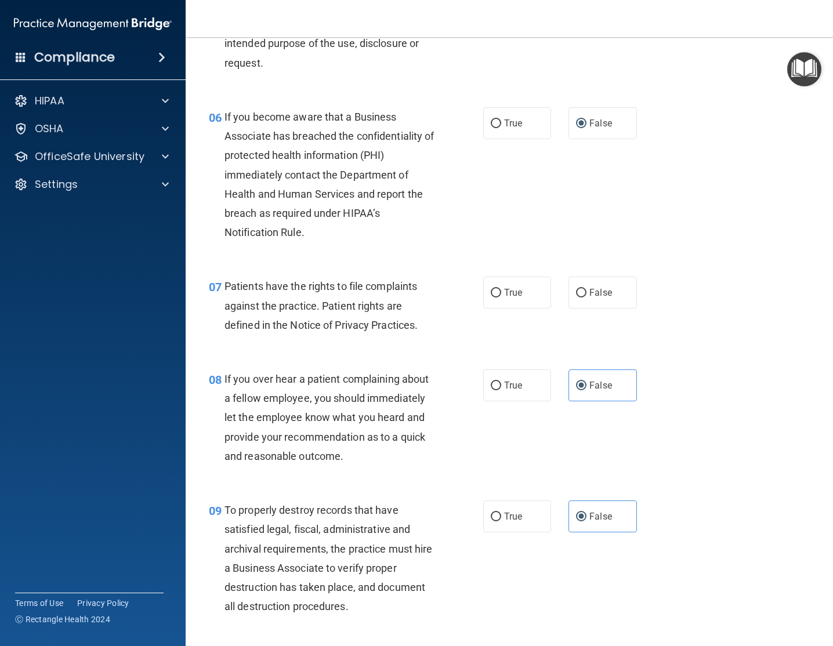
scroll to position [636, 0]
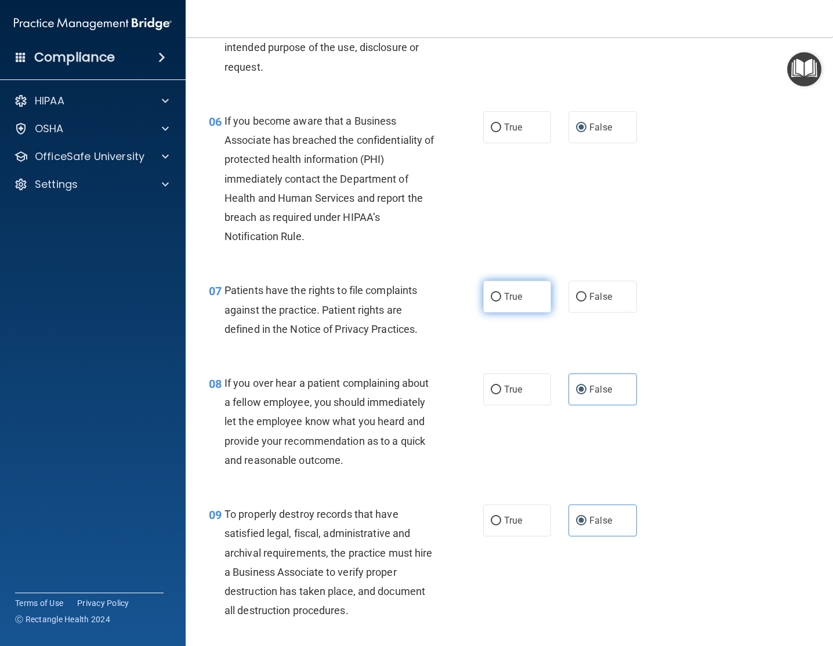
click at [499, 307] on label "True" at bounding box center [517, 297] width 68 height 32
click at [499, 302] on input "True" at bounding box center [496, 297] width 10 height 9
radio input "true"
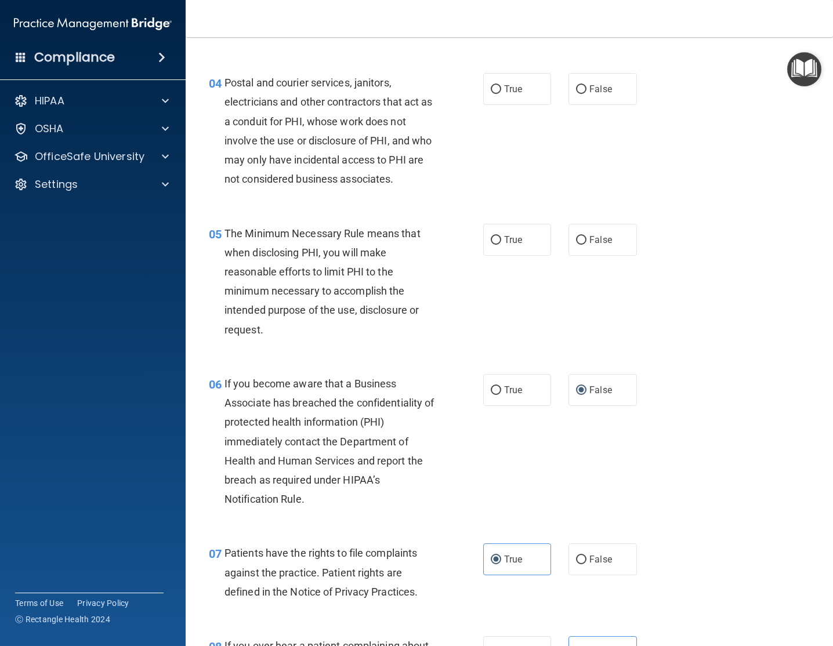
scroll to position [357, 0]
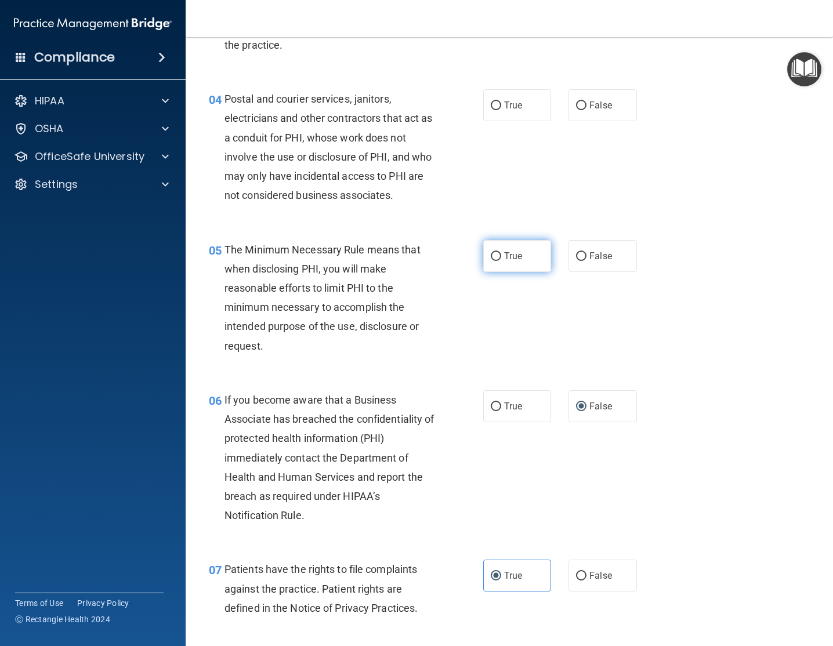
click at [542, 259] on label "True" at bounding box center [517, 256] width 68 height 32
click at [501, 259] on input "True" at bounding box center [496, 256] width 10 height 9
radio input "true"
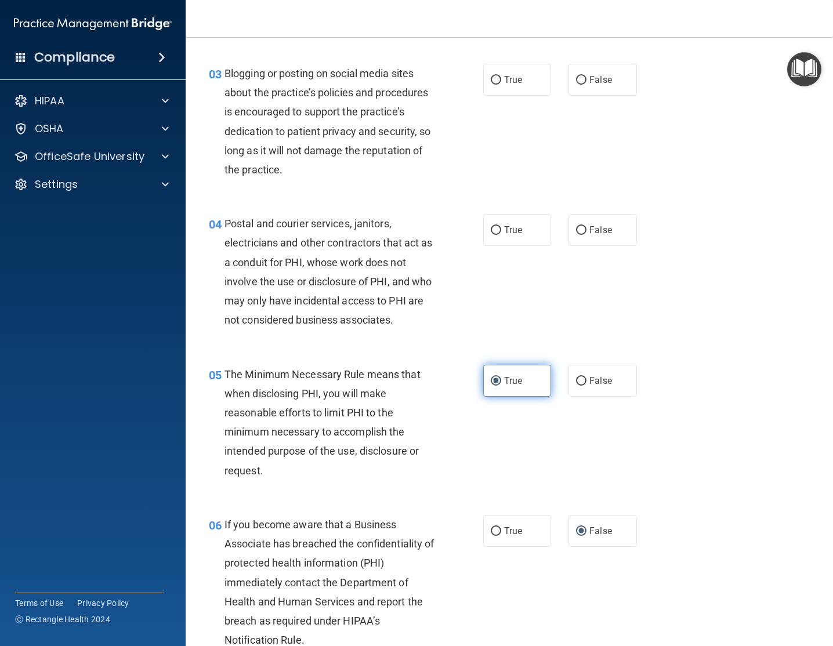
scroll to position [232, 0]
click at [506, 227] on span "True" at bounding box center [513, 230] width 18 height 11
click at [501, 227] on input "True" at bounding box center [496, 231] width 10 height 9
radio input "true"
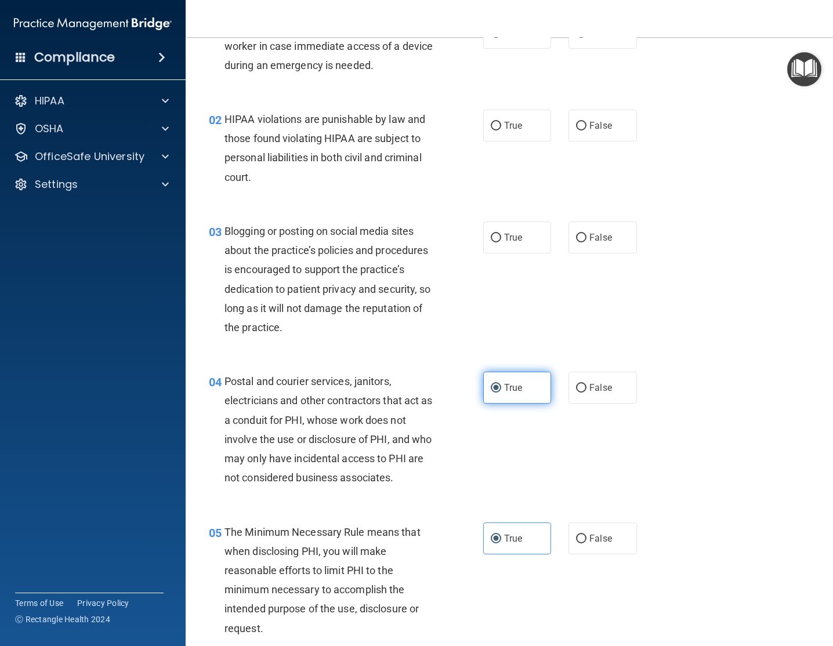
scroll to position [72, 0]
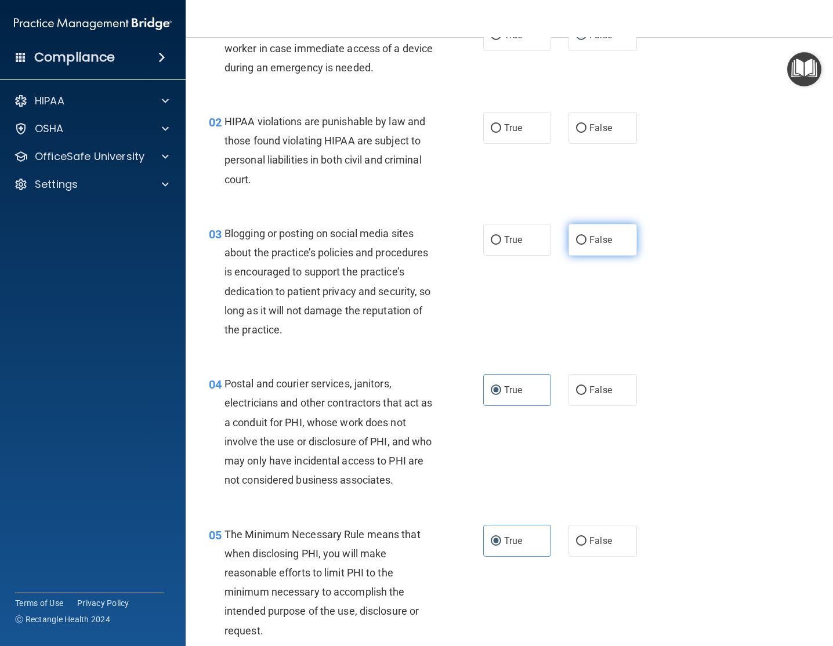
click at [583, 244] on input "False" at bounding box center [581, 240] width 10 height 9
radio input "true"
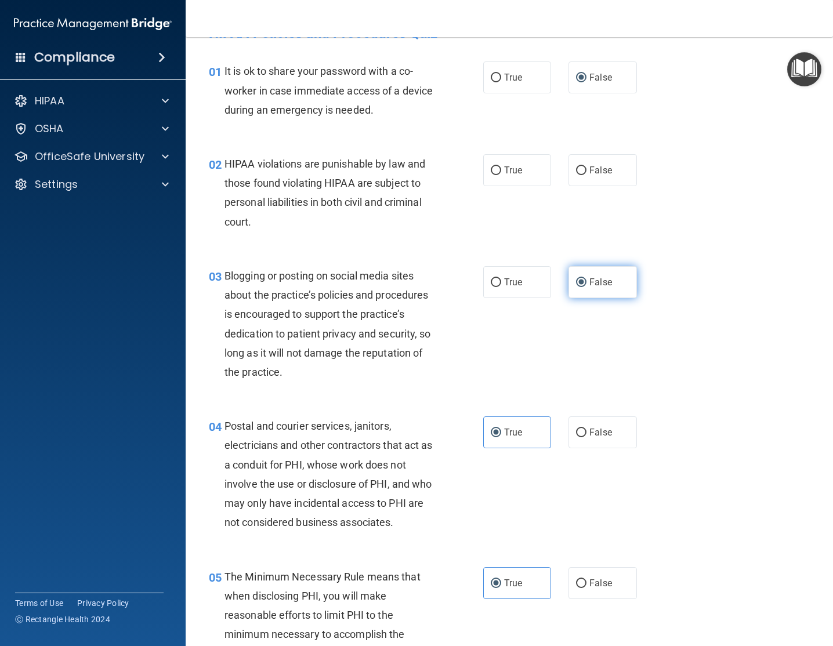
scroll to position [0, 0]
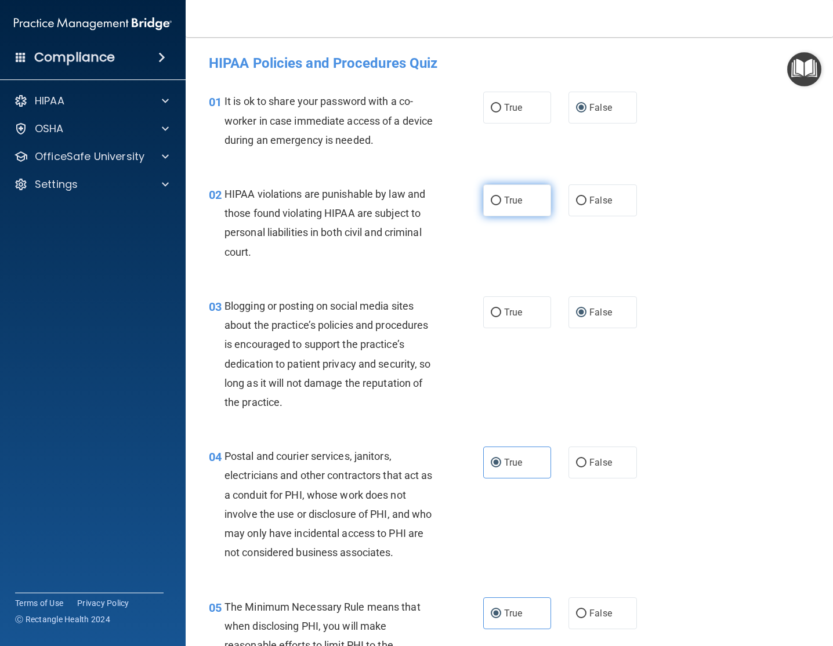
click at [516, 198] on span "True" at bounding box center [513, 200] width 18 height 11
click at [501, 198] on input "True" at bounding box center [496, 201] width 10 height 9
radio input "true"
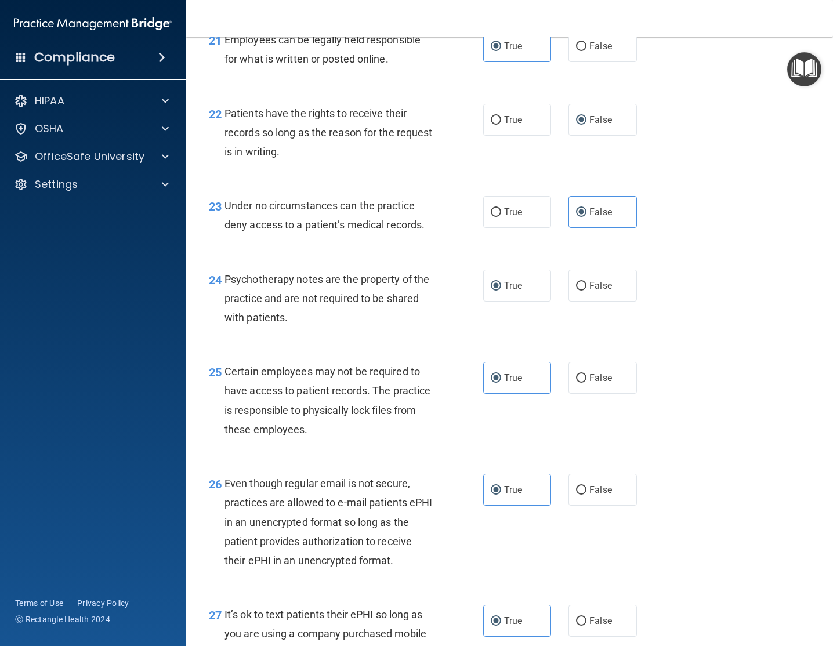
scroll to position [2978, 0]
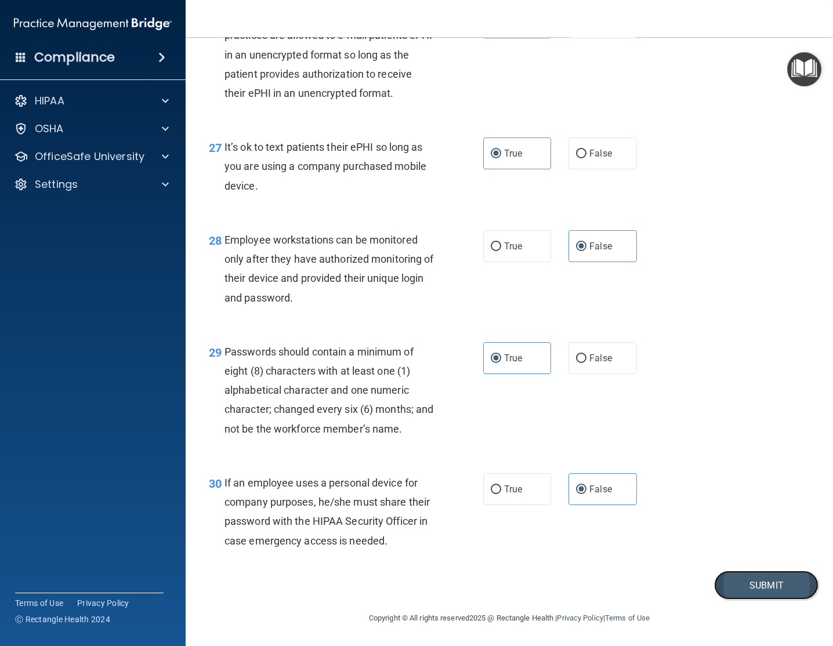
click at [724, 587] on button "Submit" at bounding box center [766, 586] width 104 height 30
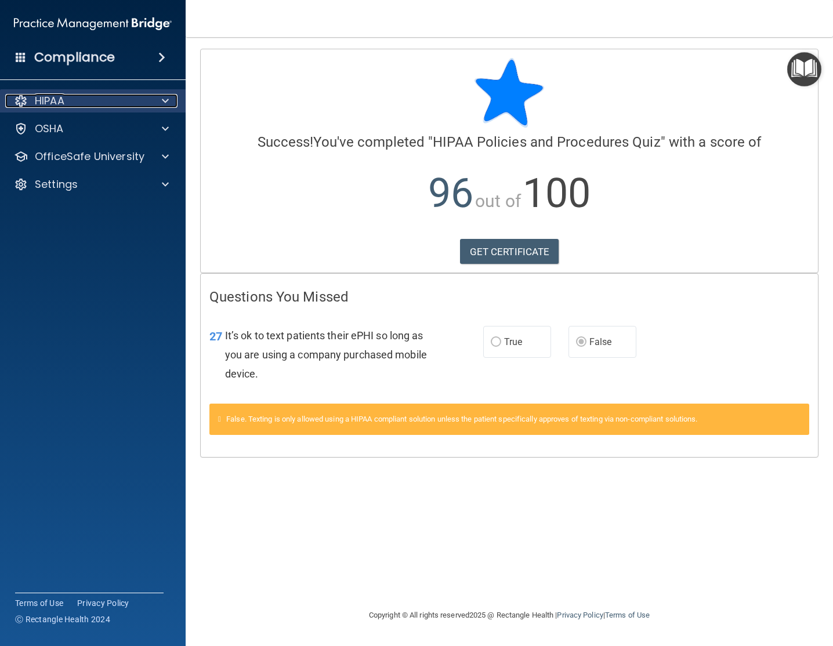
click at [142, 106] on div "HIPAA" at bounding box center [77, 101] width 144 height 14
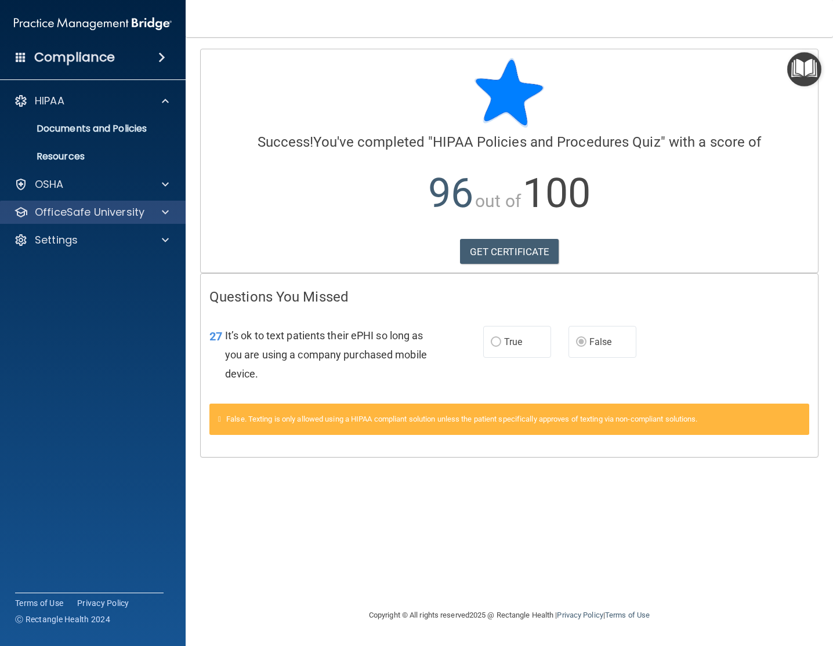
click at [116, 223] on div "OfficeSafe University" at bounding box center [93, 212] width 186 height 23
click at [159, 215] on div at bounding box center [163, 212] width 29 height 14
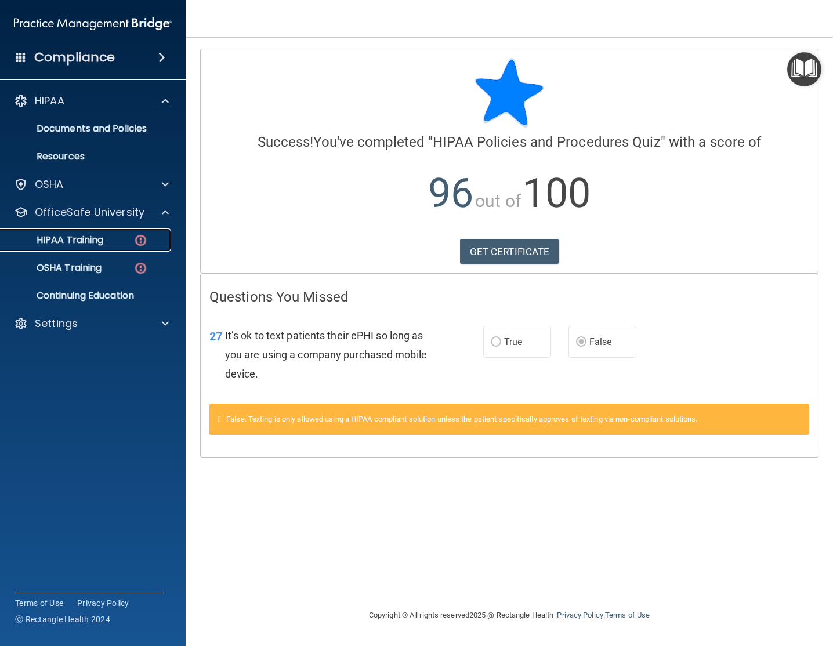
click at [82, 239] on p "HIPAA Training" at bounding box center [56, 240] width 96 height 12
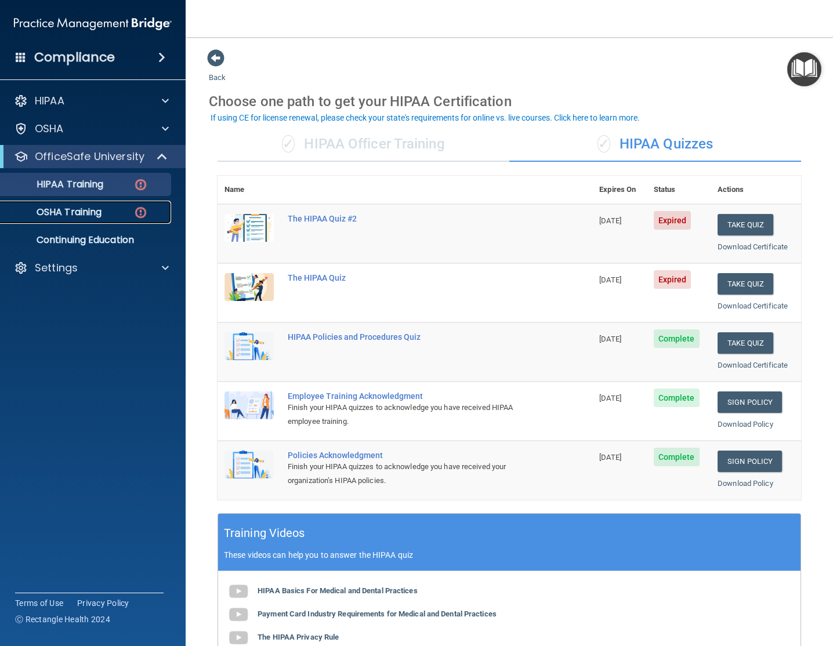
click at [148, 219] on link "OSHA Training" at bounding box center [79, 212] width 183 height 23
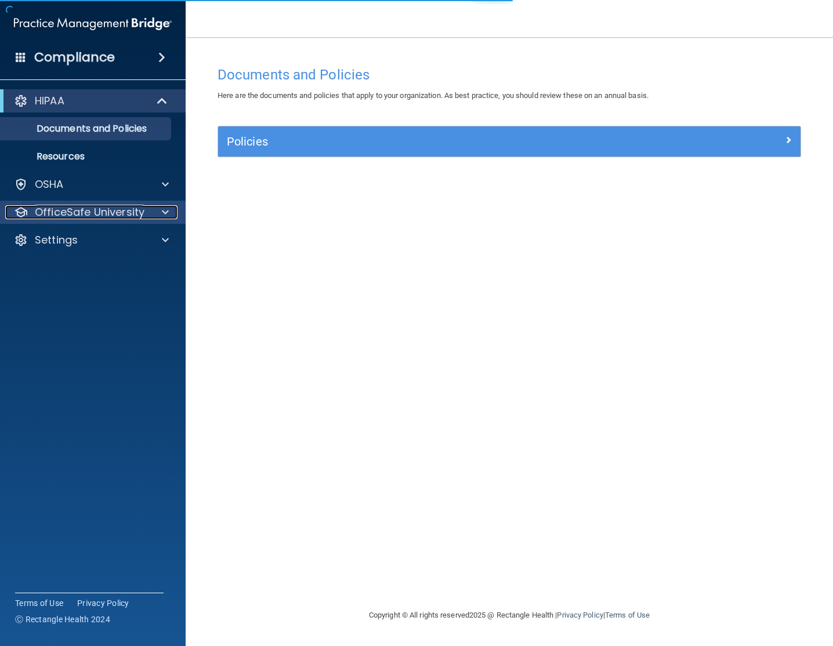
click at [160, 210] on div at bounding box center [163, 212] width 29 height 14
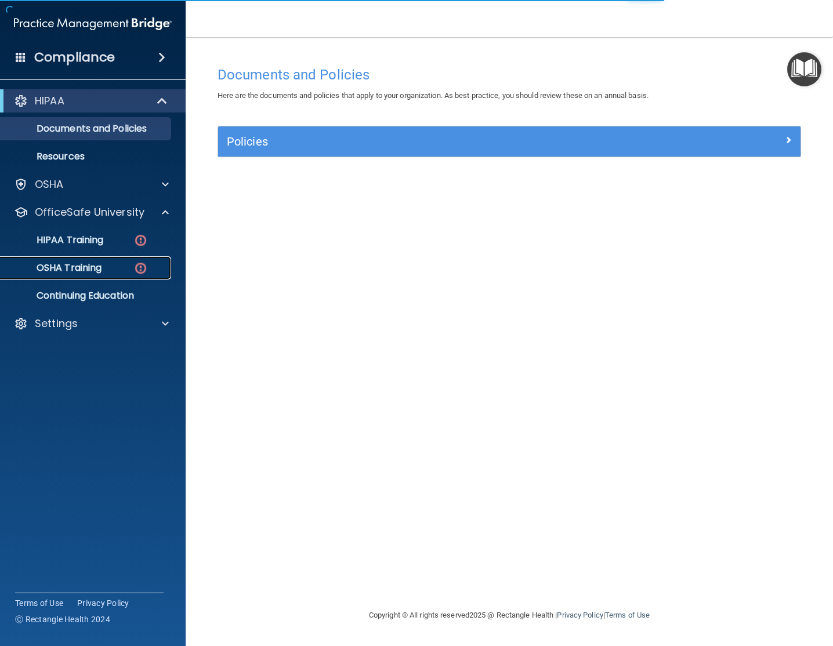
click at [100, 262] on p "OSHA Training" at bounding box center [55, 268] width 94 height 12
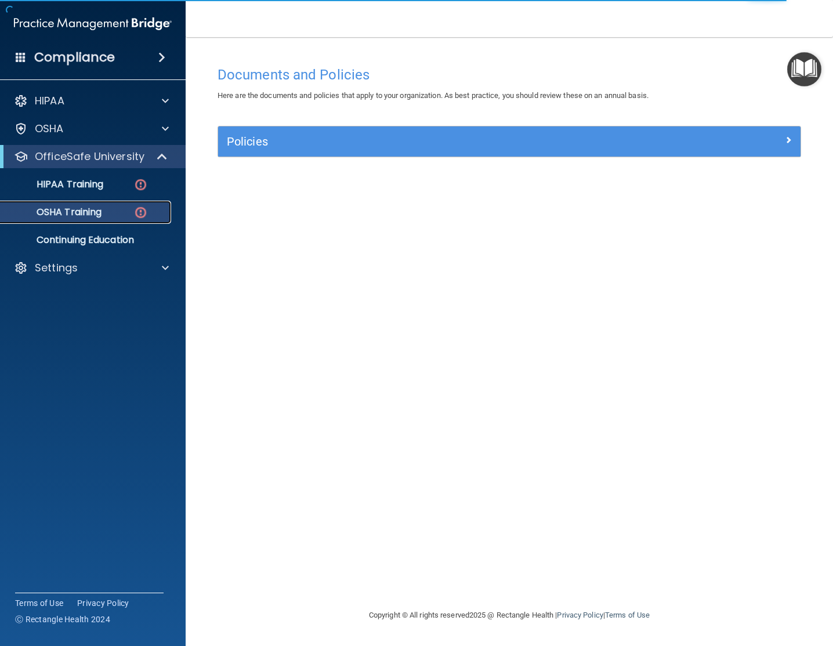
click at [84, 215] on p "OSHA Training" at bounding box center [55, 212] width 94 height 12
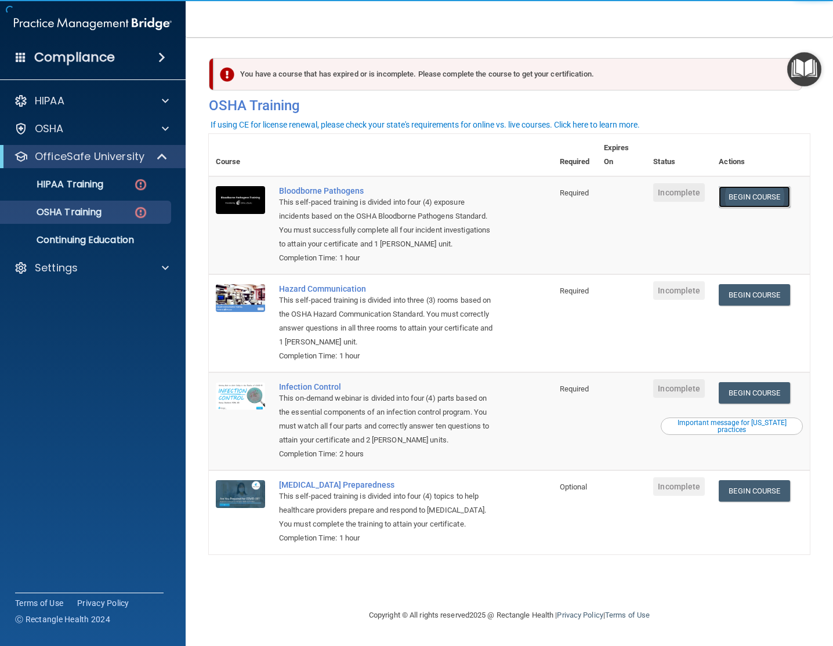
click at [782, 199] on link "Begin Course" at bounding box center [753, 196] width 71 height 21
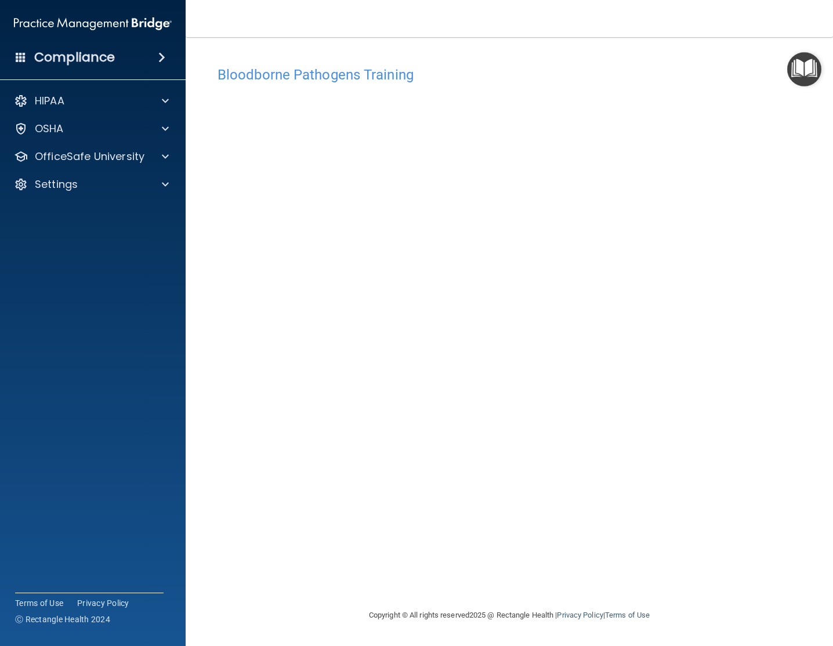
click at [441, 478] on div "Bloodborne Pathogens Training This course doesn’t expire until . Are you sure y…" at bounding box center [509, 334] width 601 height 548
click at [150, 161] on div at bounding box center [163, 157] width 29 height 14
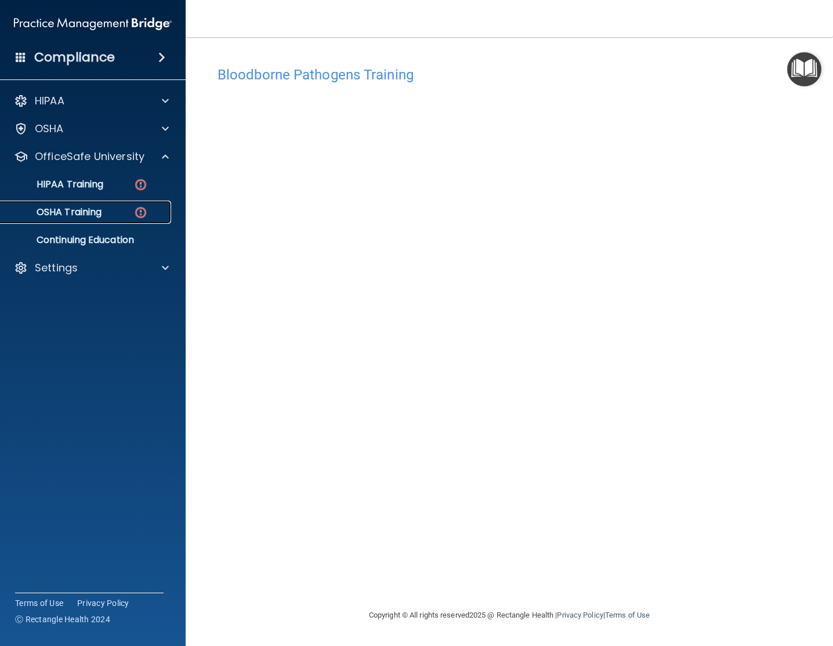
click at [78, 211] on p "OSHA Training" at bounding box center [55, 212] width 94 height 12
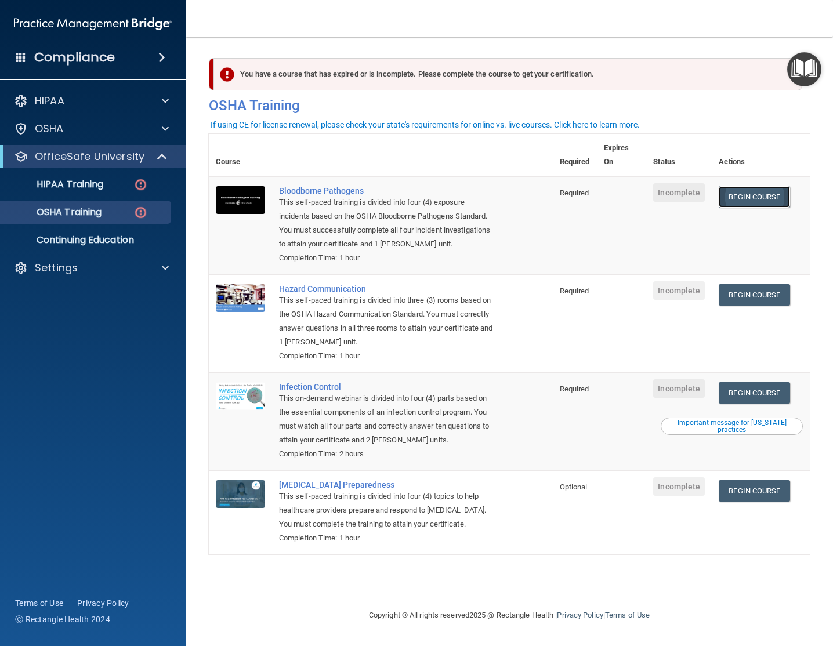
click at [760, 195] on link "Begin Course" at bounding box center [753, 196] width 71 height 21
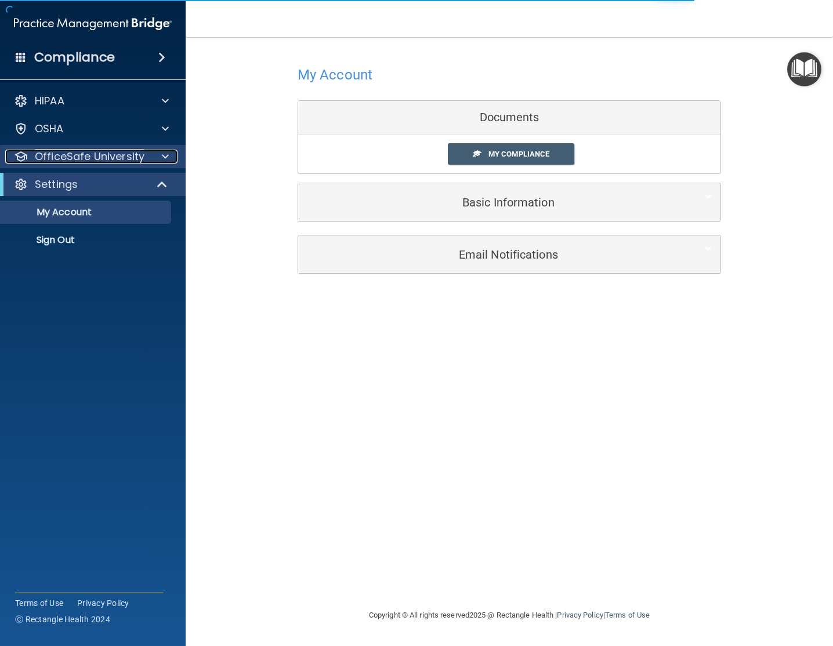
click at [159, 159] on div at bounding box center [163, 157] width 29 height 14
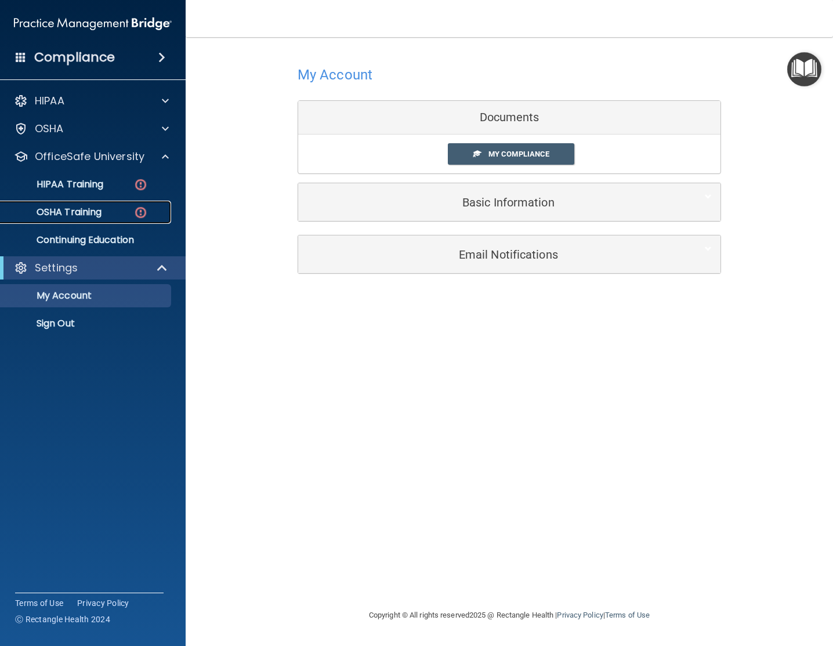
click at [53, 209] on p "OSHA Training" at bounding box center [55, 212] width 94 height 12
